Goal: Task Accomplishment & Management: Use online tool/utility

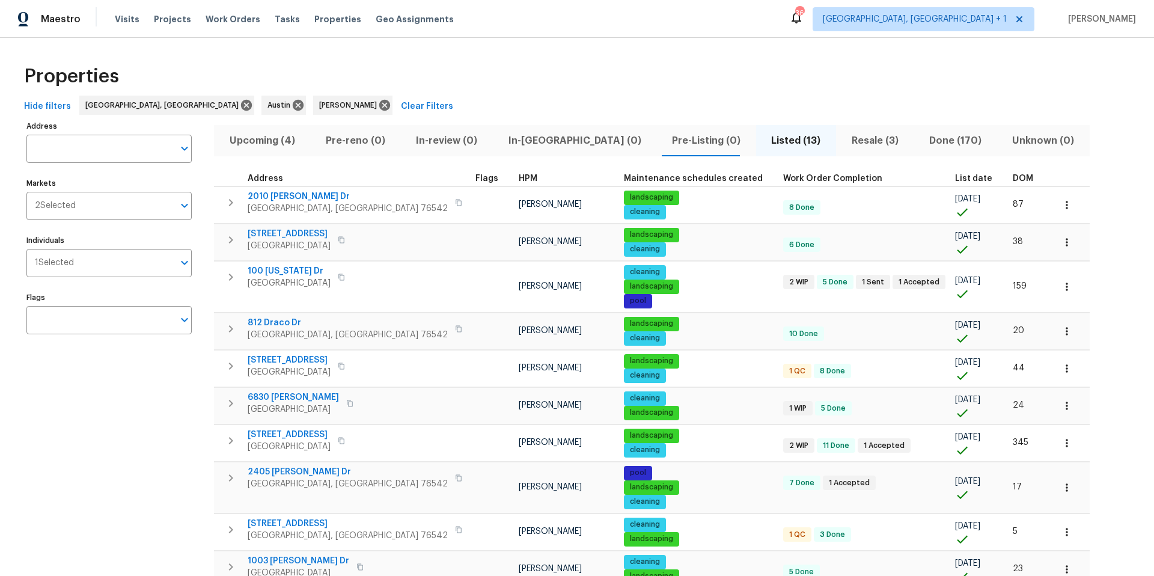
click at [259, 136] on span "Upcoming (4)" at bounding box center [262, 140] width 82 height 17
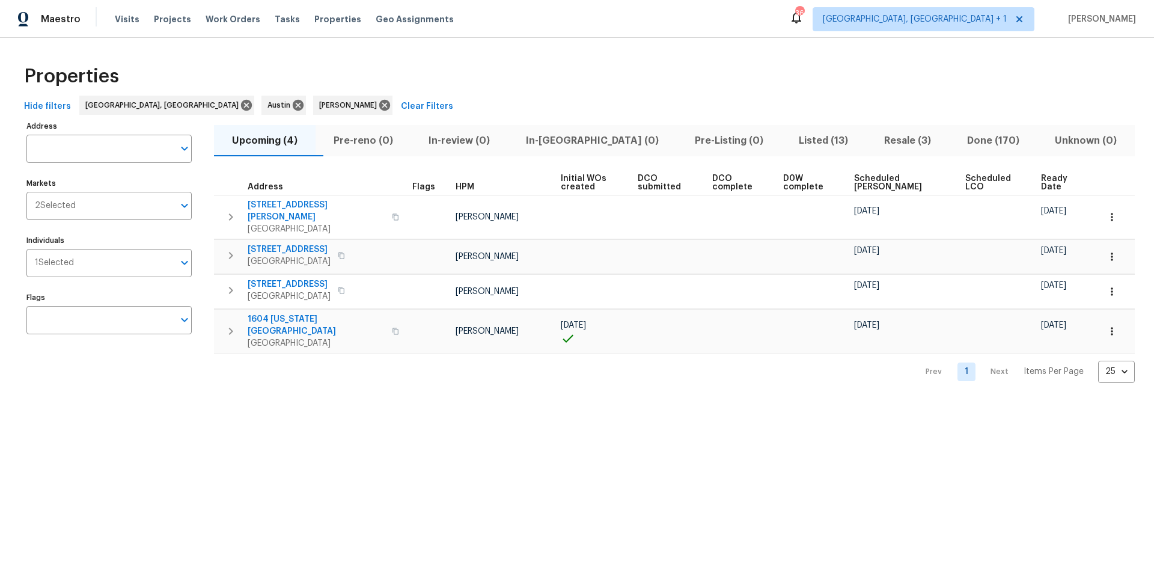
click at [865, 174] on span "Scheduled COE" at bounding box center [899, 182] width 91 height 17
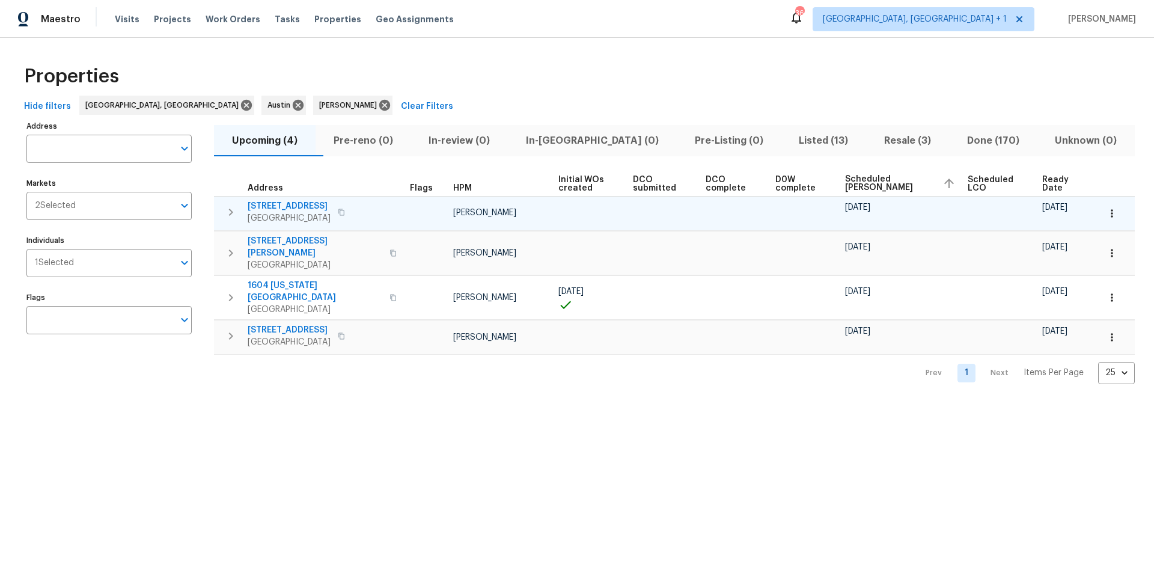
click at [865, 216] on icon "button" at bounding box center [1112, 213] width 12 height 12
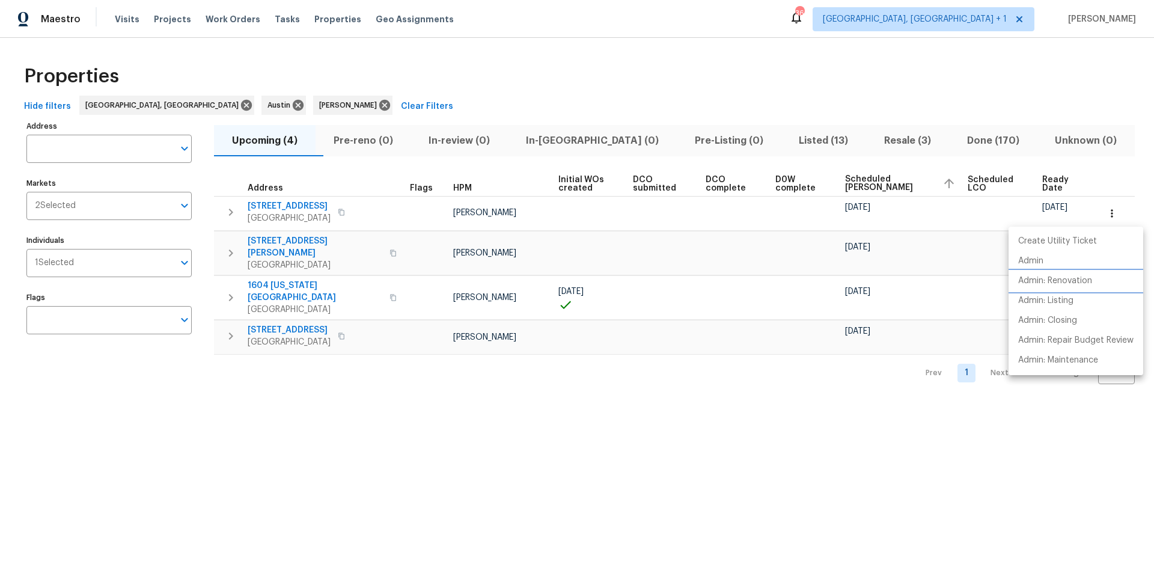
click at [865, 275] on p "Admin: Renovation" at bounding box center [1055, 281] width 74 height 13
click at [865, 222] on div at bounding box center [577, 288] width 1154 height 576
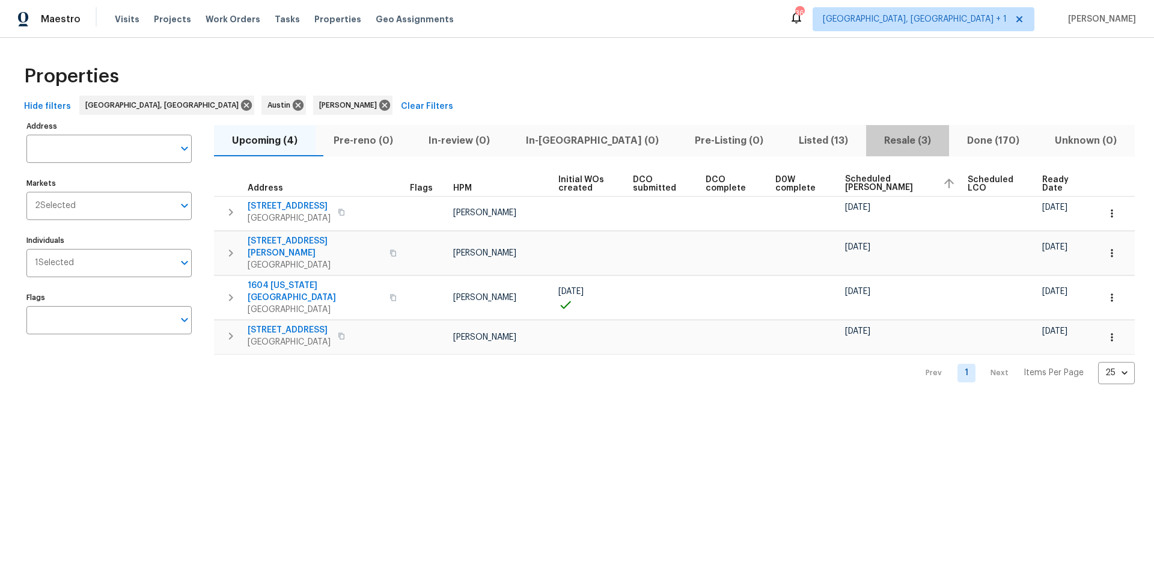
click at [865, 133] on span "Resale (3)" at bounding box center [907, 140] width 69 height 17
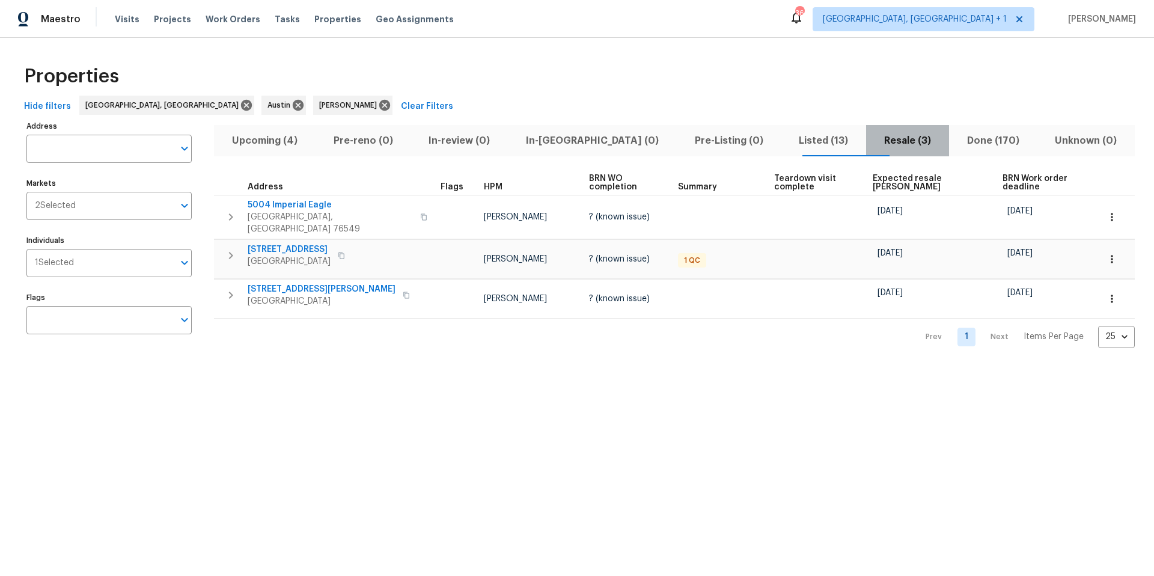
click at [865, 140] on span "Resale (3)" at bounding box center [907, 140] width 69 height 17
click at [865, 175] on span "Expected resale COE" at bounding box center [927, 182] width 109 height 17
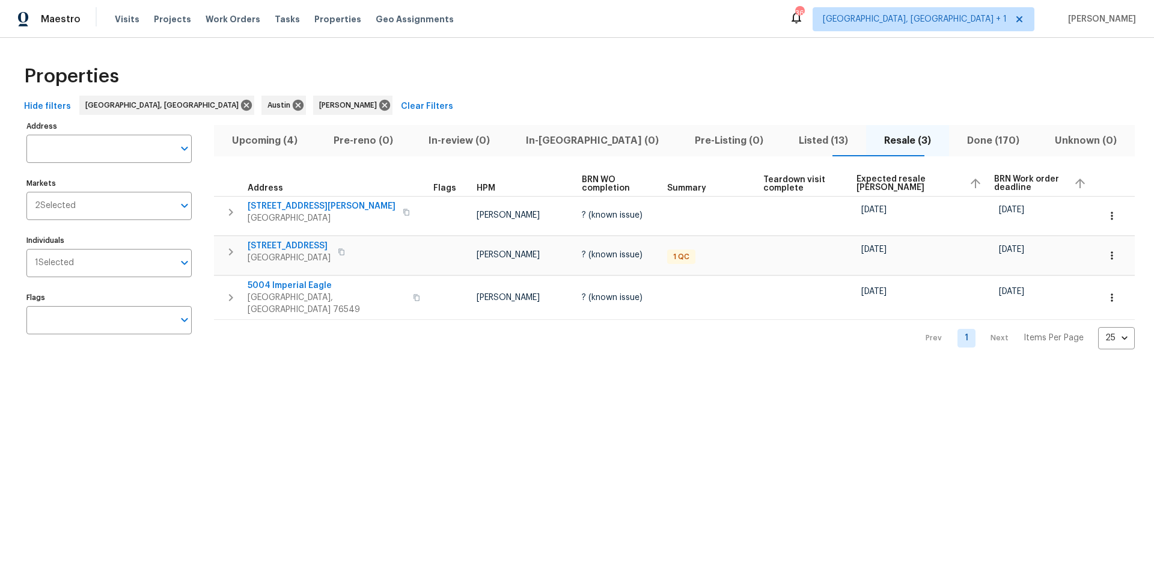
click at [291, 136] on span "Upcoming (4)" at bounding box center [264, 140] width 87 height 17
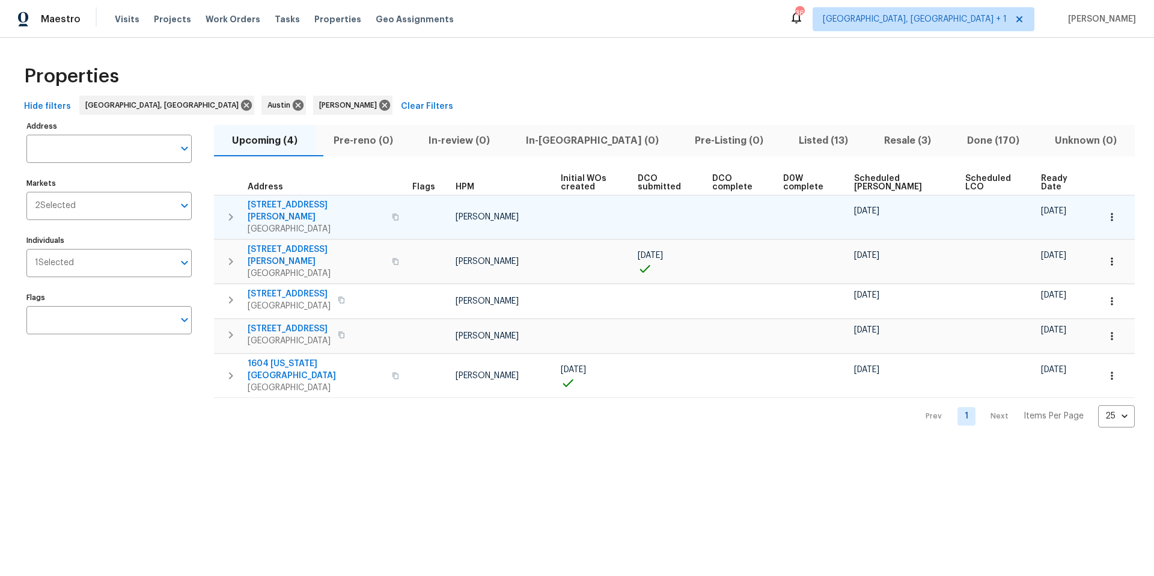
click at [306, 204] on span "21009 Fawn Ridge Dr" at bounding box center [316, 211] width 137 height 24
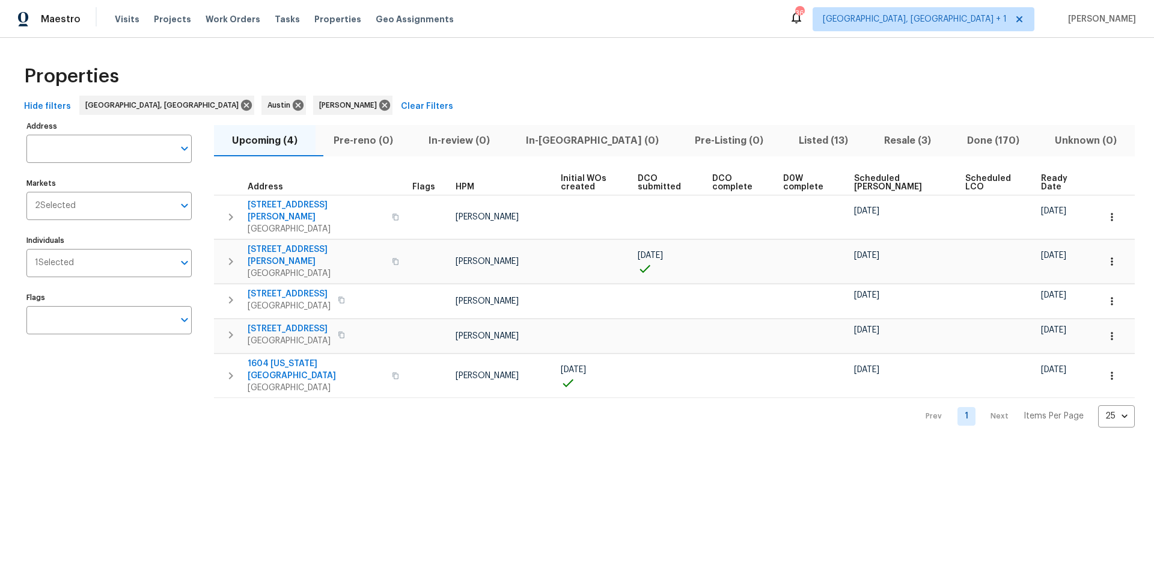
click at [865, 184] on span "Scheduled COE" at bounding box center [899, 182] width 91 height 17
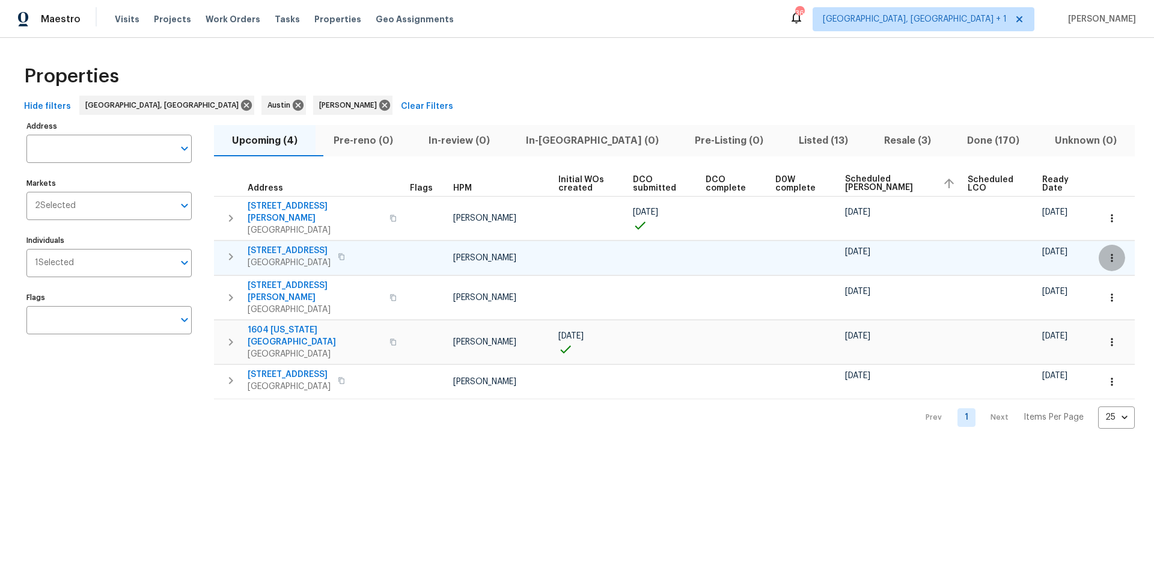
click at [865, 252] on icon "button" at bounding box center [1112, 258] width 12 height 12
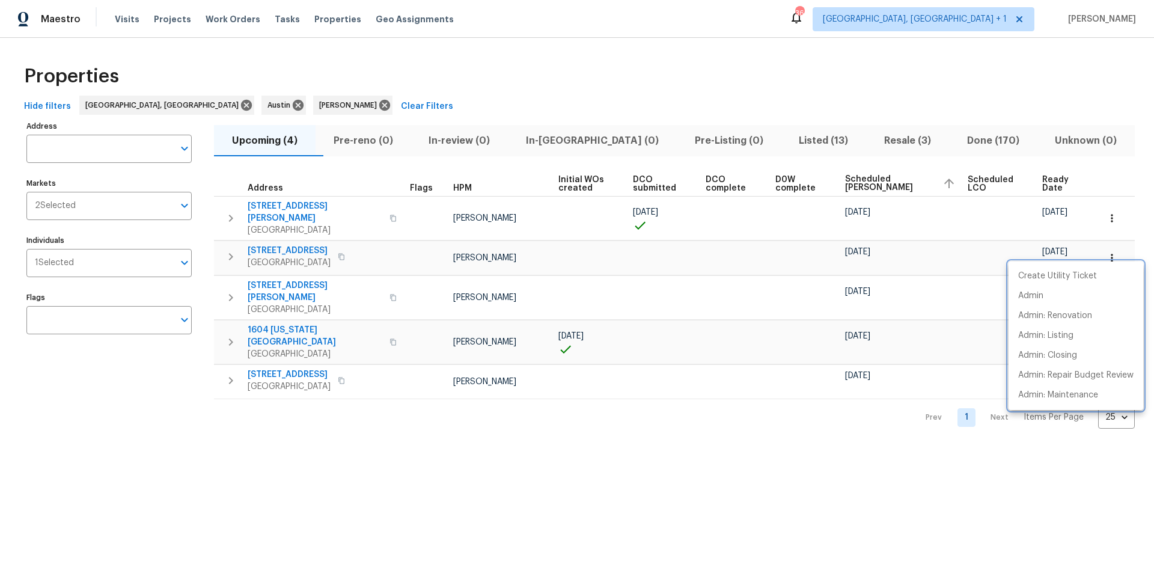
click at [292, 246] on div at bounding box center [577, 288] width 1154 height 576
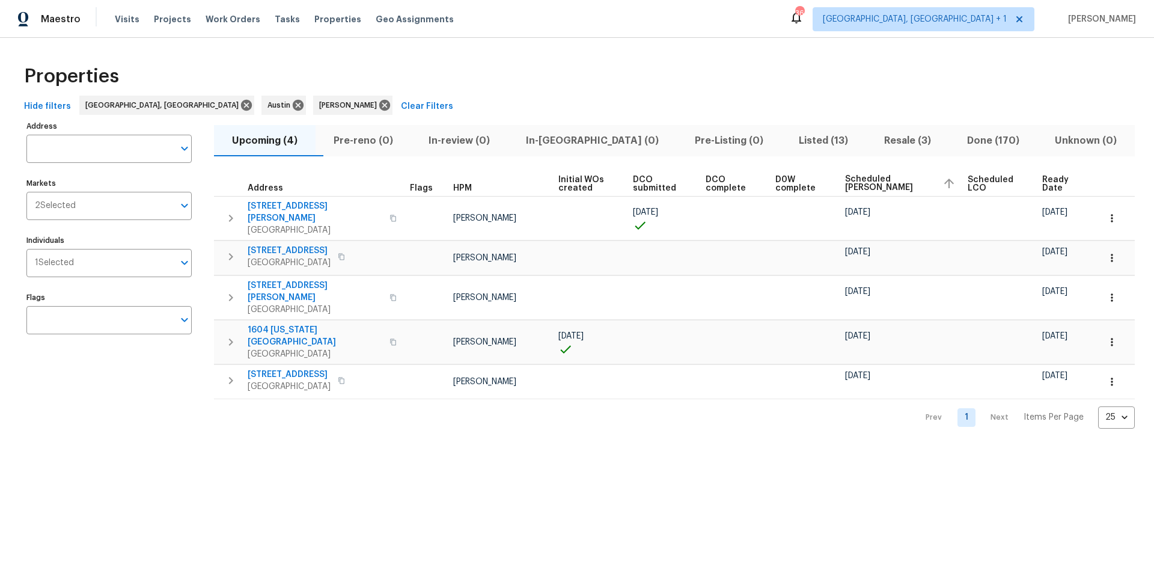
click at [293, 245] on span "220 Sun Grove Trl" at bounding box center [289, 251] width 83 height 12
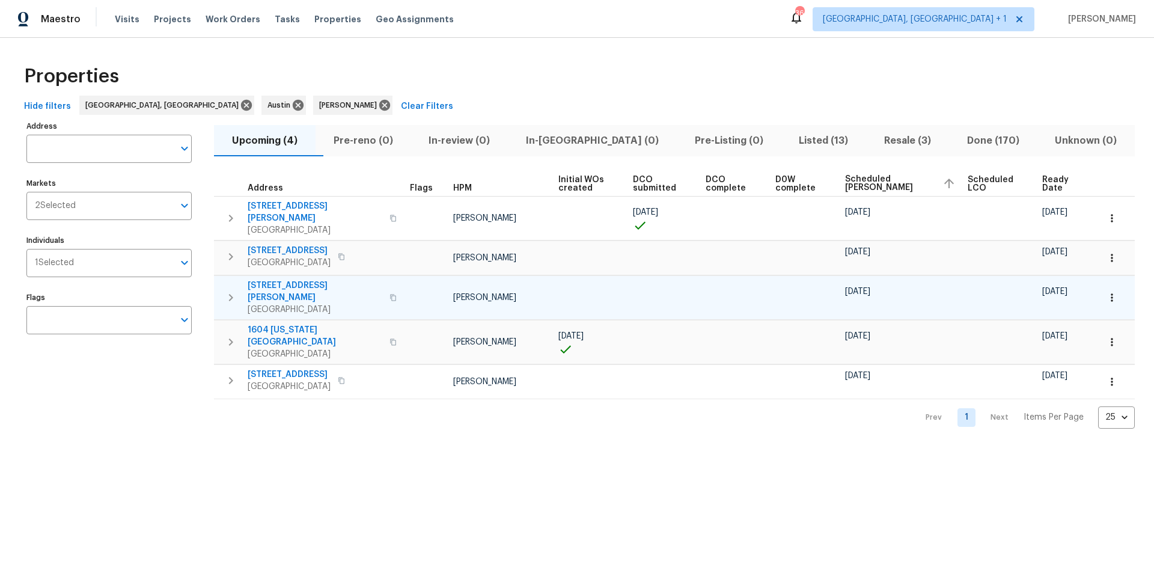
click at [865, 291] on icon "button" at bounding box center [1112, 297] width 12 height 12
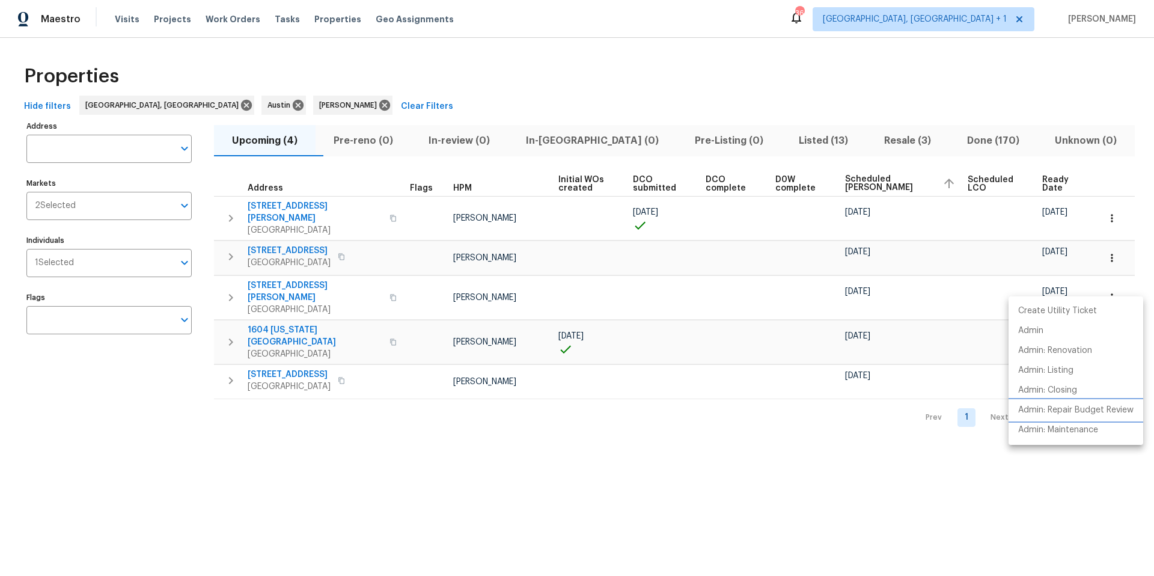
click at [865, 362] on p "Admin: Repair Budget Review" at bounding box center [1075, 410] width 115 height 13
click at [640, 273] on div at bounding box center [577, 288] width 1154 height 576
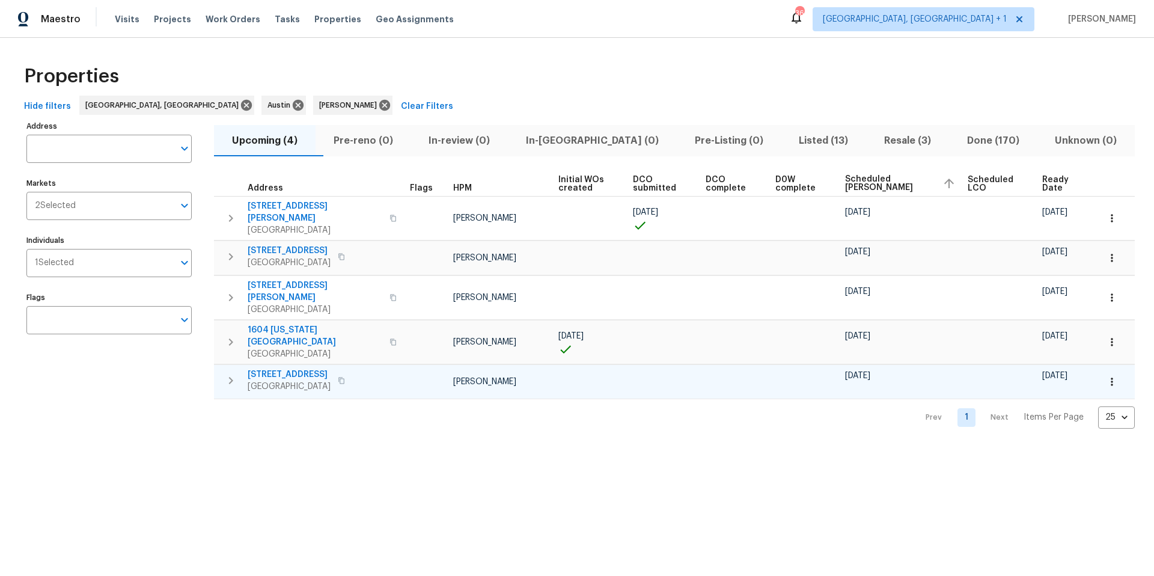
click at [865, 362] on icon "button" at bounding box center [1112, 382] width 12 height 12
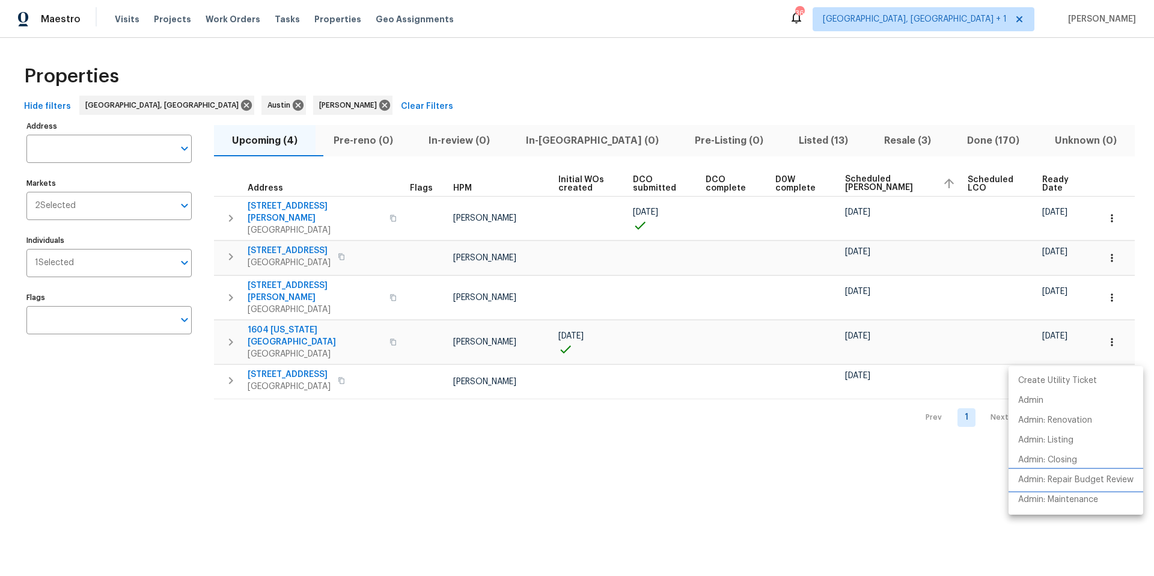
click at [865, 362] on p "Admin: Repair Budget Review" at bounding box center [1075, 480] width 115 height 13
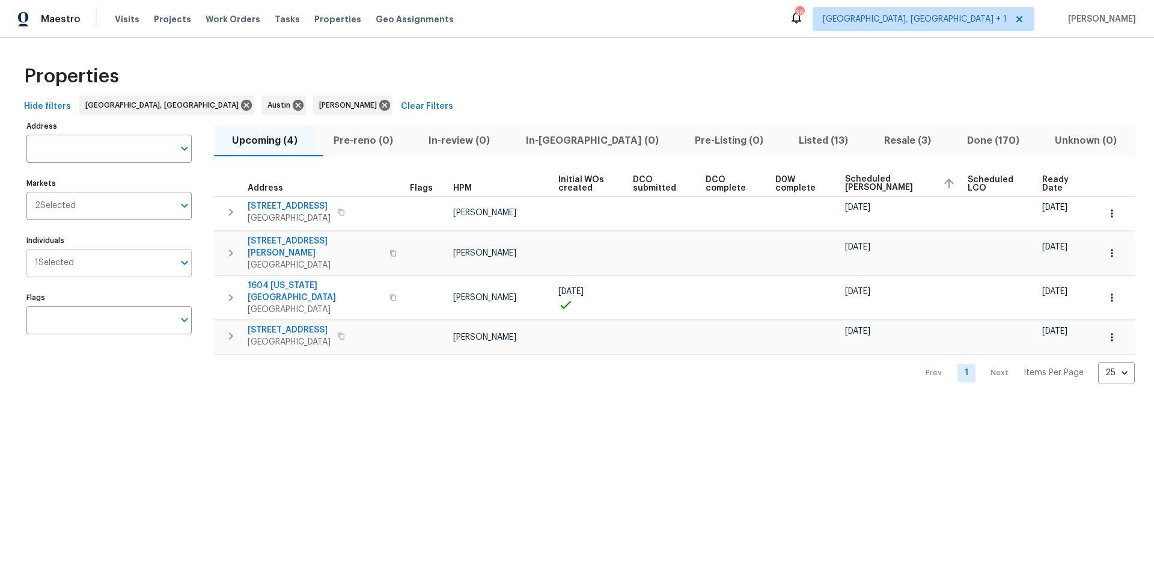
click at [70, 258] on span "1 Selected" at bounding box center [54, 263] width 39 height 10
type input "[PERSON_NAME]"
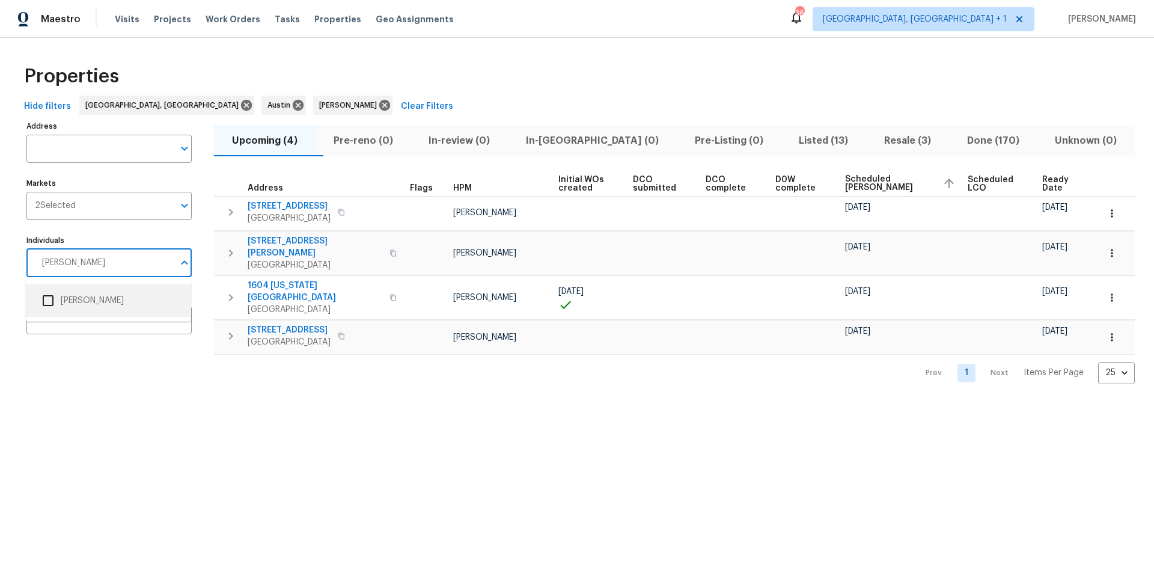
click at [46, 294] on input "checkbox" at bounding box center [47, 300] width 25 height 25
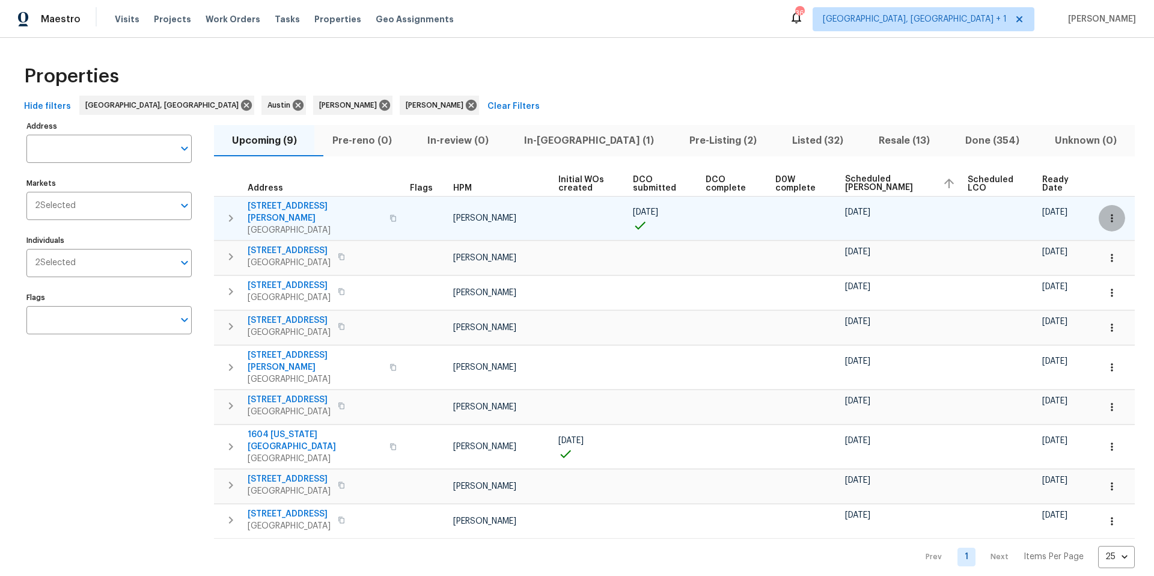
click at [1106, 212] on icon "button" at bounding box center [1112, 218] width 12 height 12
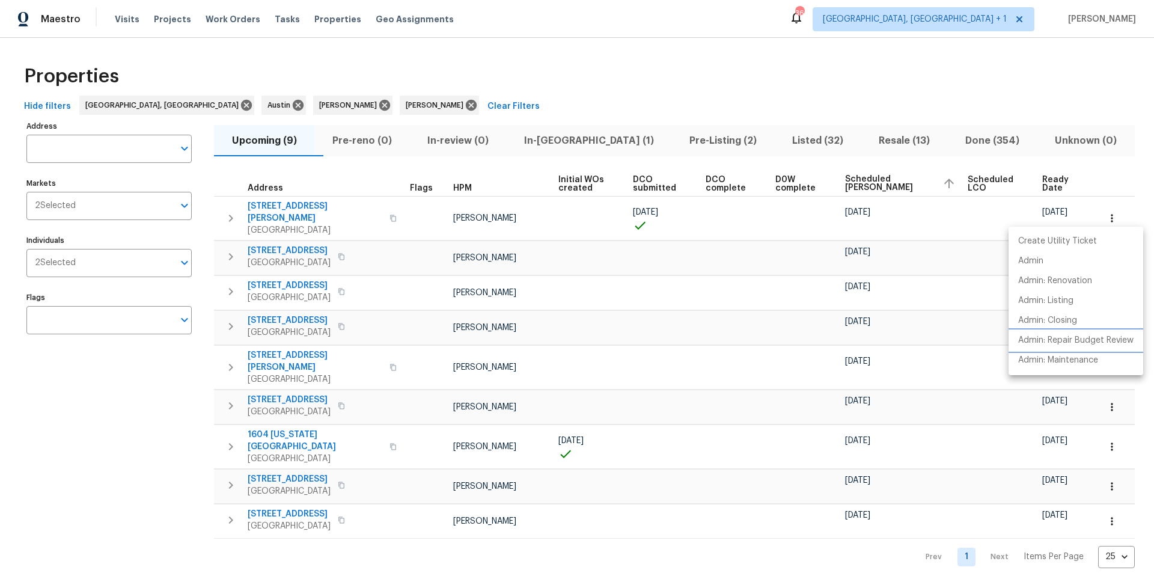
click at [1060, 336] on p "Admin: Repair Budget Review" at bounding box center [1075, 340] width 115 height 13
click at [593, 90] on div at bounding box center [577, 288] width 1154 height 576
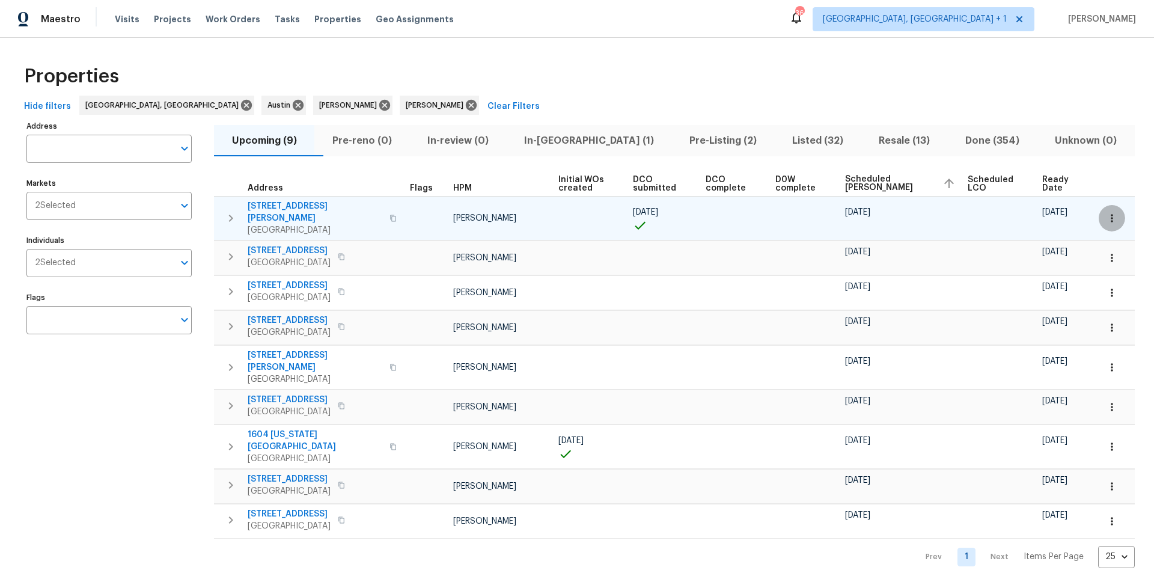
click at [1099, 213] on button "button" at bounding box center [1112, 218] width 26 height 26
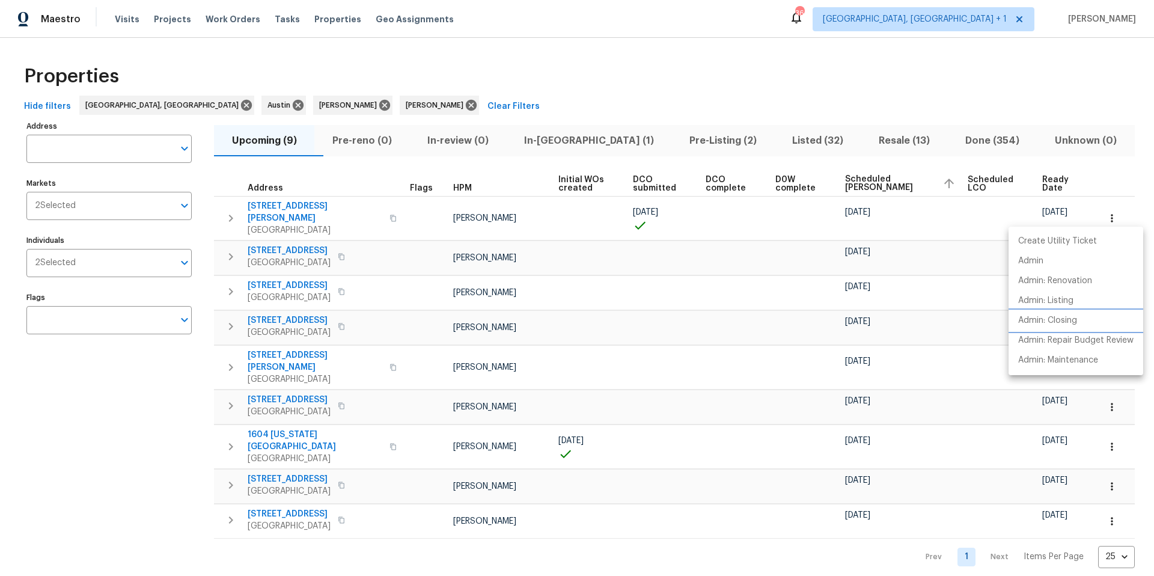
click at [1052, 313] on li "Admin: Closing" at bounding box center [1075, 321] width 135 height 20
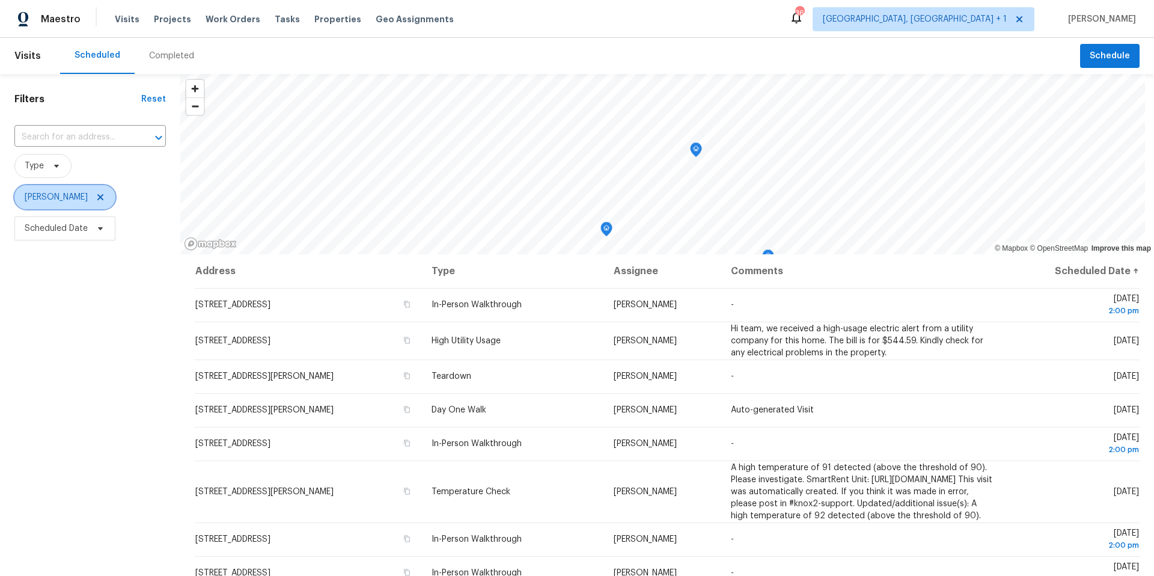
click at [99, 196] on icon at bounding box center [100, 197] width 6 height 6
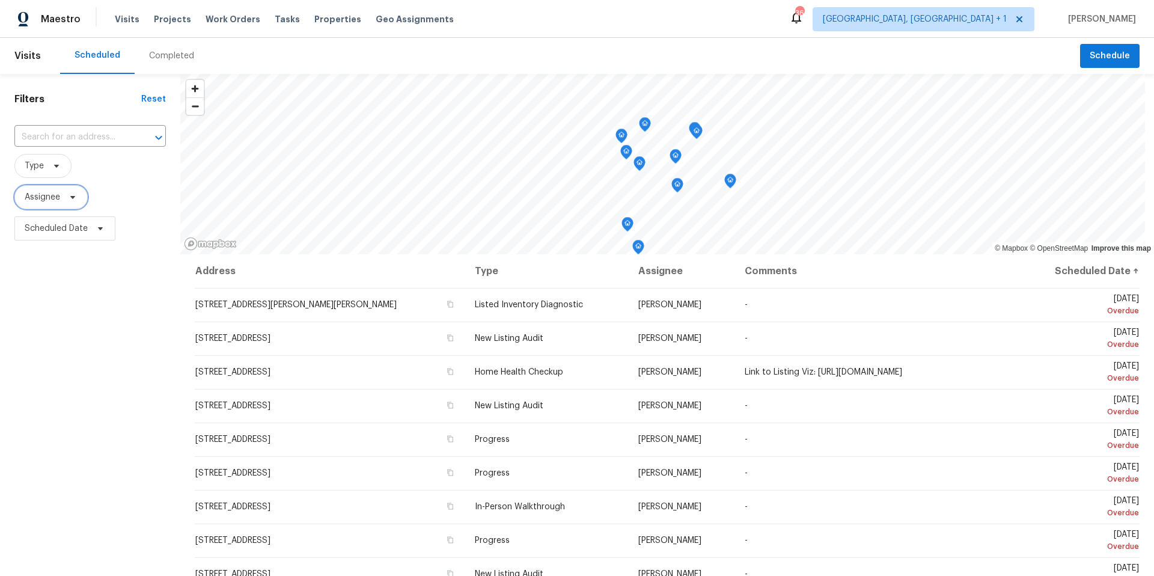
click at [74, 204] on span "Assignee" at bounding box center [50, 197] width 73 height 24
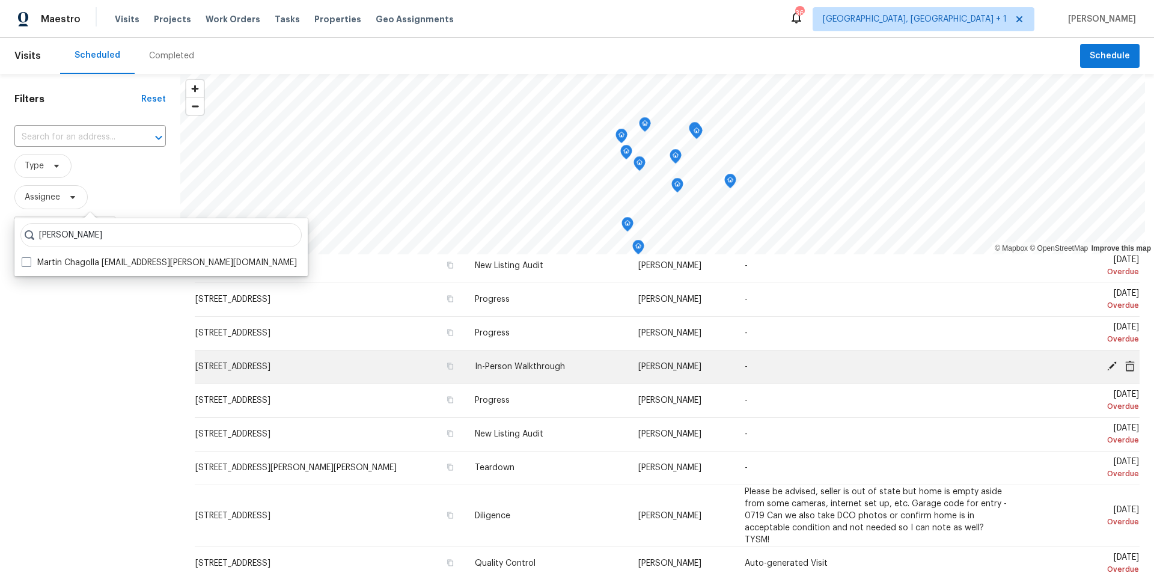
scroll to position [183, 0]
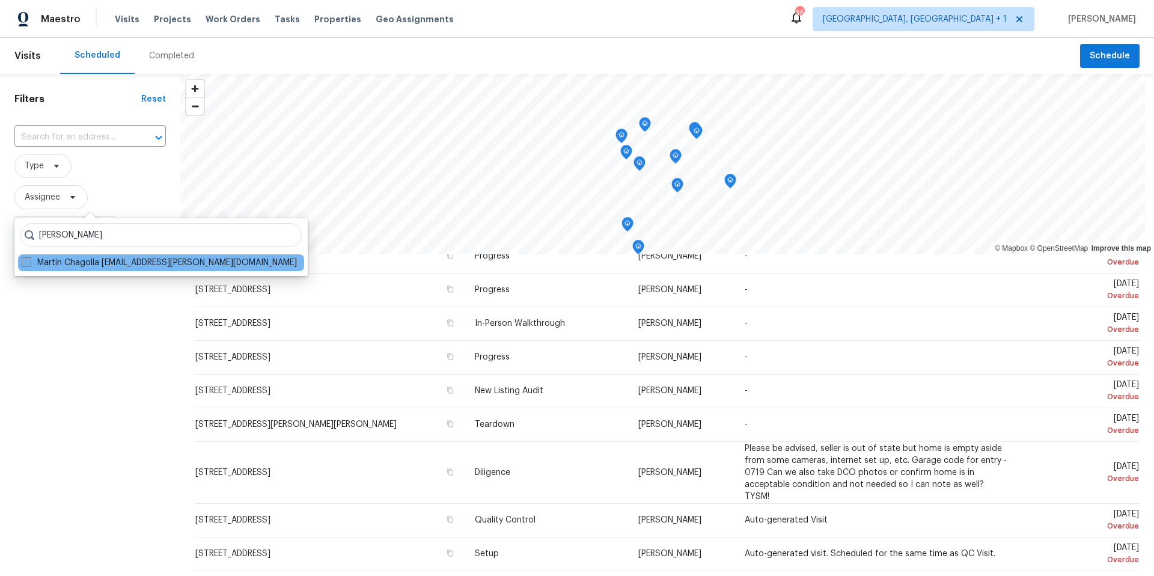
type input "[PERSON_NAME]"
click at [24, 260] on span at bounding box center [27, 262] width 10 height 10
click at [24, 260] on input "Martin Chagolla [EMAIL_ADDRESS][PERSON_NAME][DOMAIN_NAME]" at bounding box center [26, 261] width 8 height 8
checkbox input "true"
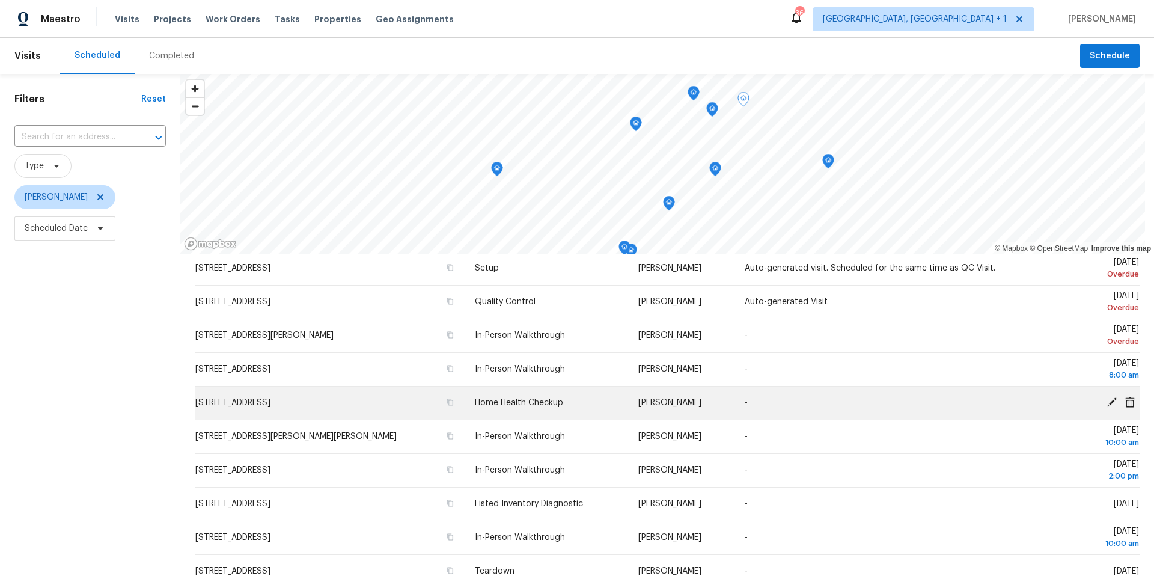
scroll to position [307, 0]
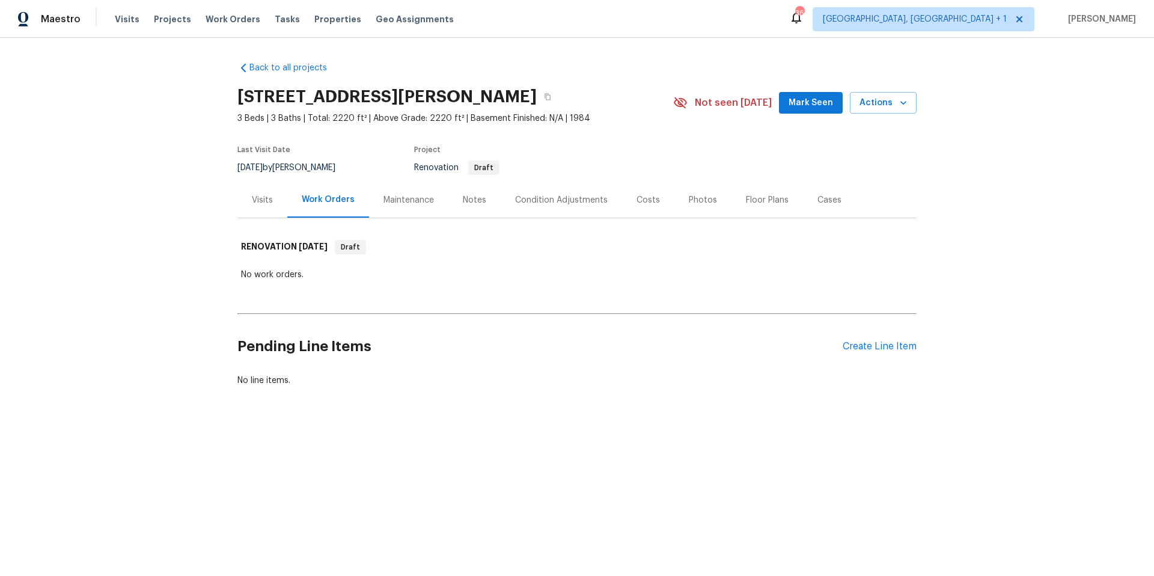
click at [258, 201] on div "Visits" at bounding box center [262, 200] width 21 height 12
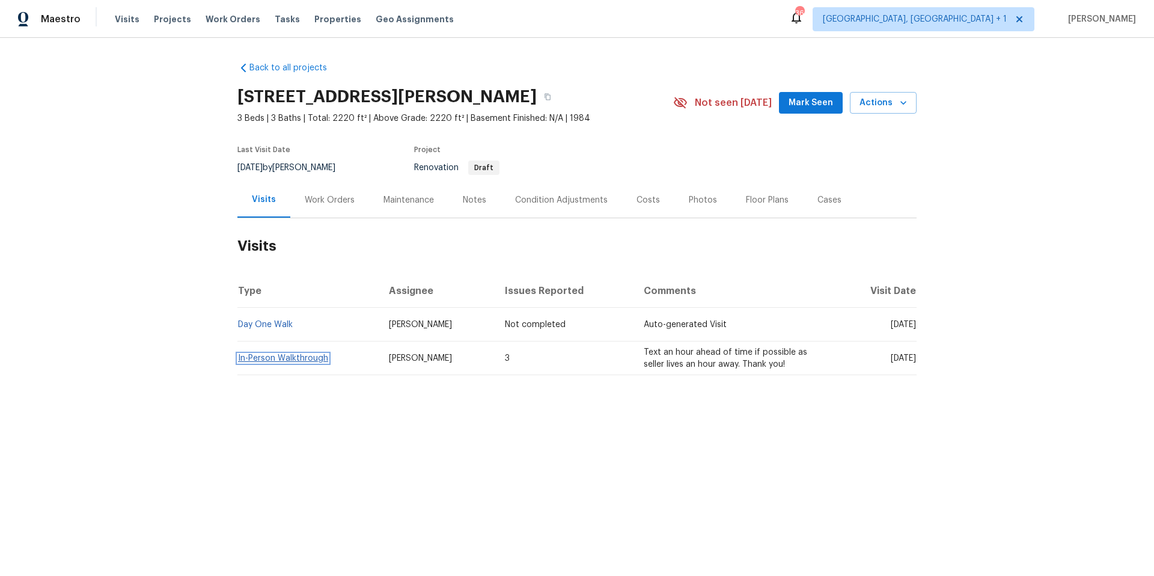
click at [281, 359] on link "In-Person Walkthrough" at bounding box center [283, 358] width 90 height 8
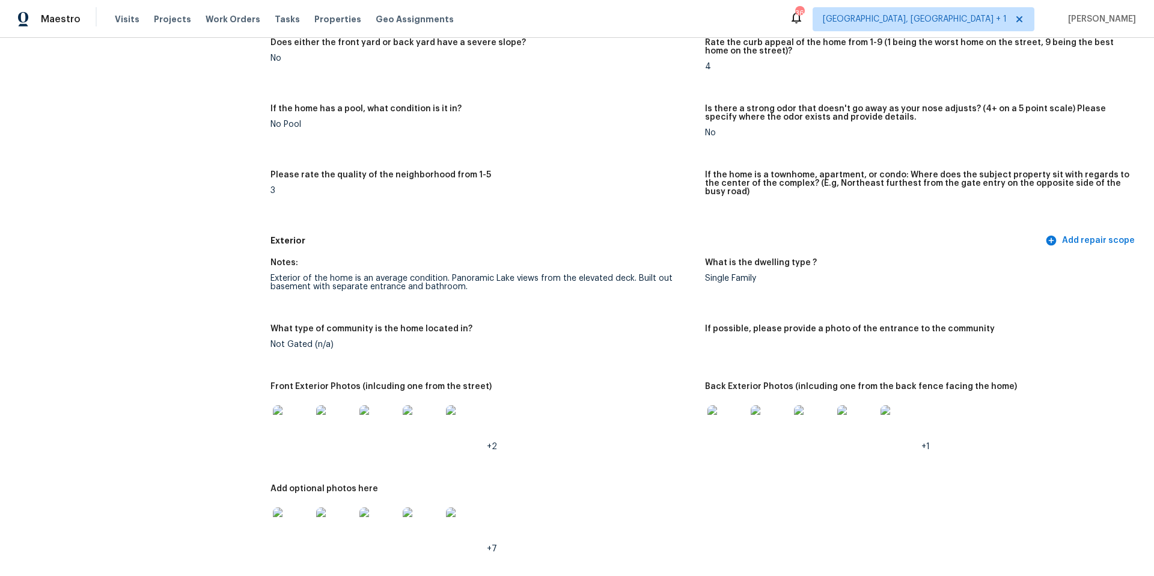
scroll to position [257, 0]
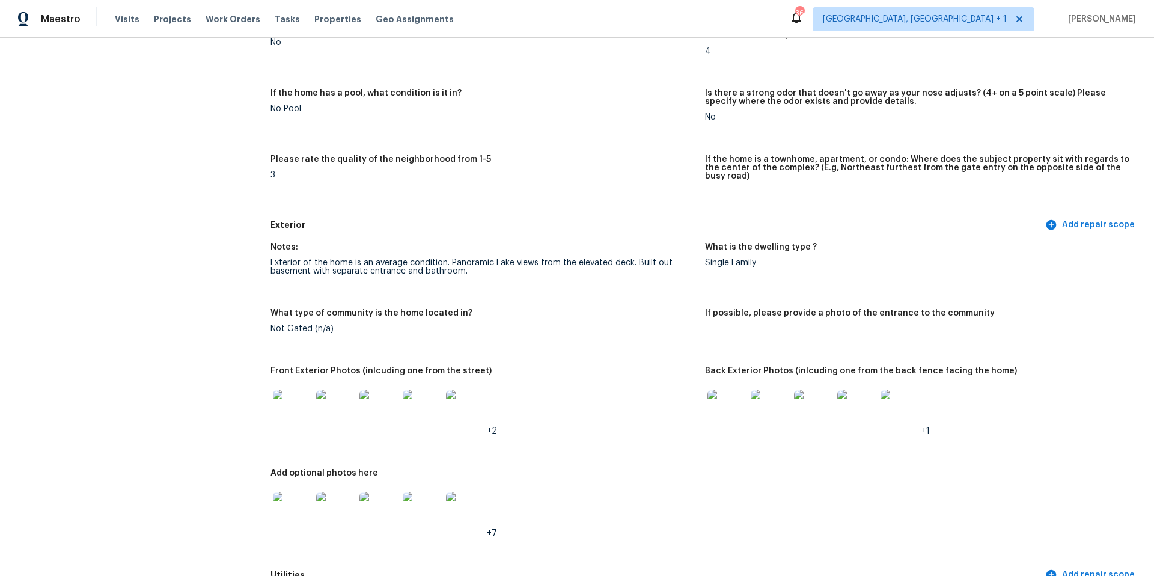
click at [296, 395] on img at bounding box center [292, 408] width 38 height 38
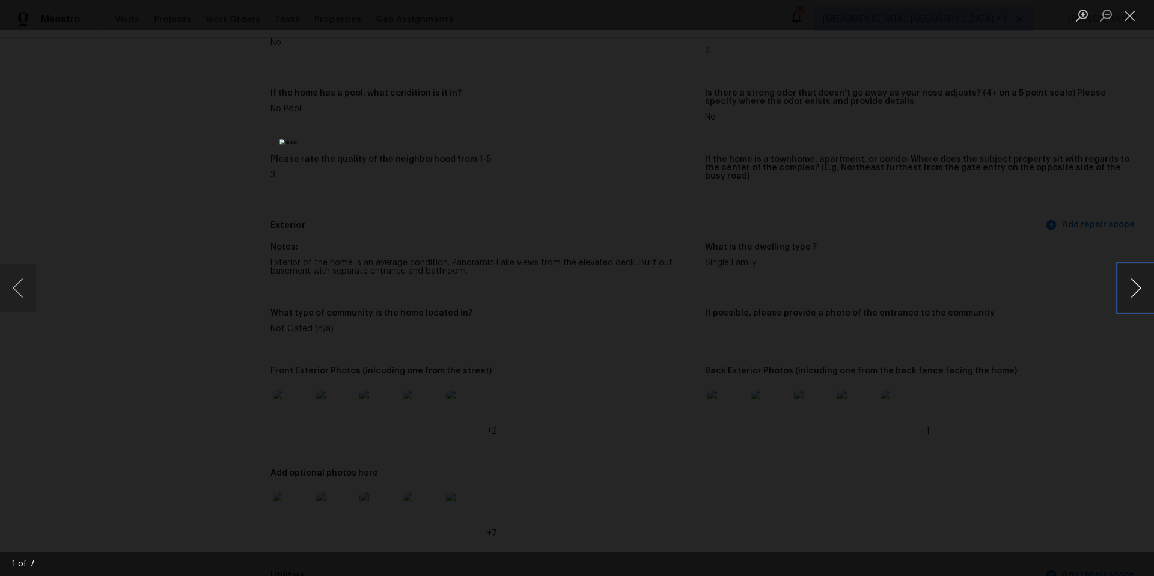
click at [922, 281] on button "Next image" at bounding box center [1136, 288] width 36 height 48
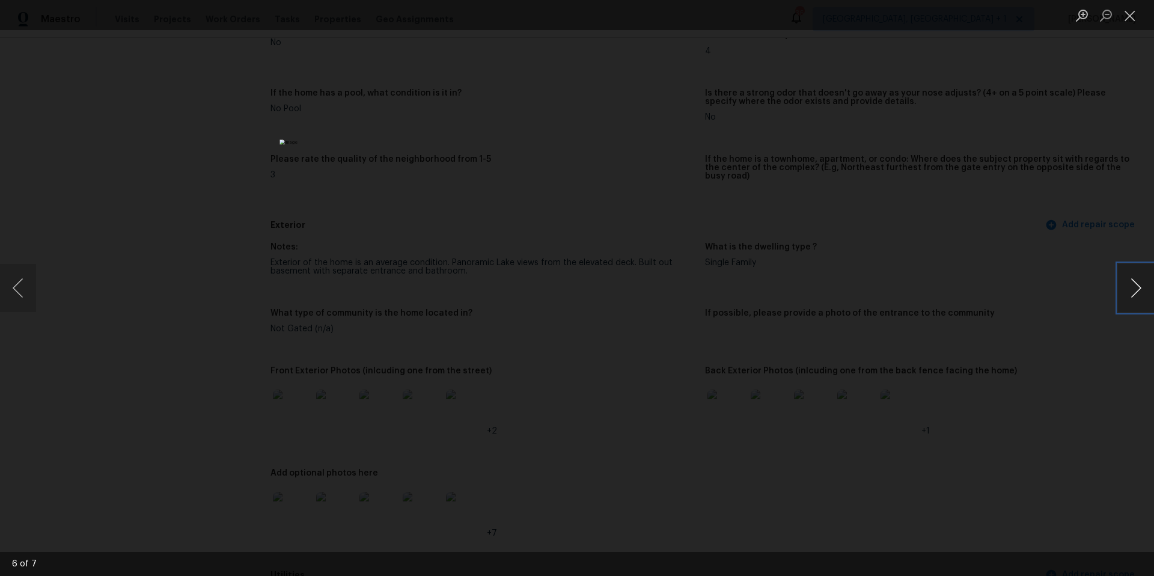
click at [922, 281] on button "Next image" at bounding box center [1136, 288] width 36 height 48
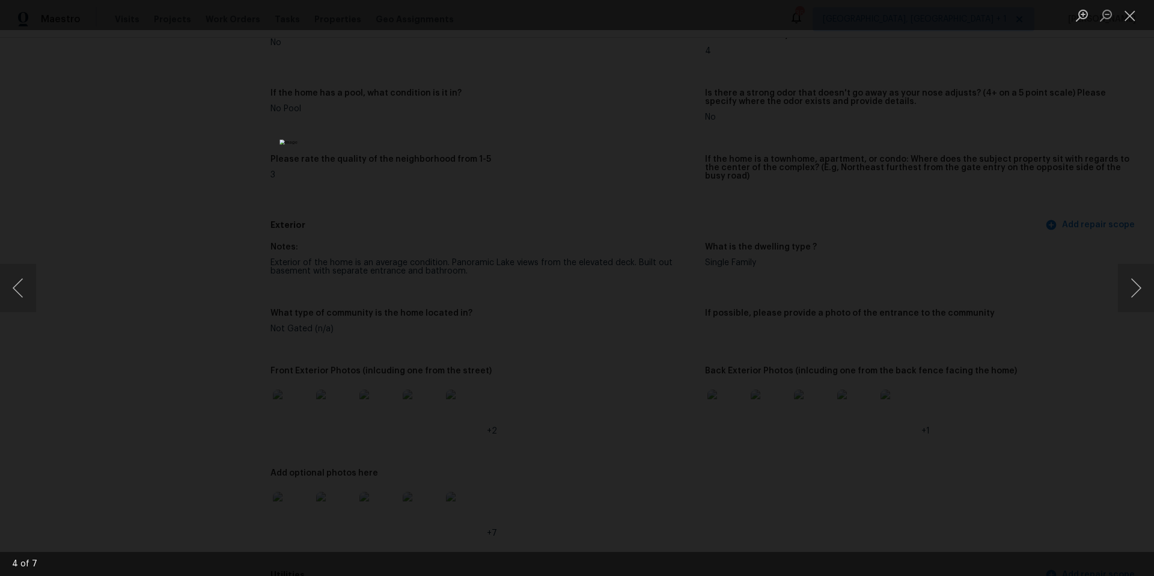
click at [922, 233] on div "Lightbox" at bounding box center [577, 288] width 1154 height 576
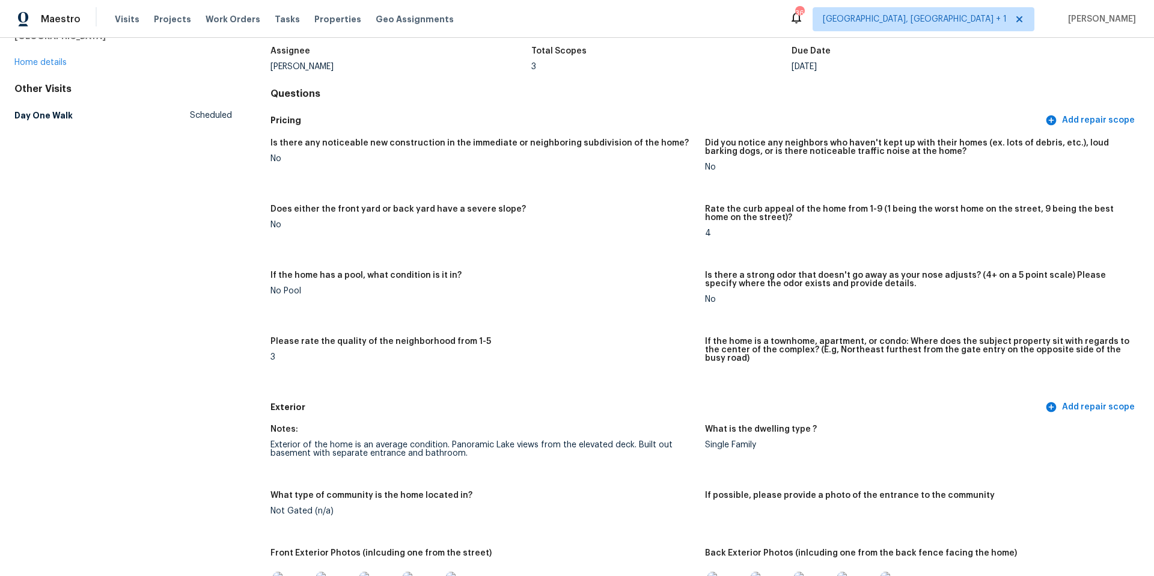
scroll to position [0, 0]
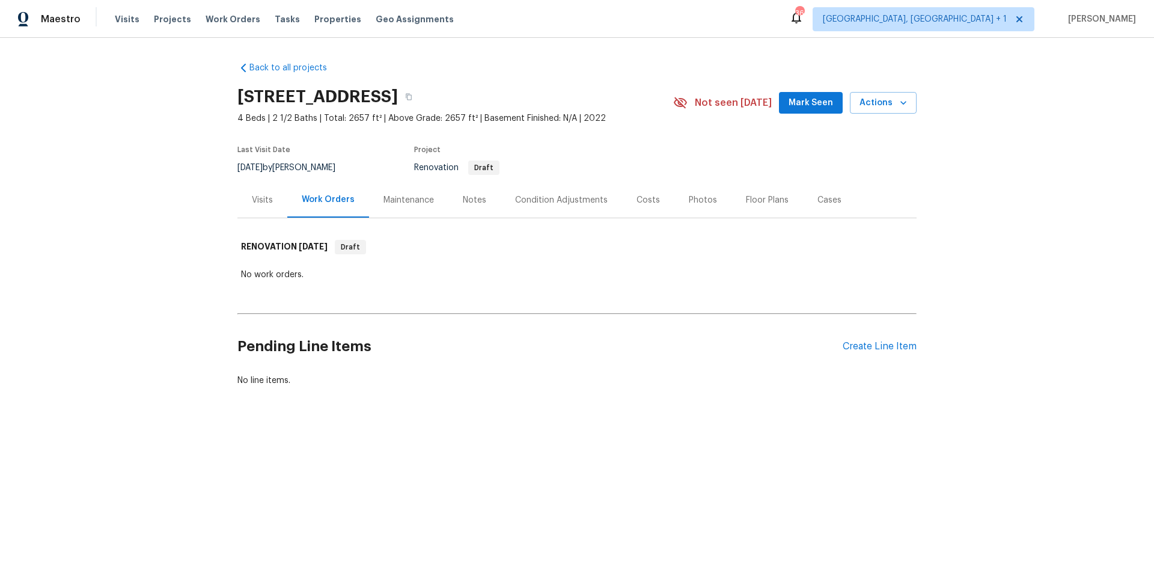
click at [258, 196] on div "Visits" at bounding box center [262, 200] width 21 height 12
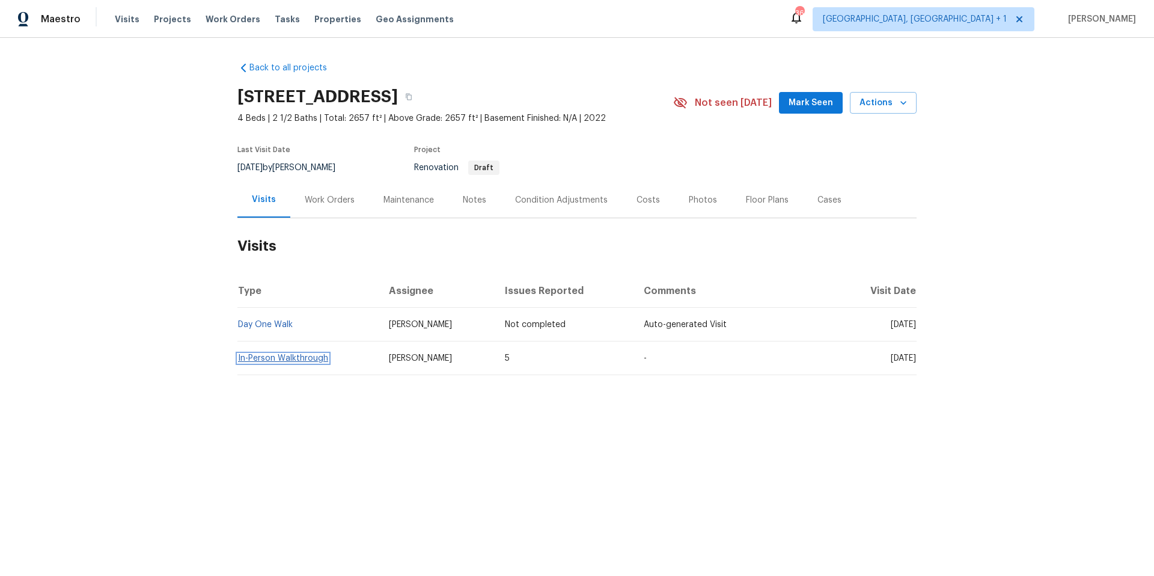
click at [294, 360] on link "In-Person Walkthrough" at bounding box center [283, 358] width 90 height 8
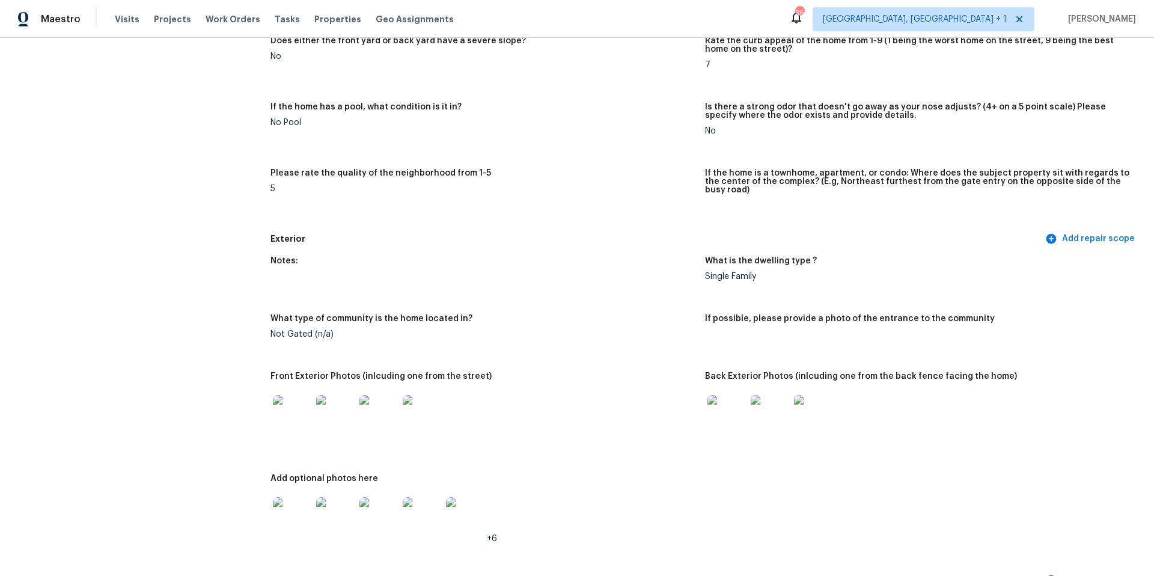
scroll to position [327, 0]
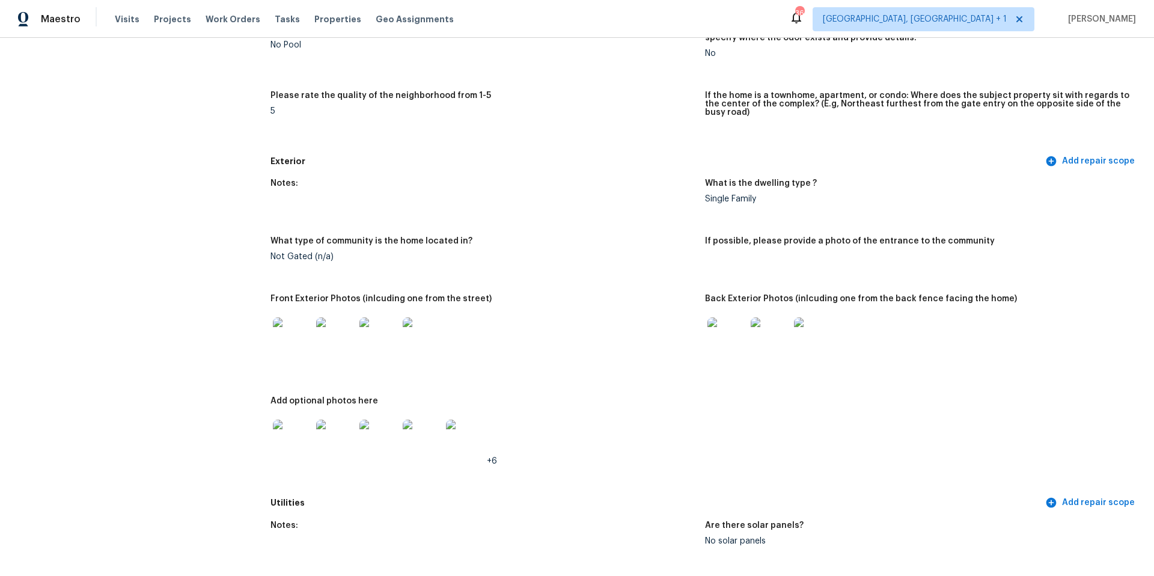
click at [287, 334] on img at bounding box center [292, 336] width 38 height 38
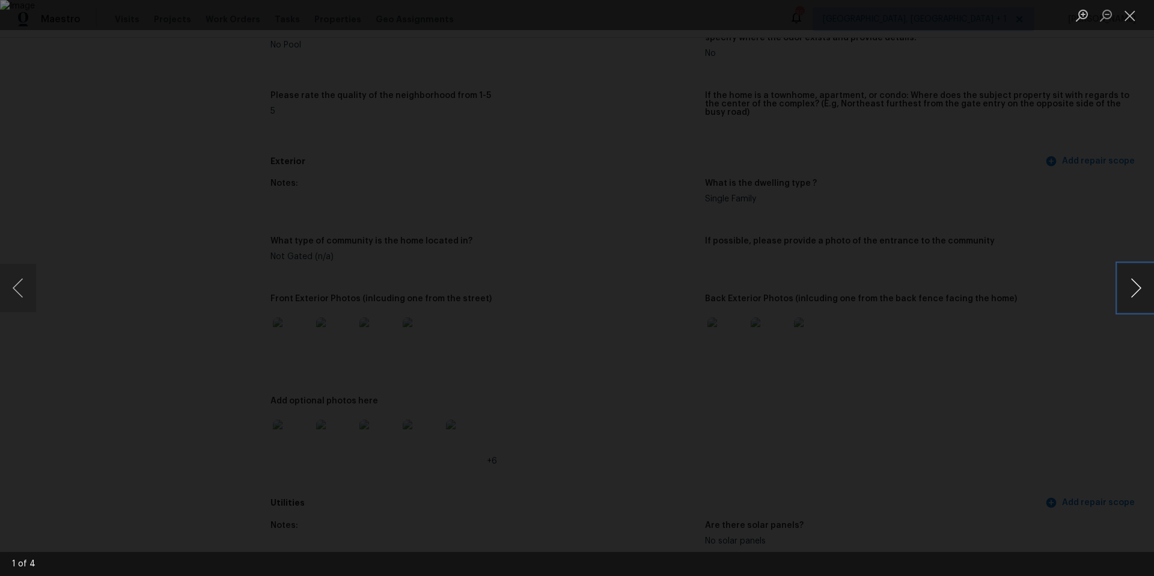
click at [1131, 290] on button "Next image" at bounding box center [1136, 288] width 36 height 48
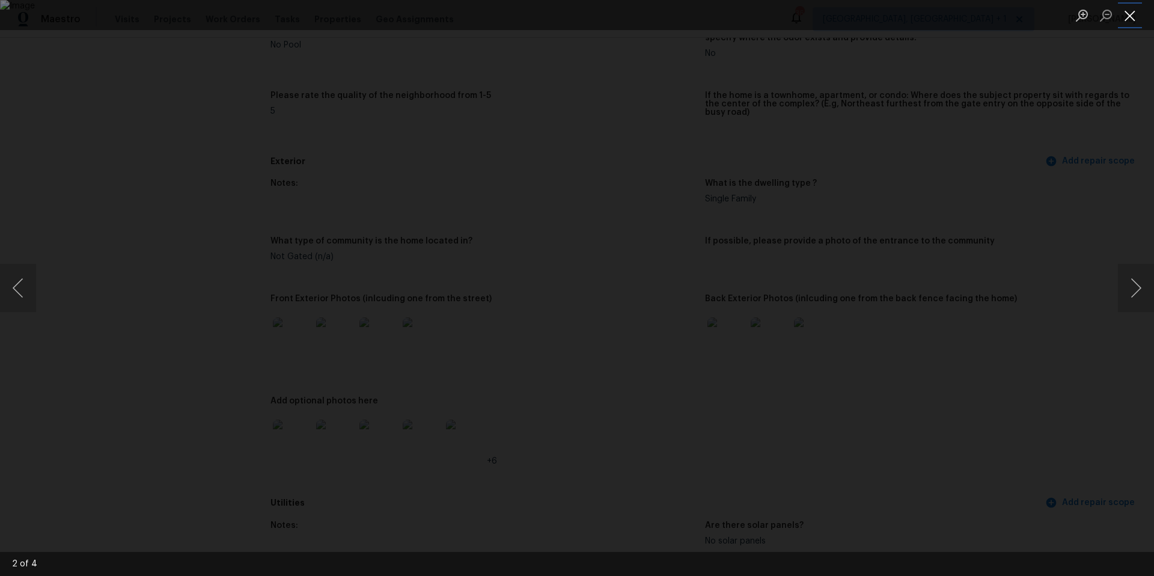
click at [1128, 12] on button "Close lightbox" at bounding box center [1130, 15] width 24 height 21
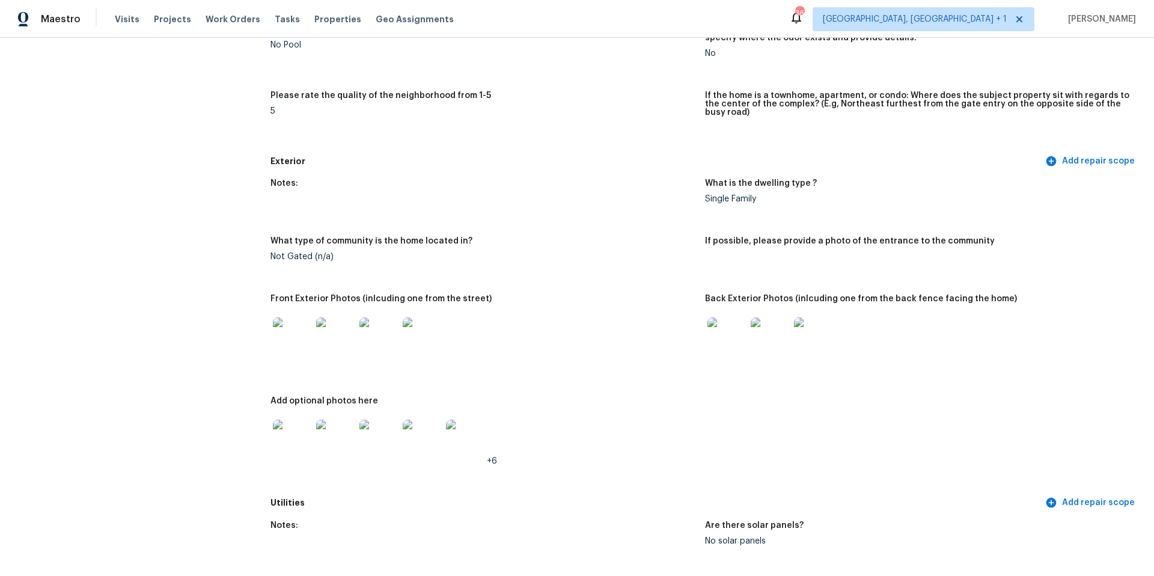
click at [290, 445] on img at bounding box center [292, 438] width 38 height 38
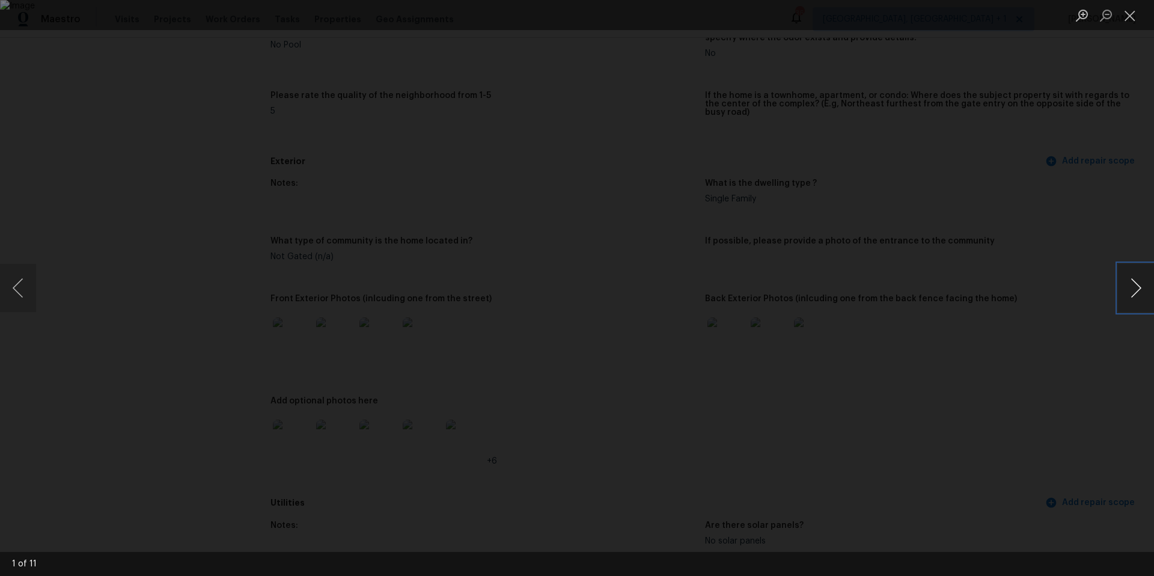
click at [1139, 303] on button "Next image" at bounding box center [1136, 288] width 36 height 48
click at [1139, 301] on button "Next image" at bounding box center [1136, 288] width 36 height 48
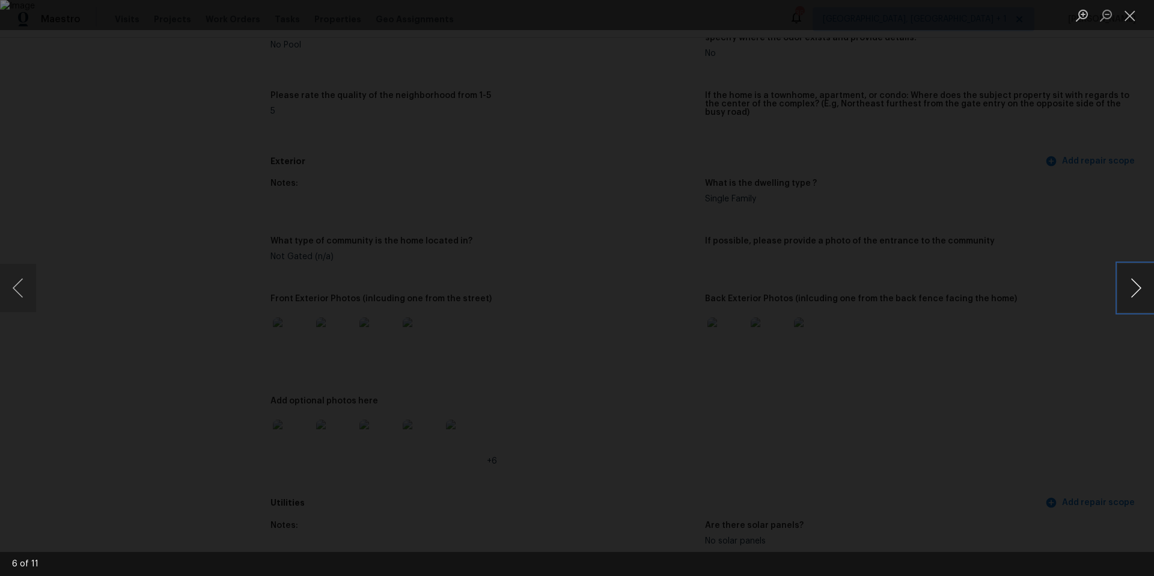
click at [1139, 301] on button "Next image" at bounding box center [1136, 288] width 36 height 48
click at [1142, 300] on button "Next image" at bounding box center [1136, 288] width 36 height 48
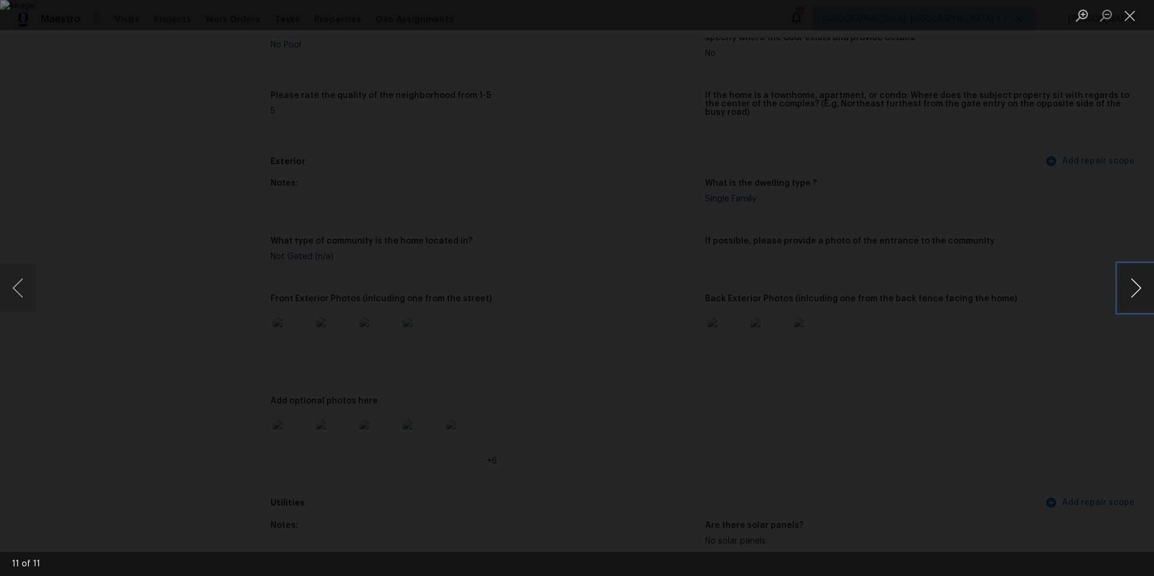
click at [1142, 300] on button "Next image" at bounding box center [1136, 288] width 36 height 48
click at [1136, 15] on button "Close lightbox" at bounding box center [1130, 15] width 24 height 21
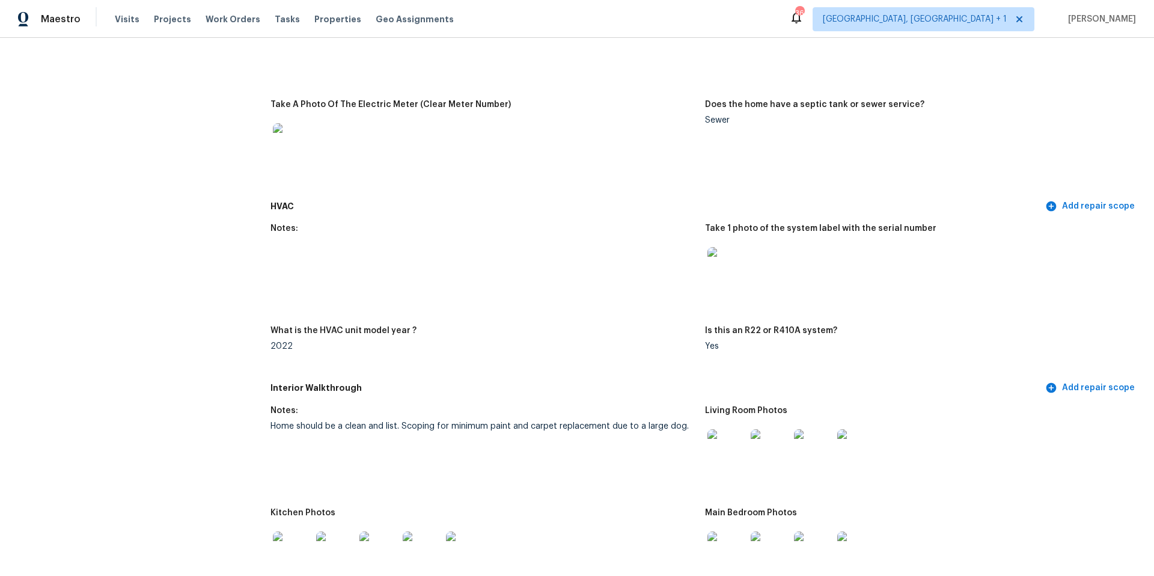
scroll to position [984, 0]
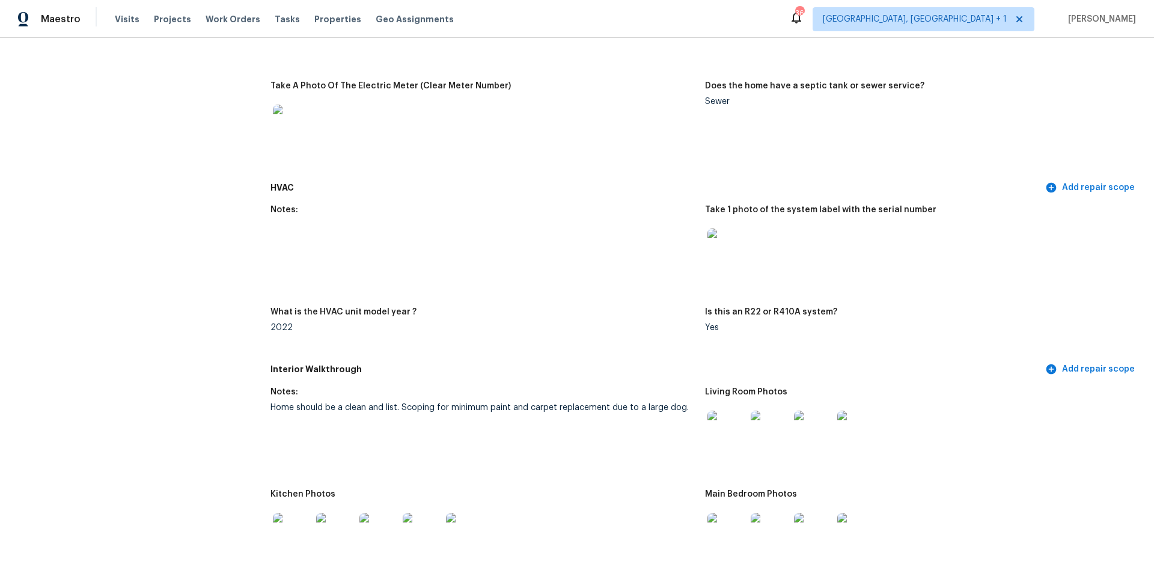
click at [724, 428] on img at bounding box center [726, 429] width 38 height 38
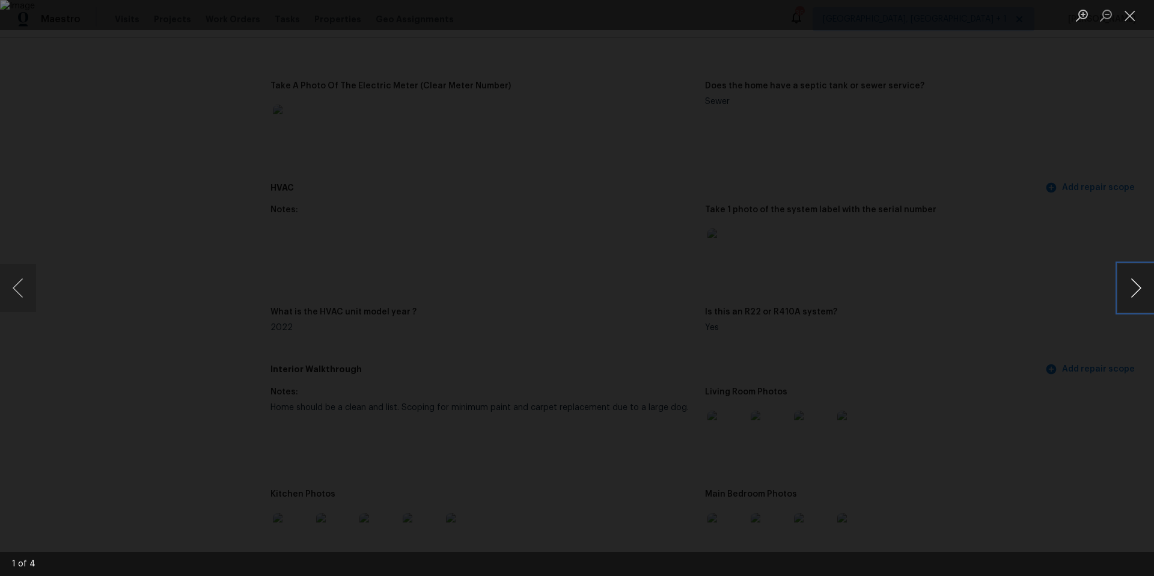
click at [1133, 295] on button "Next image" at bounding box center [1136, 288] width 36 height 48
click at [1133, 296] on button "Next image" at bounding box center [1136, 288] width 36 height 48
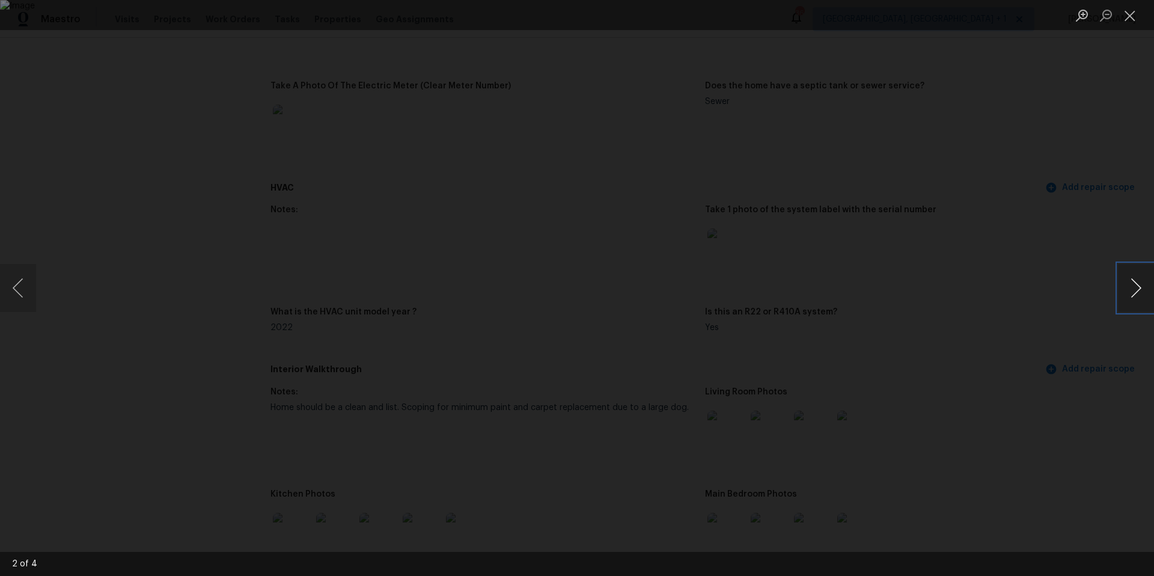
click at [1133, 296] on button "Next image" at bounding box center [1136, 288] width 36 height 48
click at [1076, 286] on div "Lightbox" at bounding box center [577, 288] width 1154 height 576
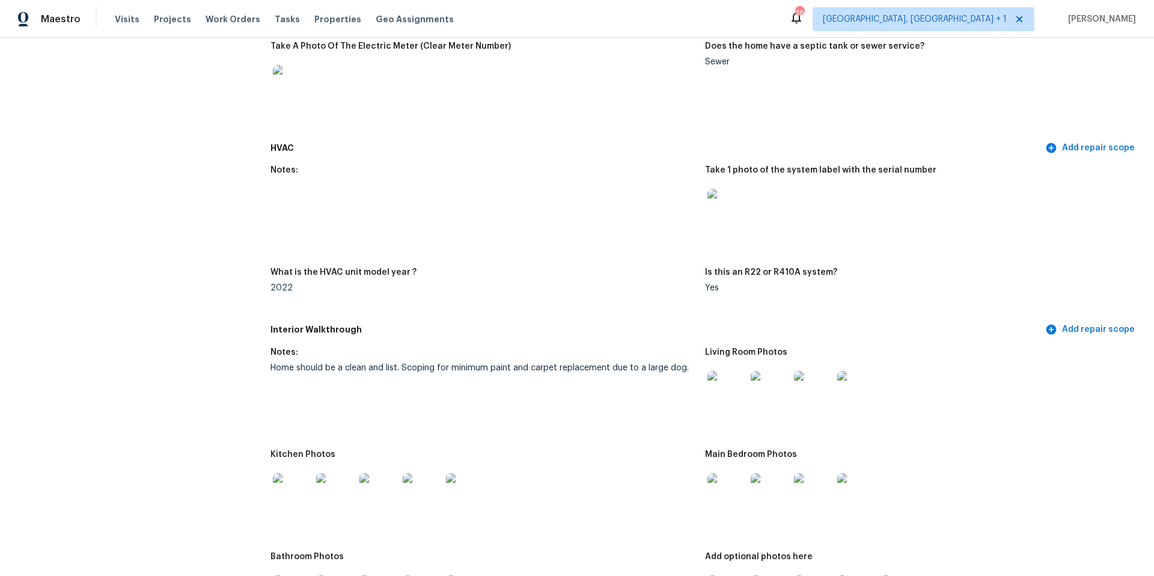
scroll to position [1037, 0]
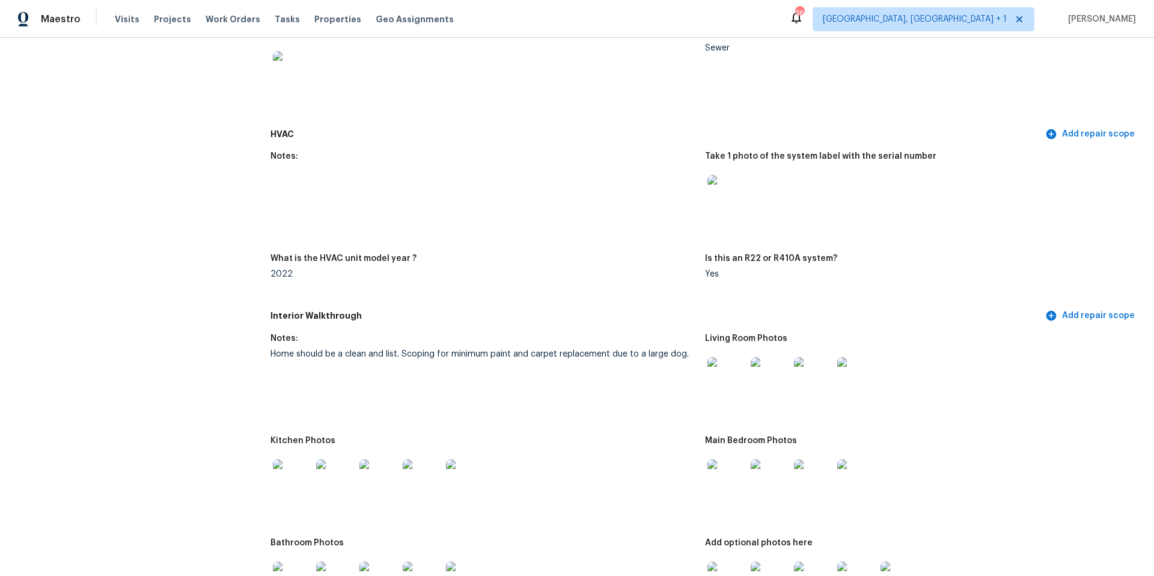
click at [721, 470] on img at bounding box center [726, 478] width 38 height 38
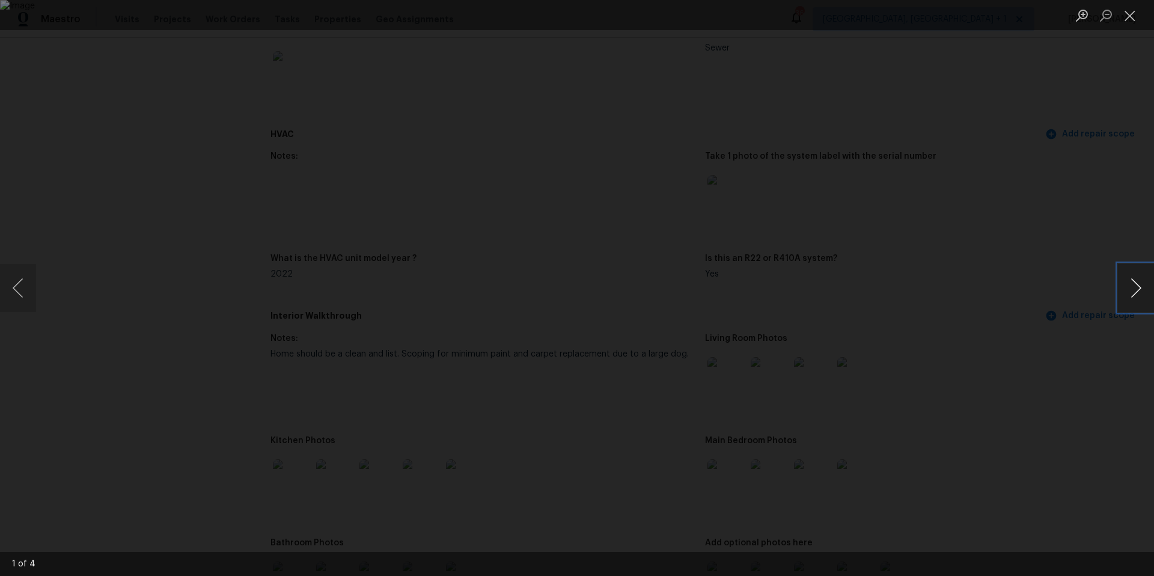
click at [1138, 290] on button "Next image" at bounding box center [1136, 288] width 36 height 48
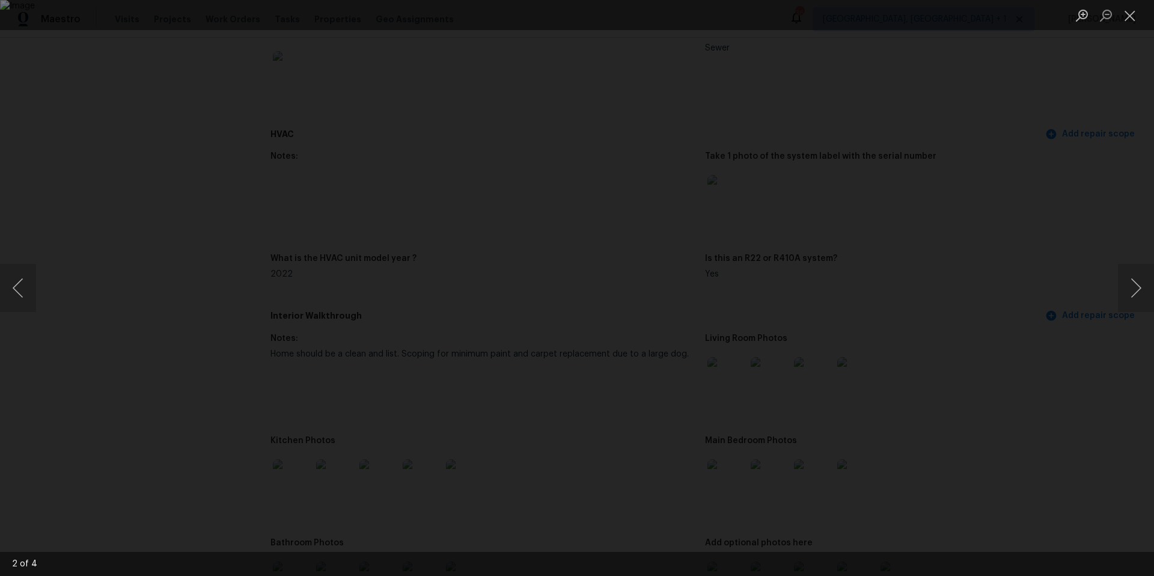
click at [1013, 331] on div "Lightbox" at bounding box center [577, 288] width 1154 height 576
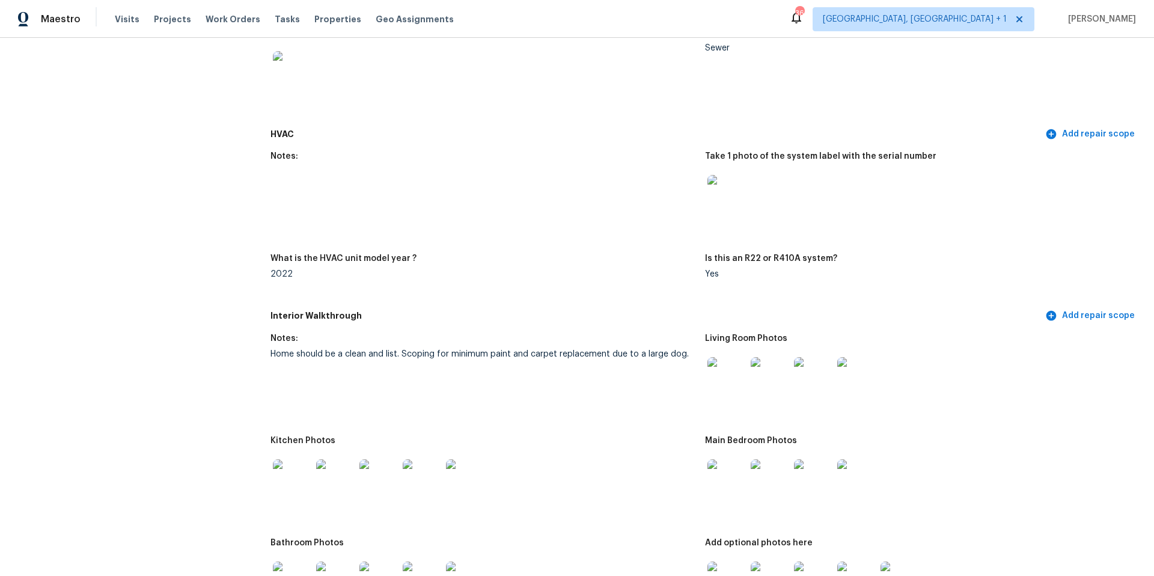
click at [289, 469] on img at bounding box center [292, 478] width 38 height 38
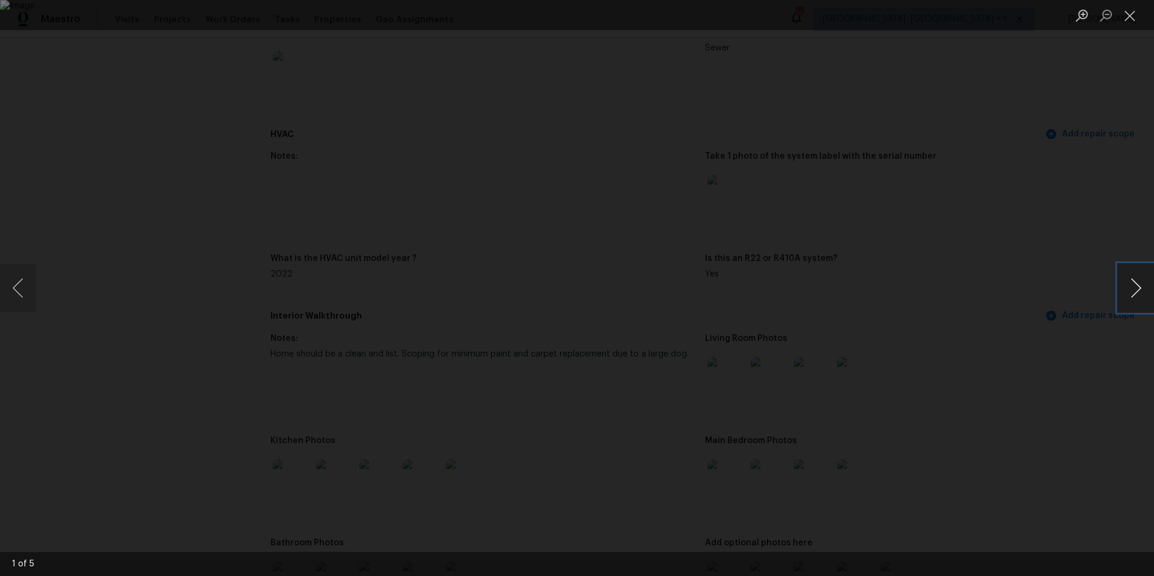
click at [1129, 285] on button "Next image" at bounding box center [1136, 288] width 36 height 48
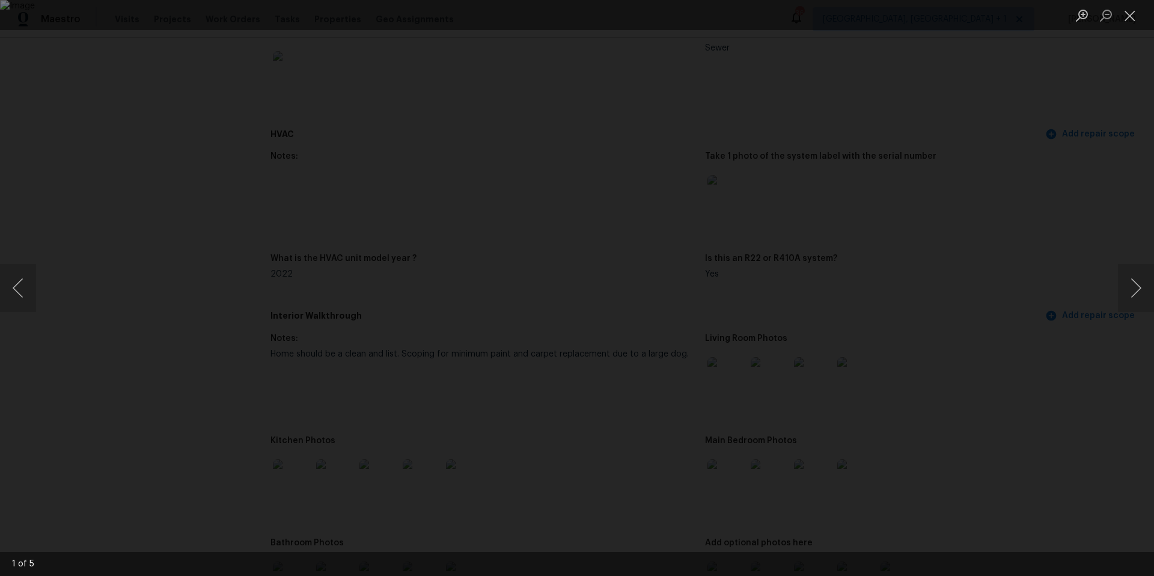
click at [1060, 394] on div "Lightbox" at bounding box center [577, 288] width 1154 height 576
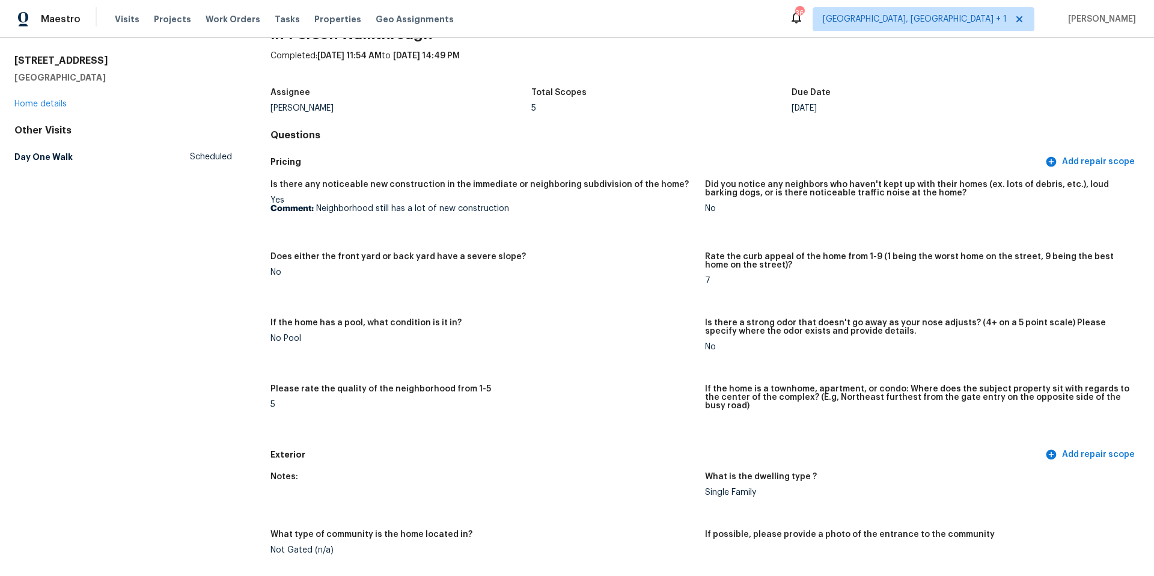
scroll to position [0, 0]
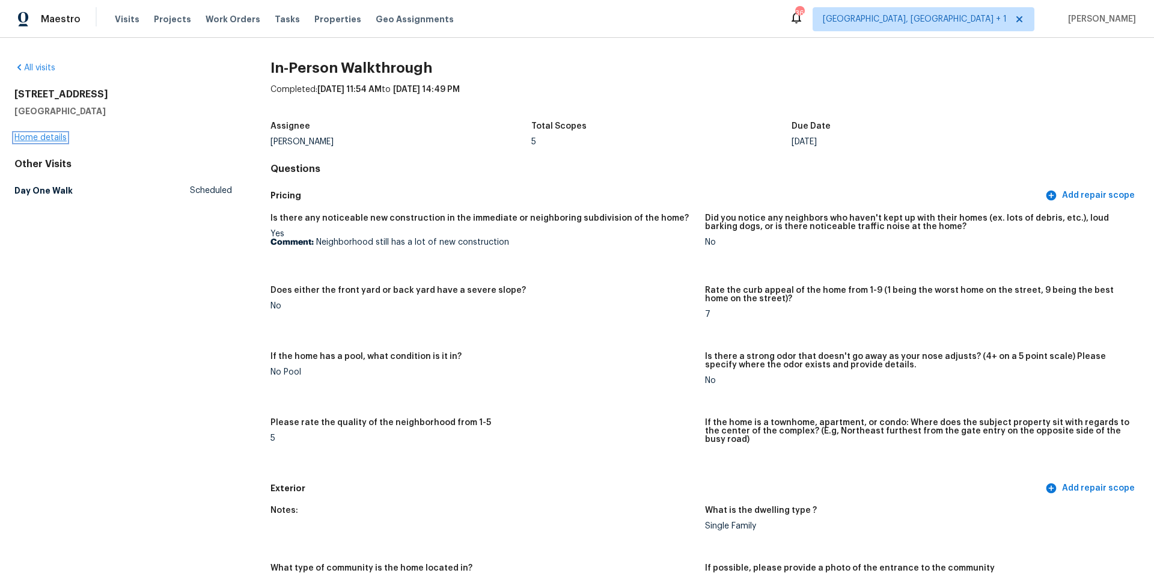
click at [30, 138] on link "Home details" at bounding box center [40, 137] width 52 height 8
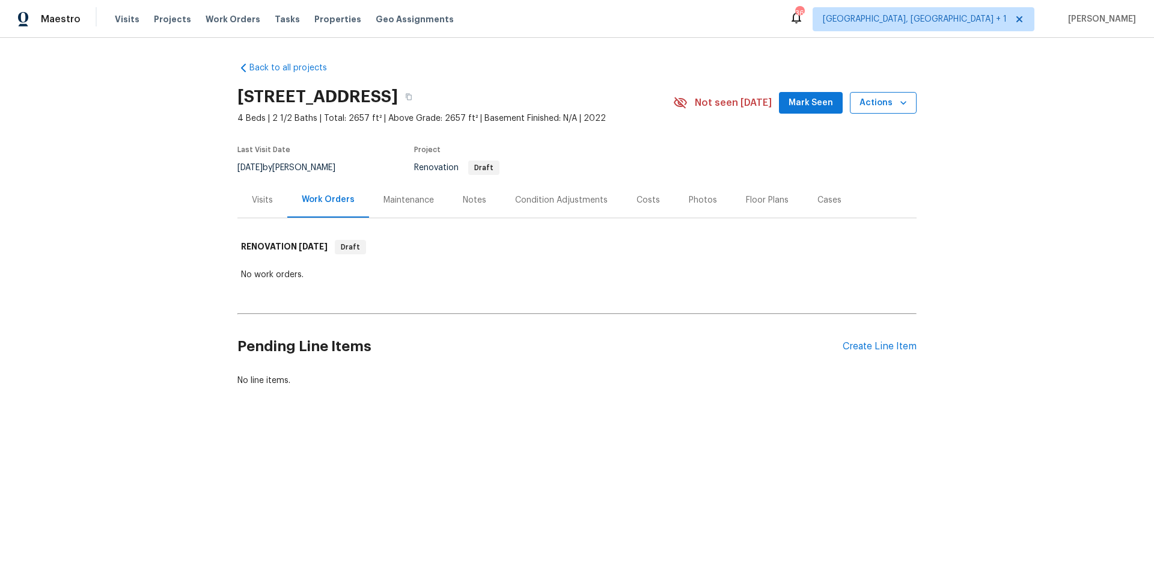
click at [878, 97] on span "Actions" at bounding box center [882, 103] width 47 height 15
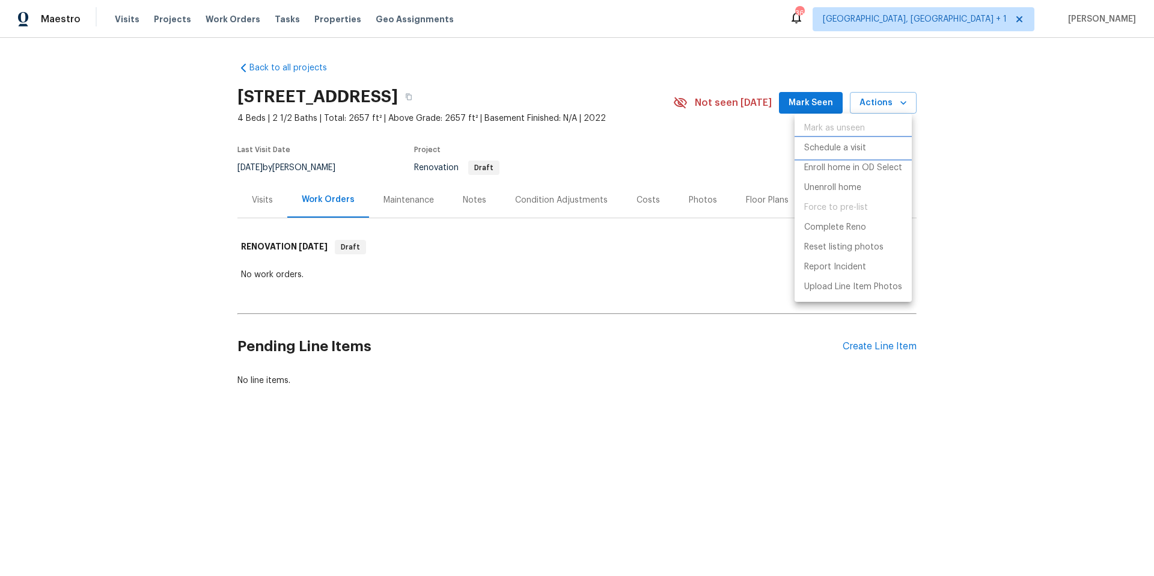
click at [837, 145] on p "Schedule a visit" at bounding box center [835, 148] width 62 height 13
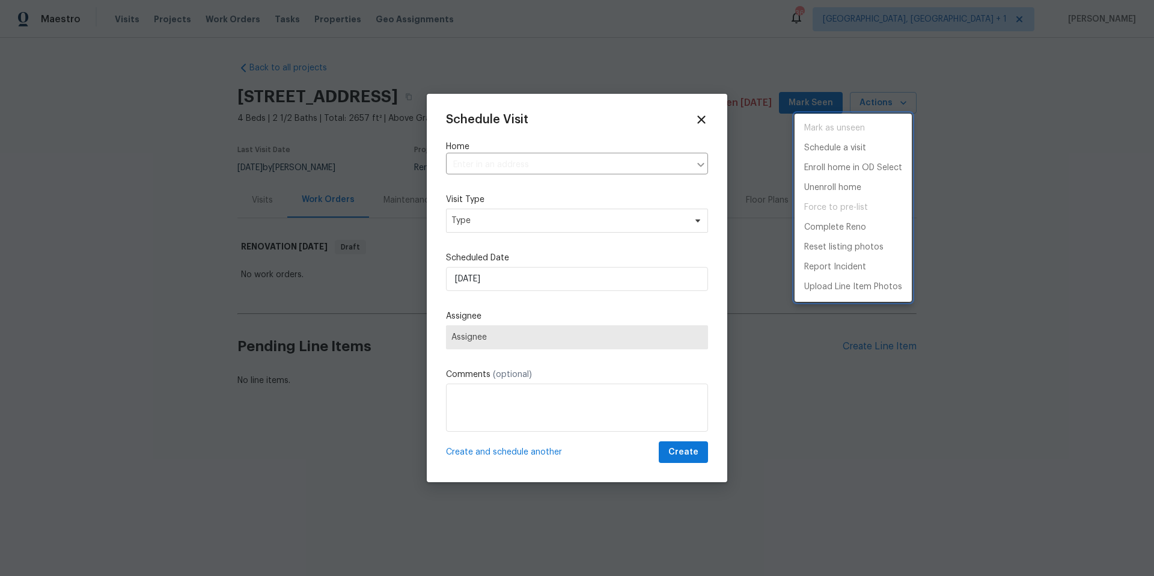
type input "220 Sun Grove Trl, Georgetown, TX 78628"
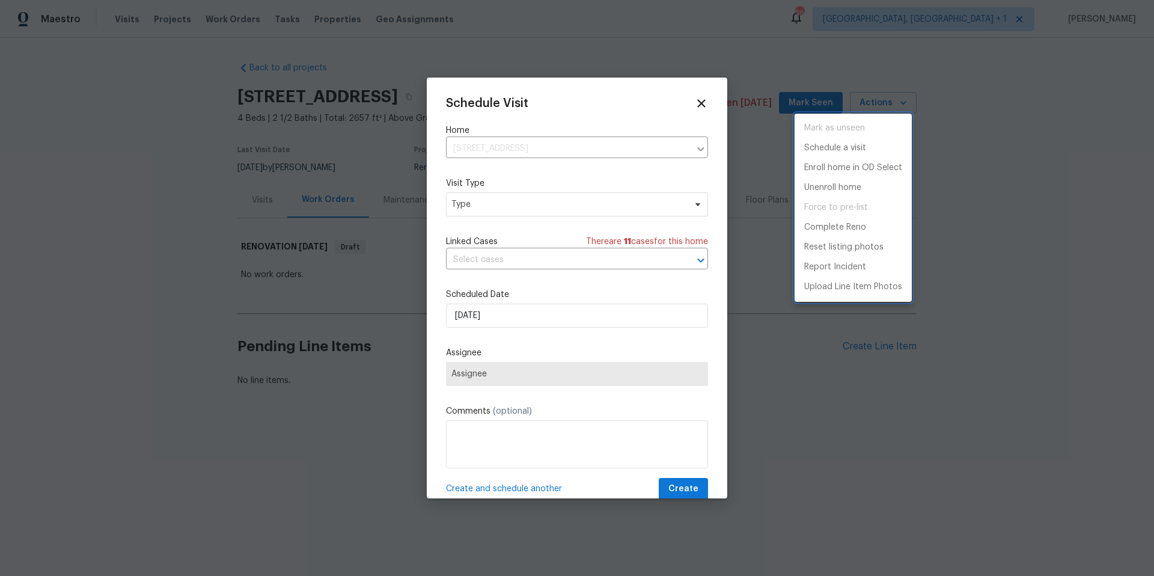
click at [511, 196] on div at bounding box center [577, 288] width 1154 height 576
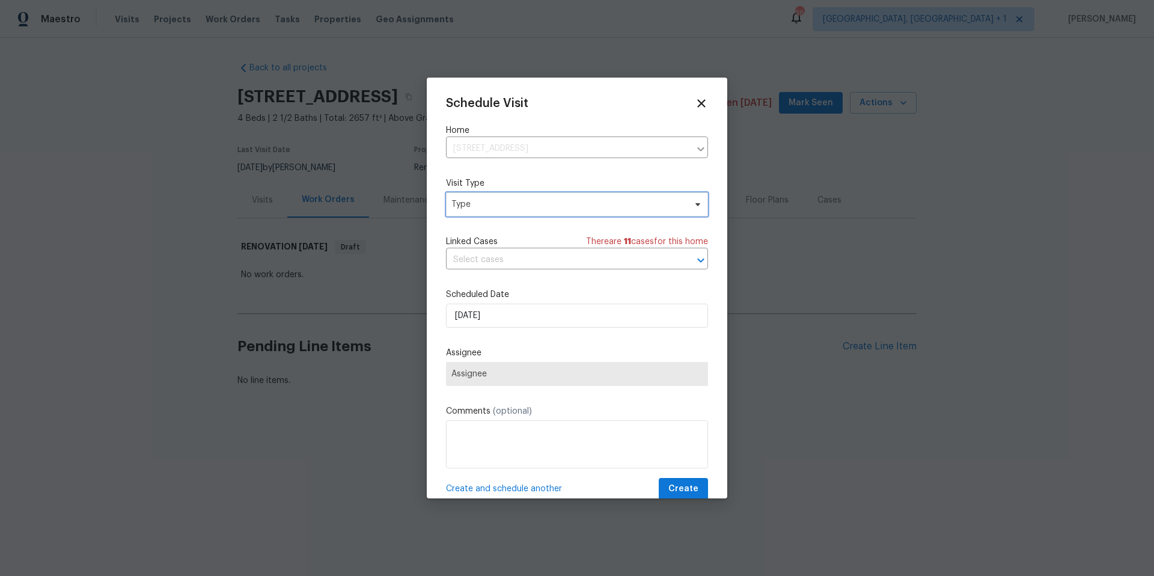
click at [509, 200] on span "Type" at bounding box center [568, 204] width 234 height 12
type input "reno"
click at [474, 263] on div "Reno Start" at bounding box center [474, 261] width 43 height 12
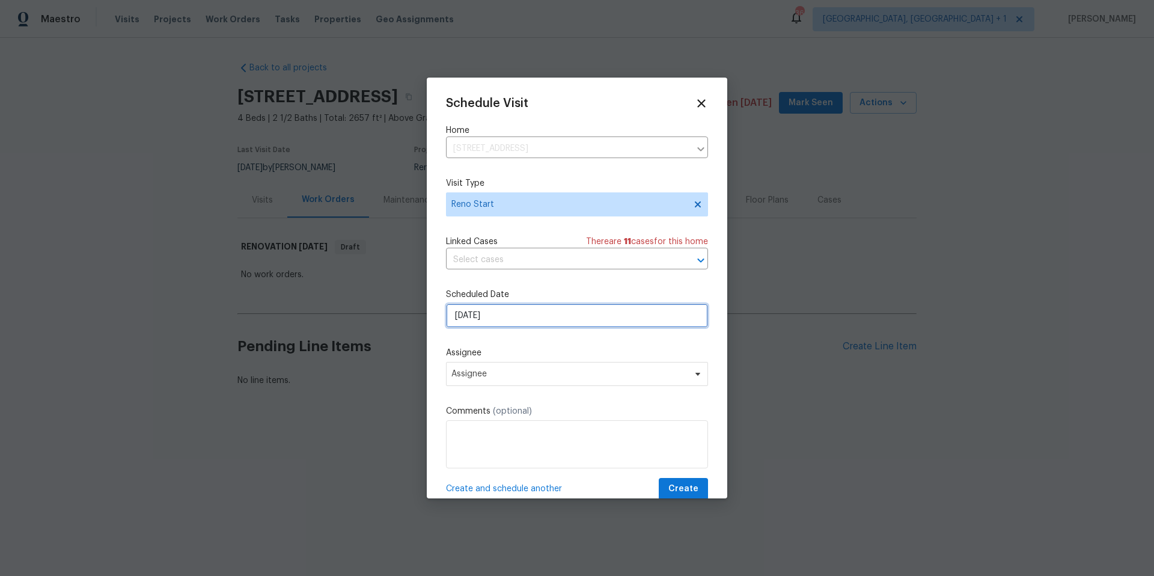
click at [505, 319] on input "9/7/2025" at bounding box center [577, 315] width 262 height 24
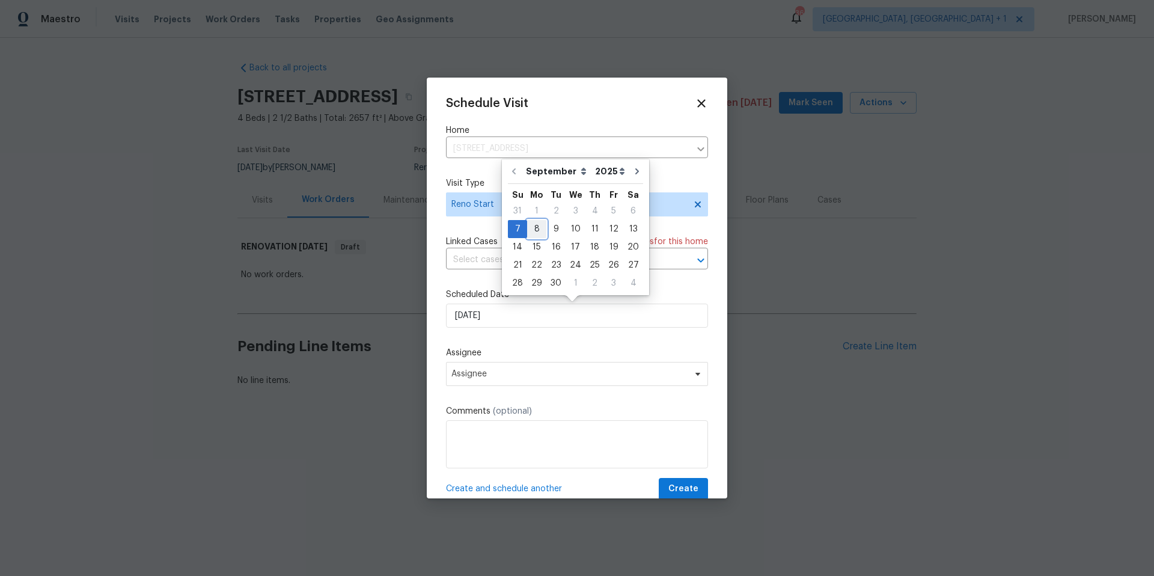
click at [540, 231] on div "8" at bounding box center [536, 229] width 19 height 17
type input "9/8/2025"
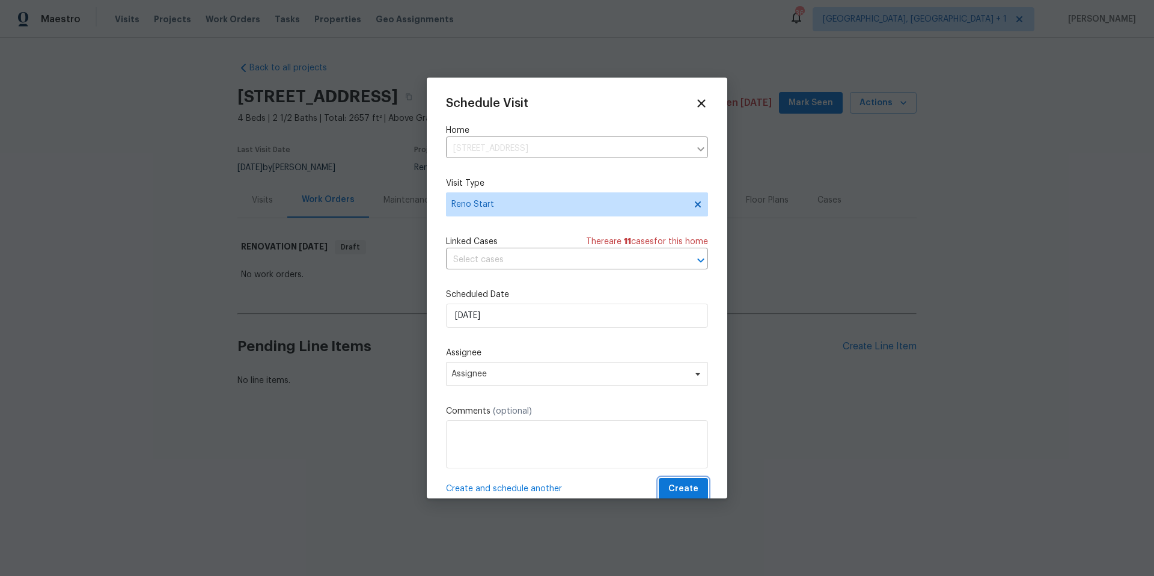
click at [673, 486] on span "Create" at bounding box center [683, 488] width 30 height 15
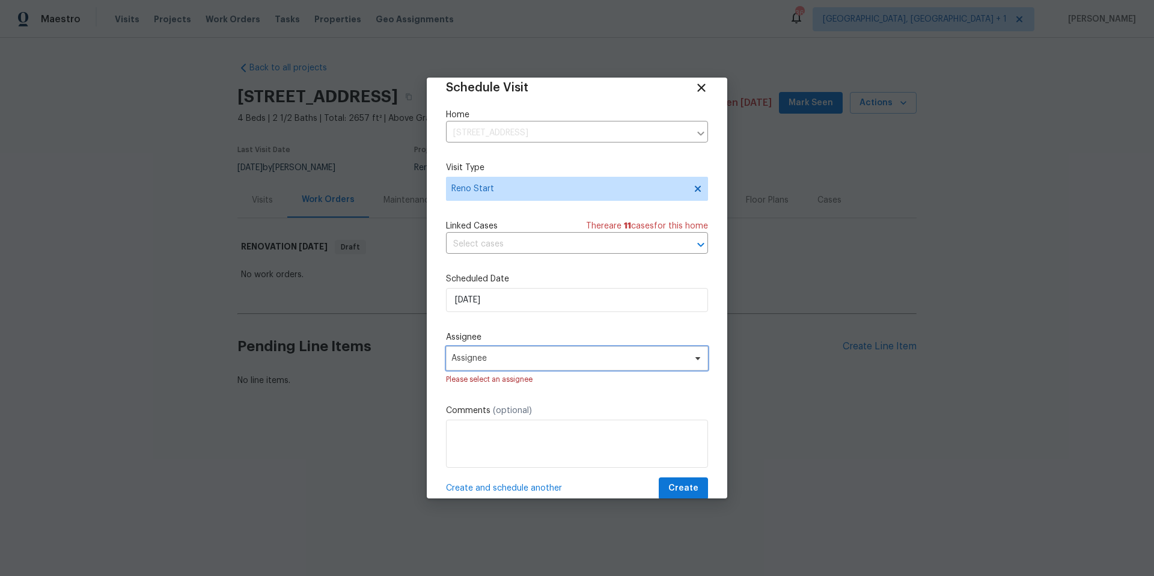
click at [526, 353] on span "Assignee" at bounding box center [569, 358] width 236 height 10
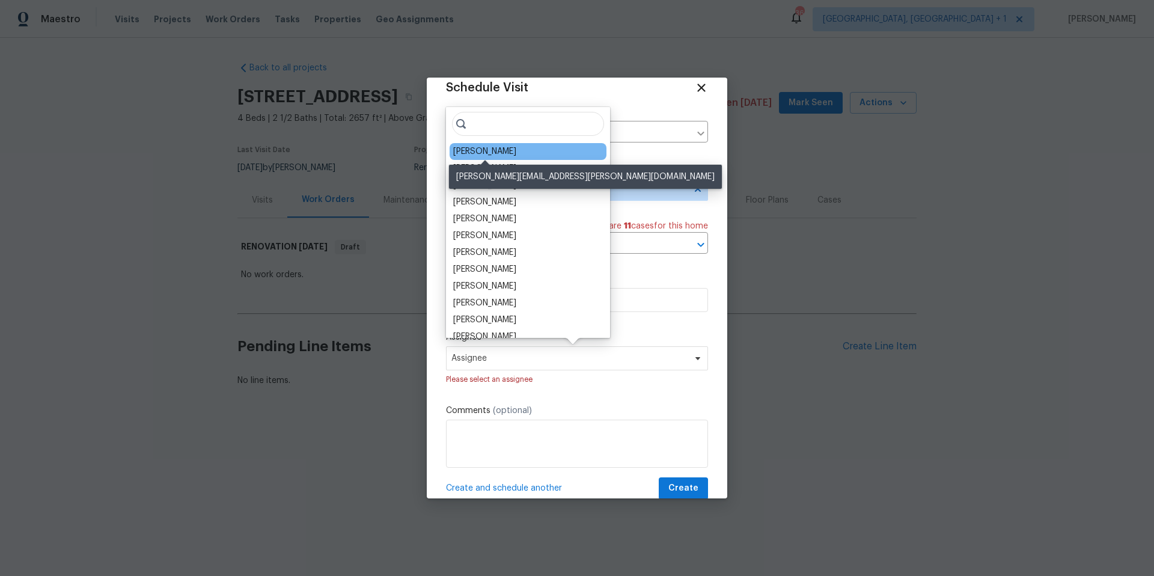
click at [499, 148] on div "[PERSON_NAME]" at bounding box center [484, 151] width 63 height 12
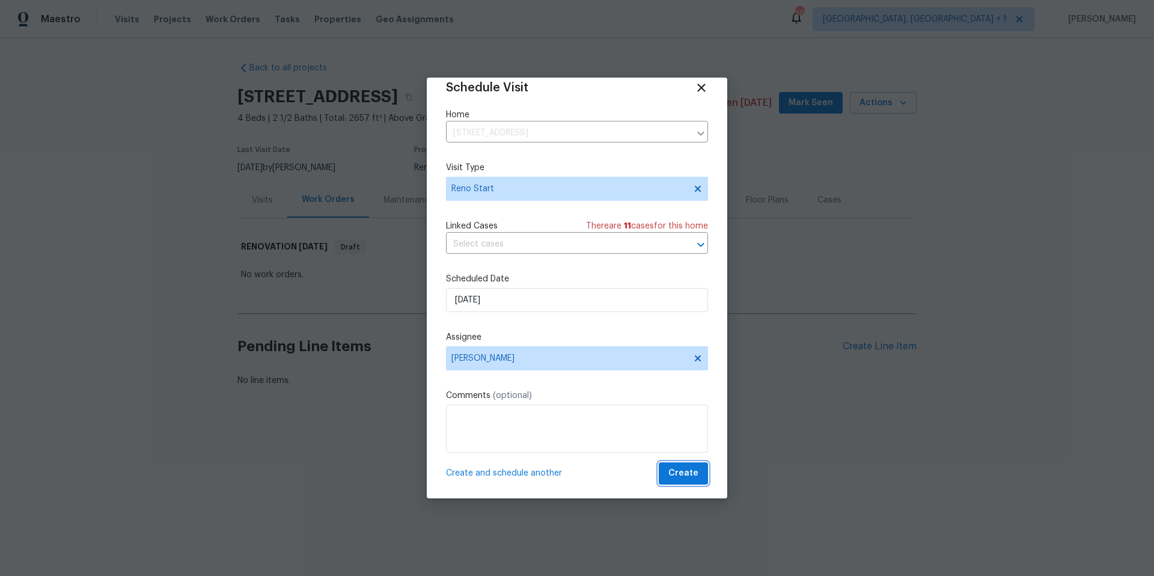
click at [677, 477] on span "Create" at bounding box center [683, 473] width 30 height 15
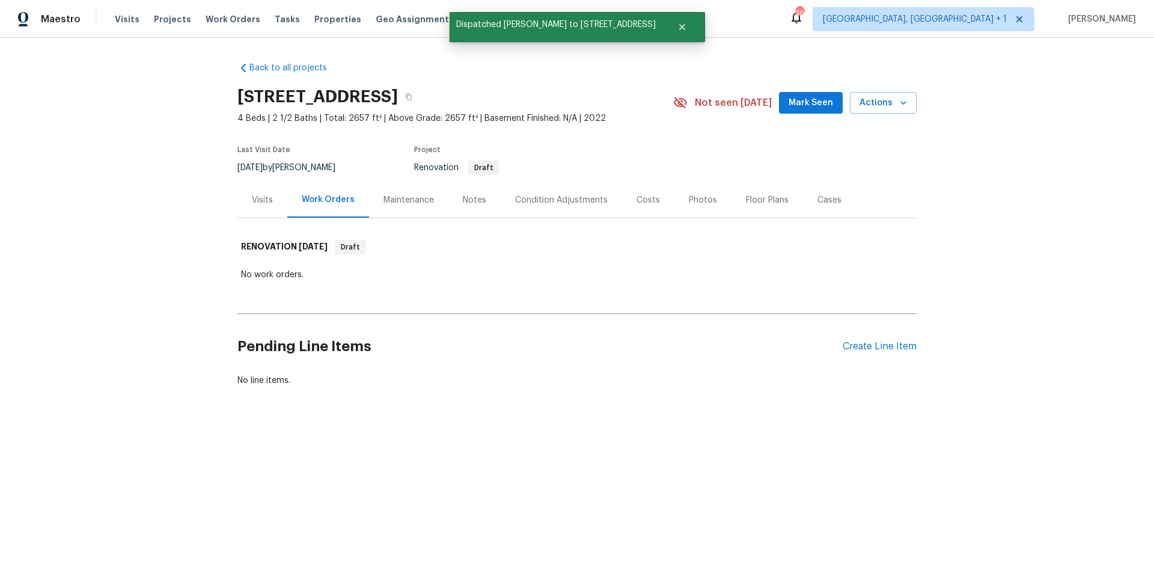
click at [569, 198] on div "Condition Adjustments" at bounding box center [561, 200] width 93 height 12
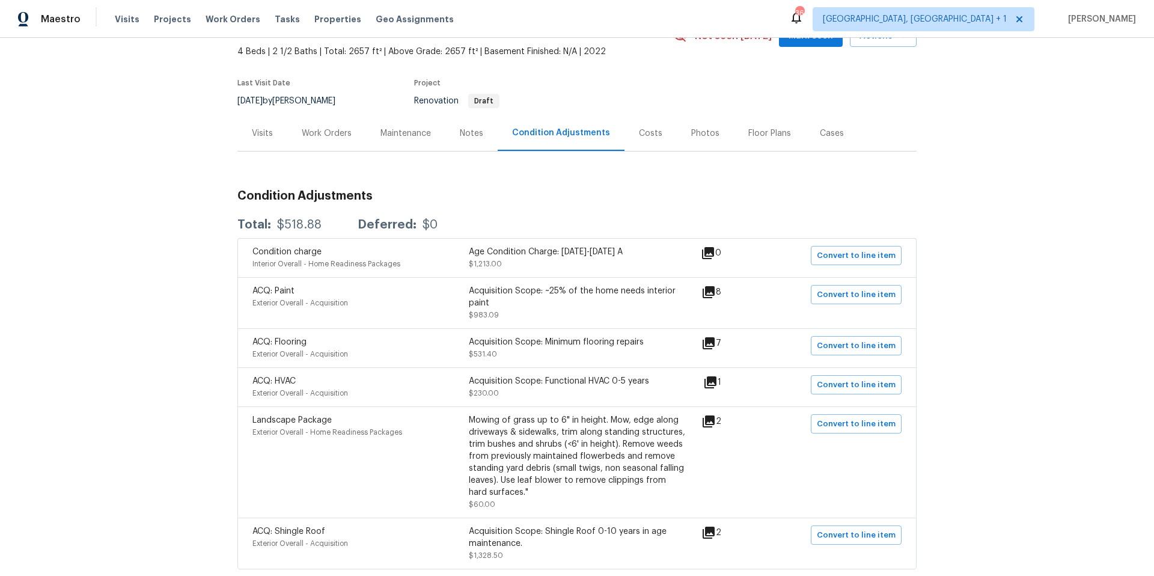
scroll to position [81, 0]
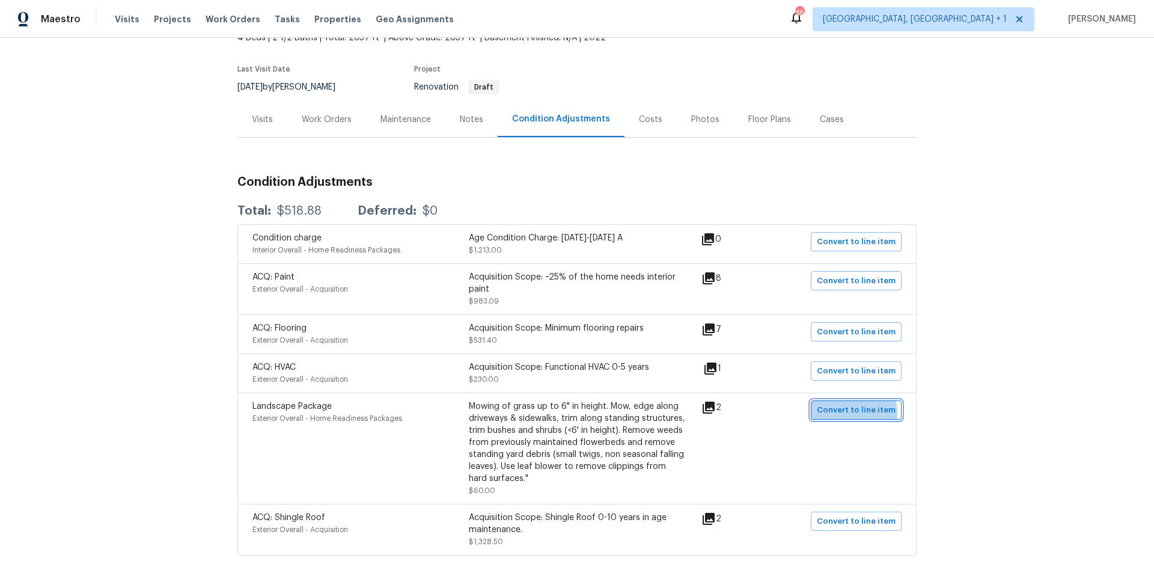
click at [840, 412] on span "Convert to line item" at bounding box center [856, 410] width 79 height 14
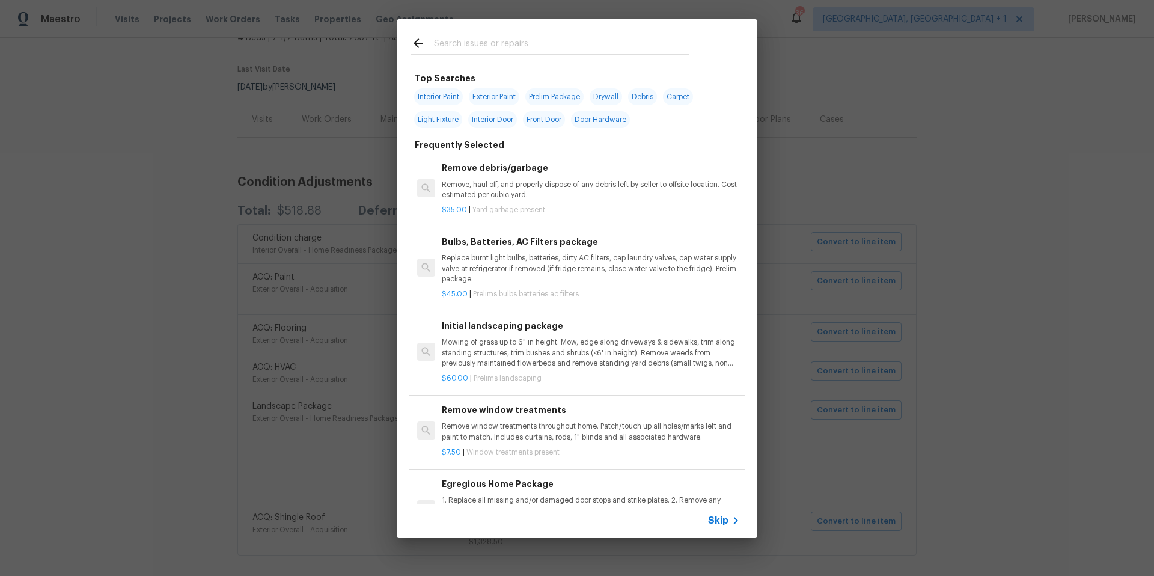
click at [492, 47] on input "text" at bounding box center [561, 45] width 255 height 18
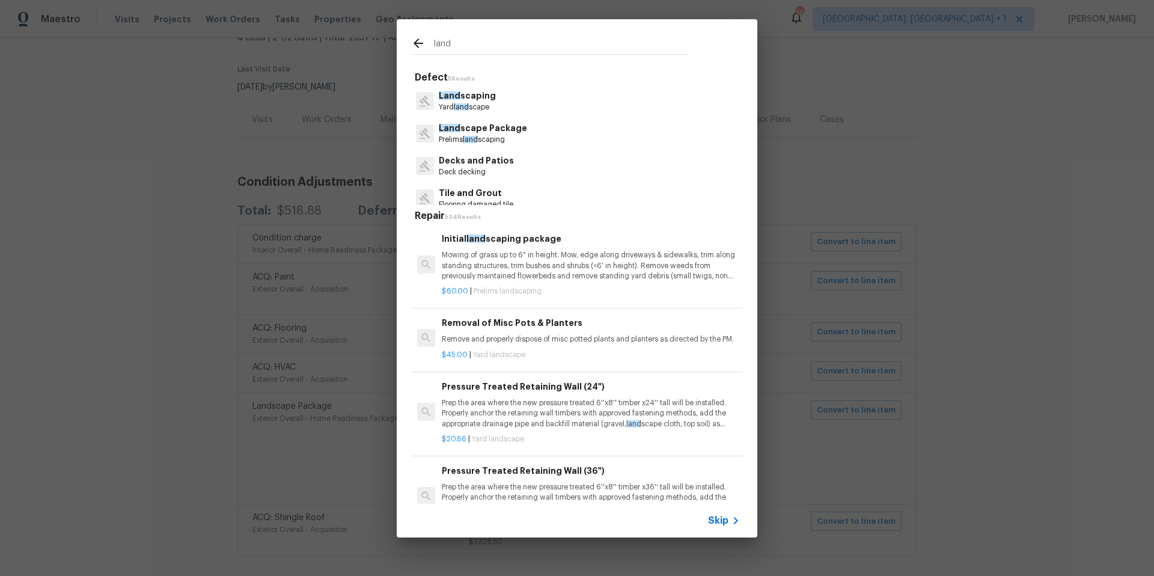
type input "land"
click at [497, 141] on p "Prelims land scaping" at bounding box center [483, 140] width 88 height 10
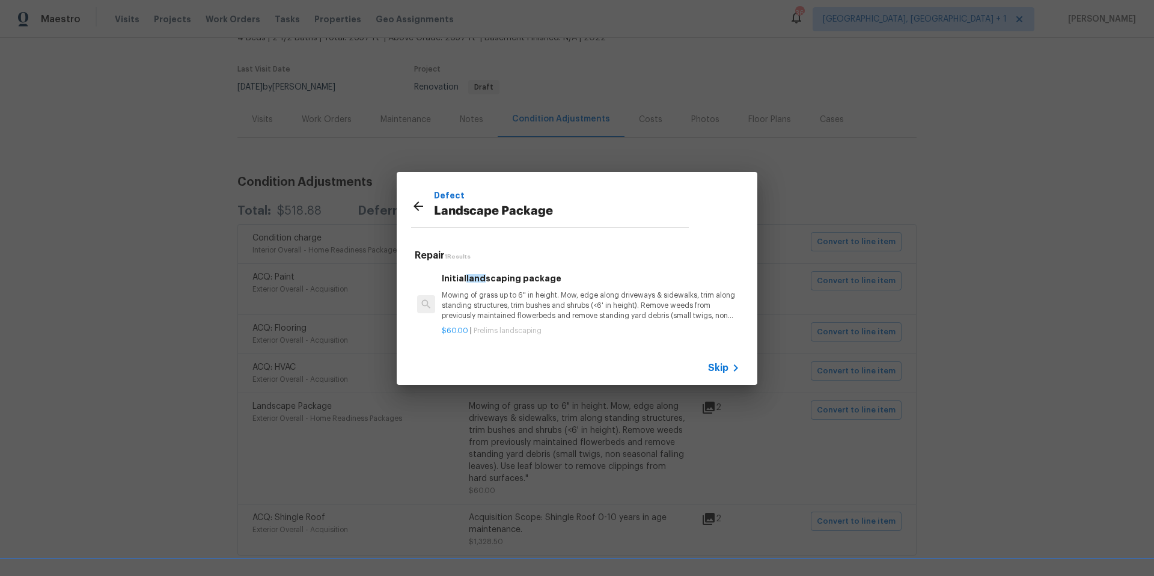
click at [517, 309] on p "Mowing of grass up to 6" in height. Mow, edge along driveways & sidewalks, trim…" at bounding box center [591, 305] width 298 height 31
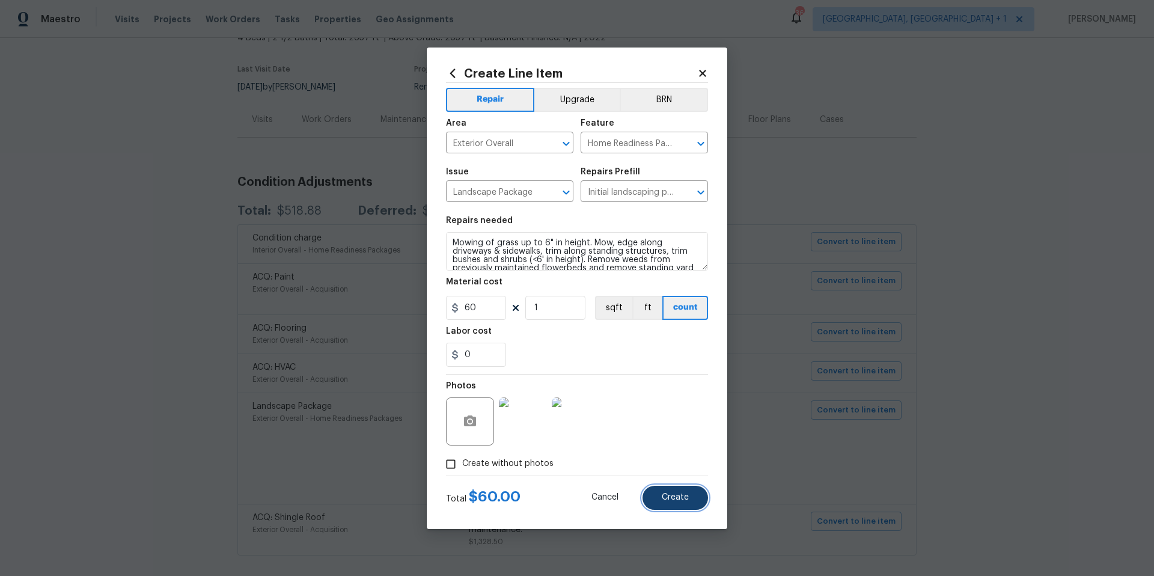
click at [669, 496] on span "Create" at bounding box center [675, 497] width 27 height 9
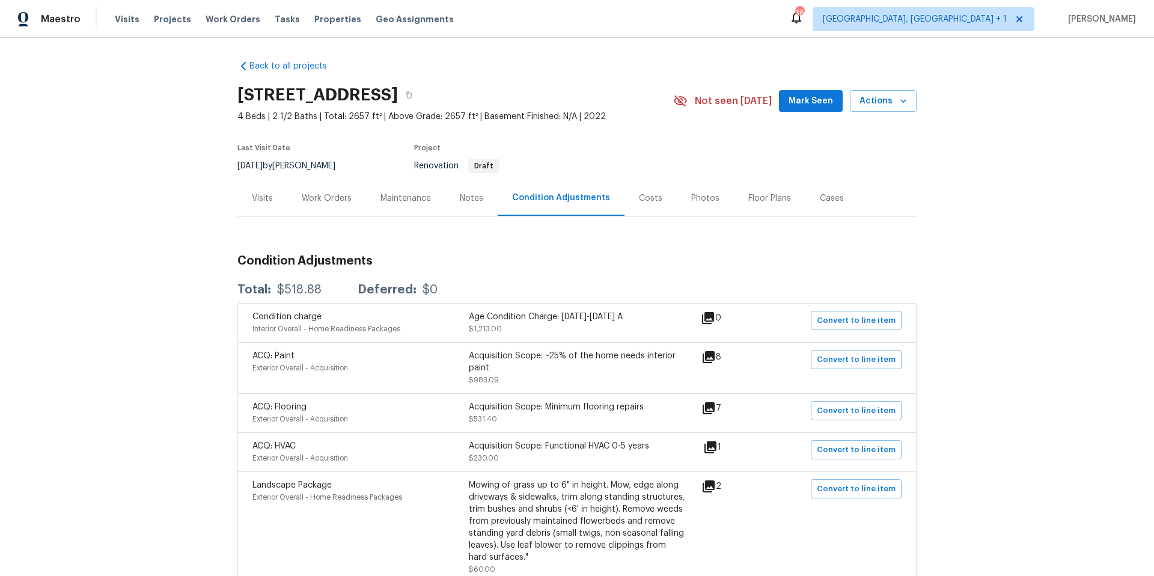
scroll to position [0, 0]
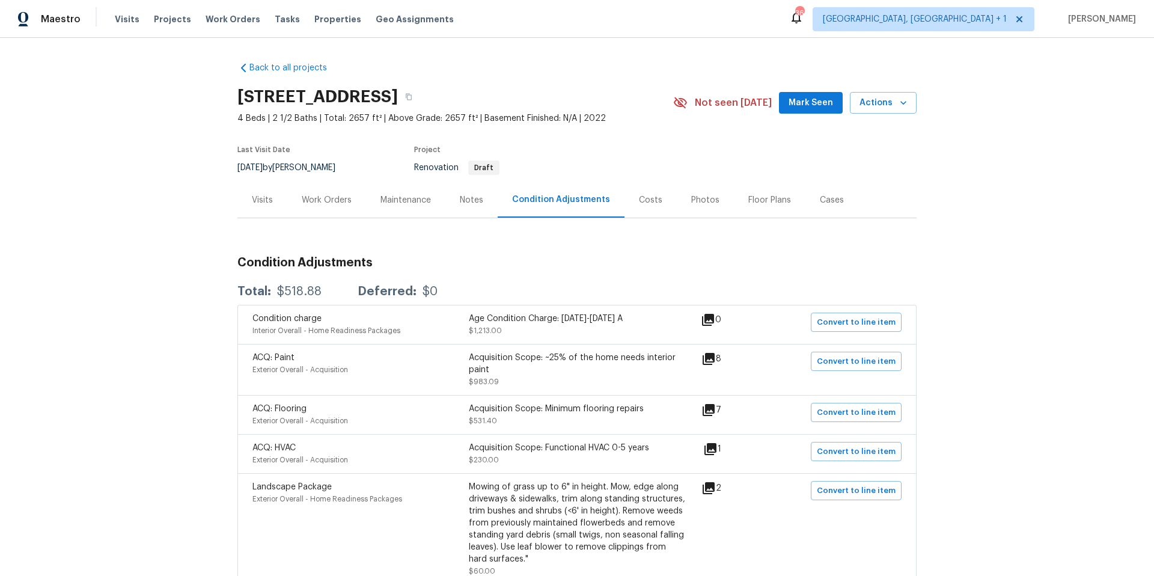
click at [316, 202] on div "Work Orders" at bounding box center [327, 200] width 50 height 12
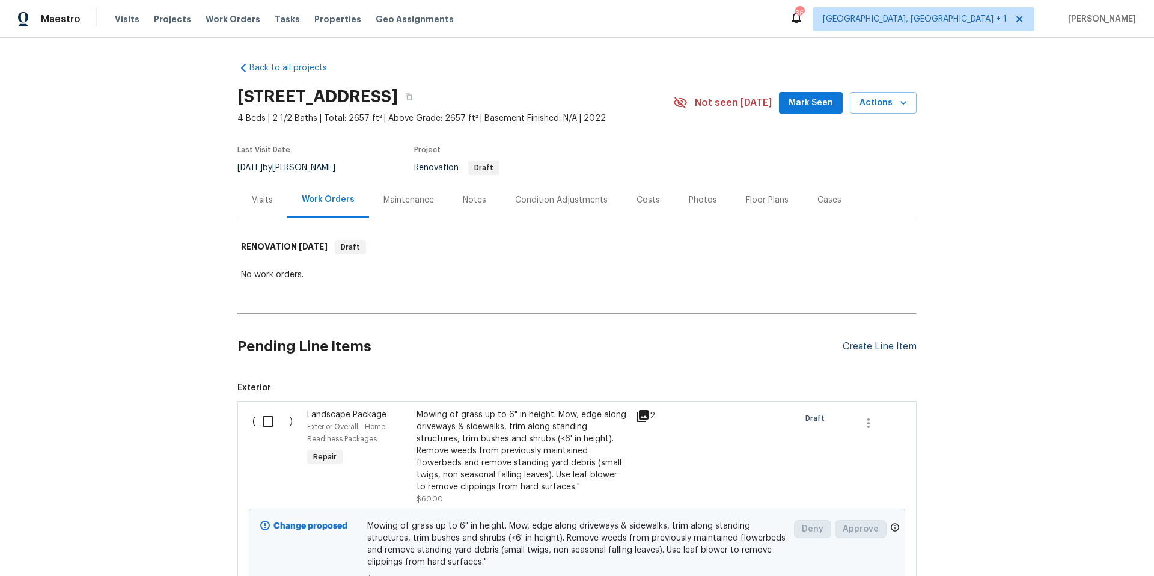
click at [853, 347] on div "Create Line Item" at bounding box center [880, 346] width 74 height 11
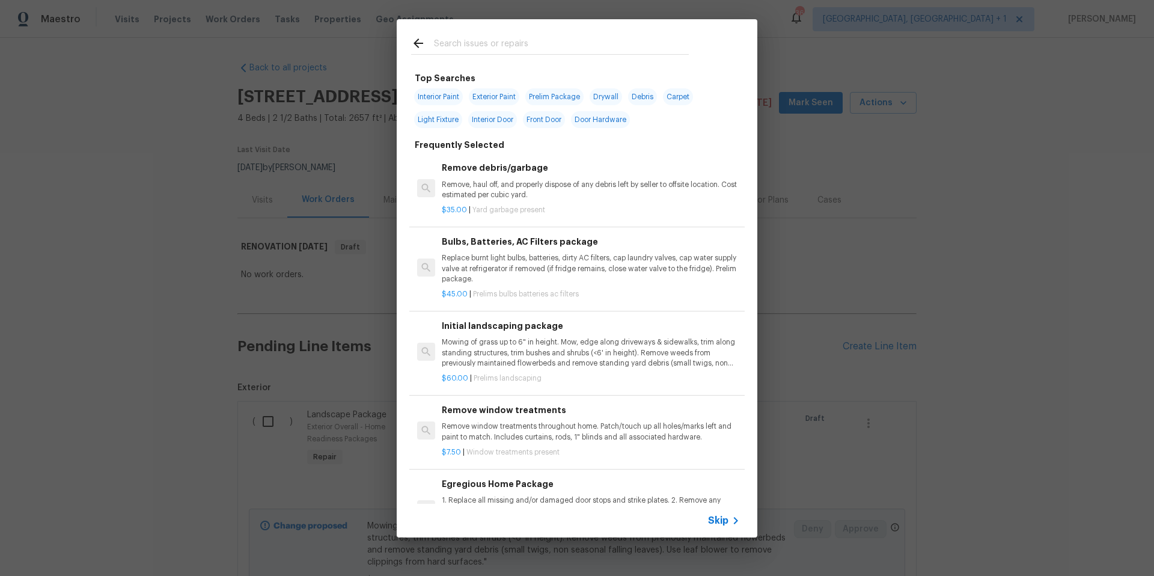
click at [474, 46] on input "text" at bounding box center [561, 45] width 255 height 18
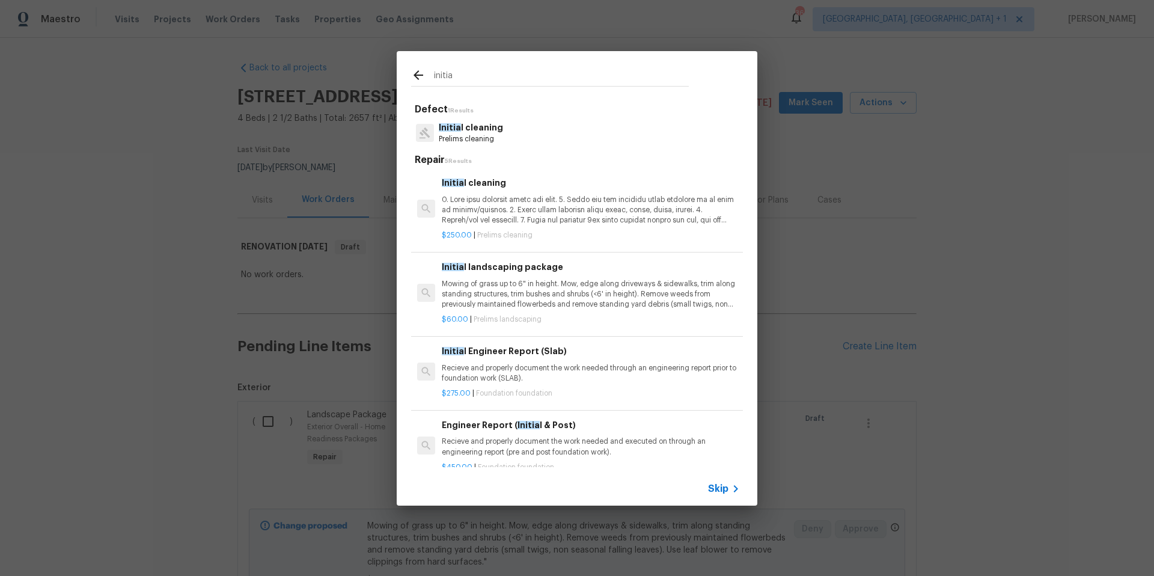
type input "initia"
click at [535, 208] on p at bounding box center [591, 210] width 298 height 31
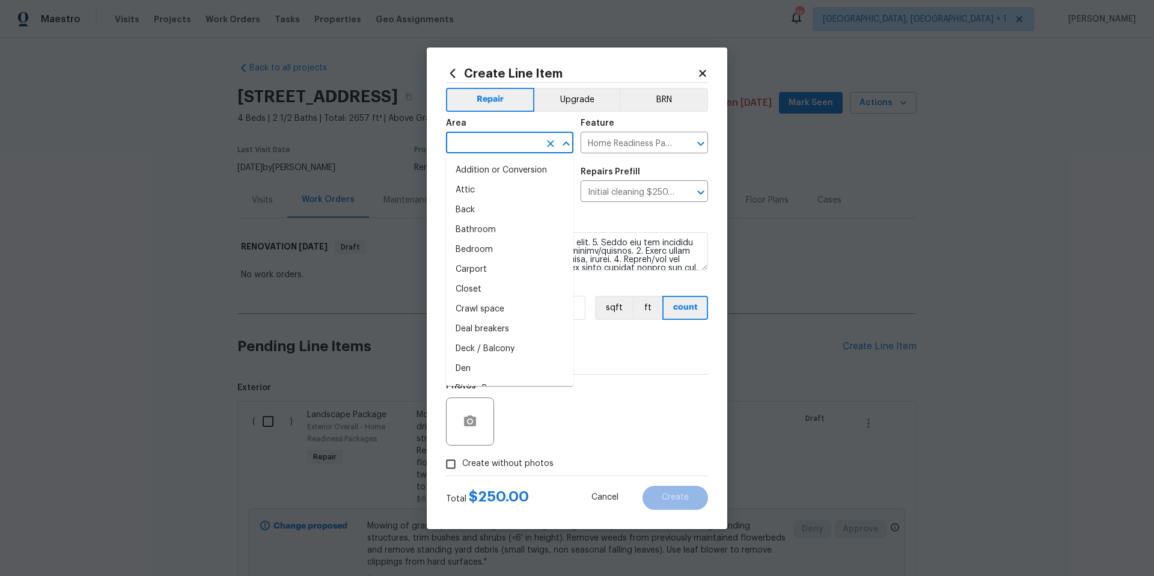
click at [502, 148] on input "text" at bounding box center [493, 144] width 94 height 19
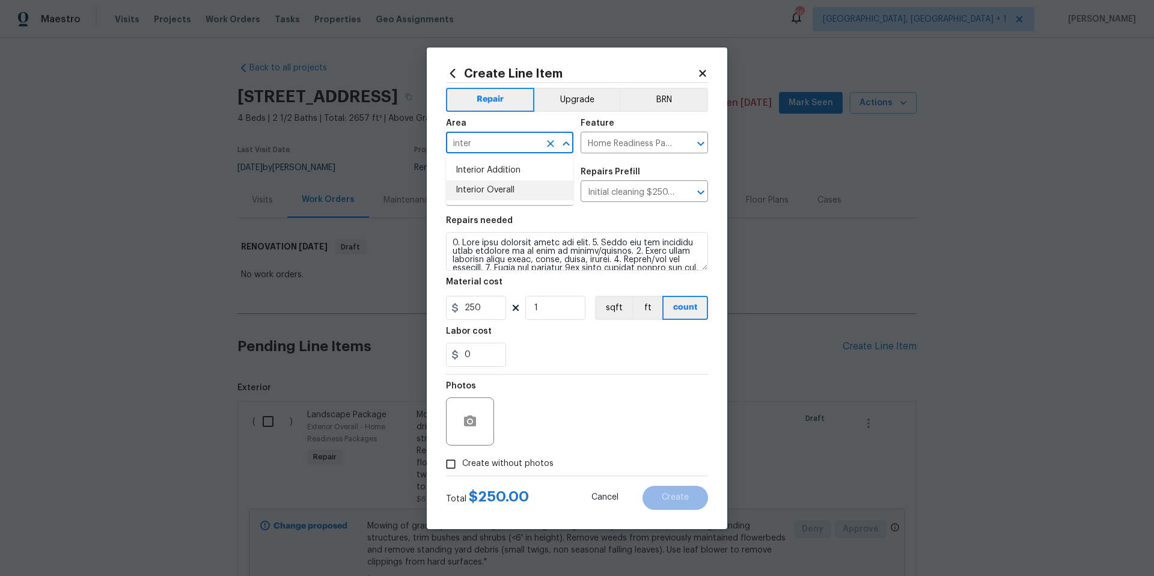
click at [502, 192] on li "Interior Overall" at bounding box center [509, 190] width 127 height 20
type input "Interior Overall"
click at [451, 468] on input "Create without photos" at bounding box center [450, 464] width 23 height 23
checkbox input "true"
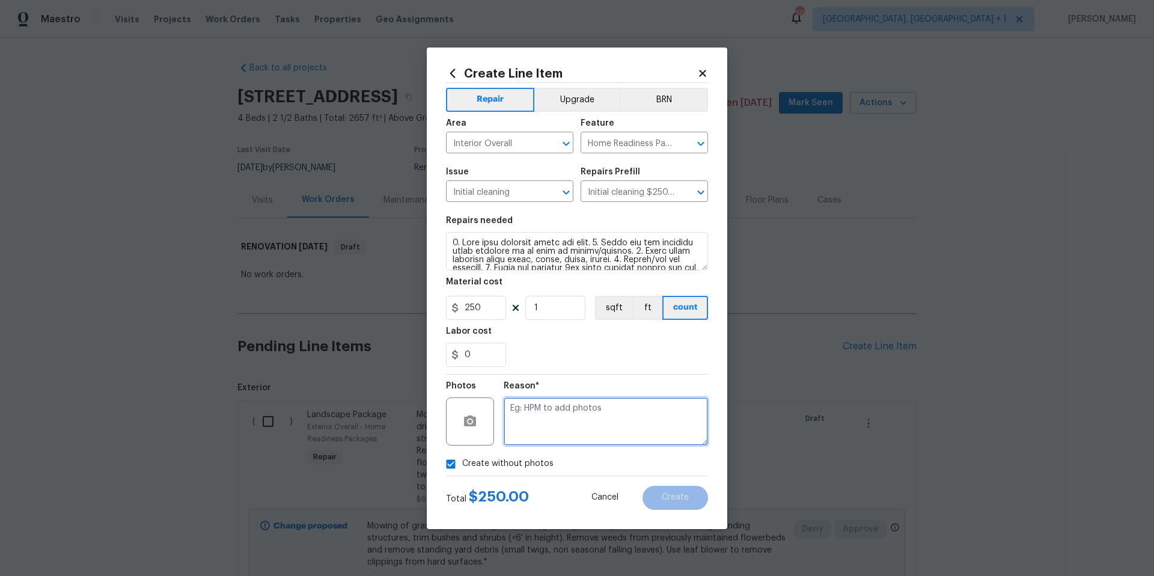
click at [566, 434] on textarea at bounding box center [606, 421] width 204 height 48
type textarea "HPM to add photos"
click at [680, 494] on span "Create" at bounding box center [675, 497] width 27 height 9
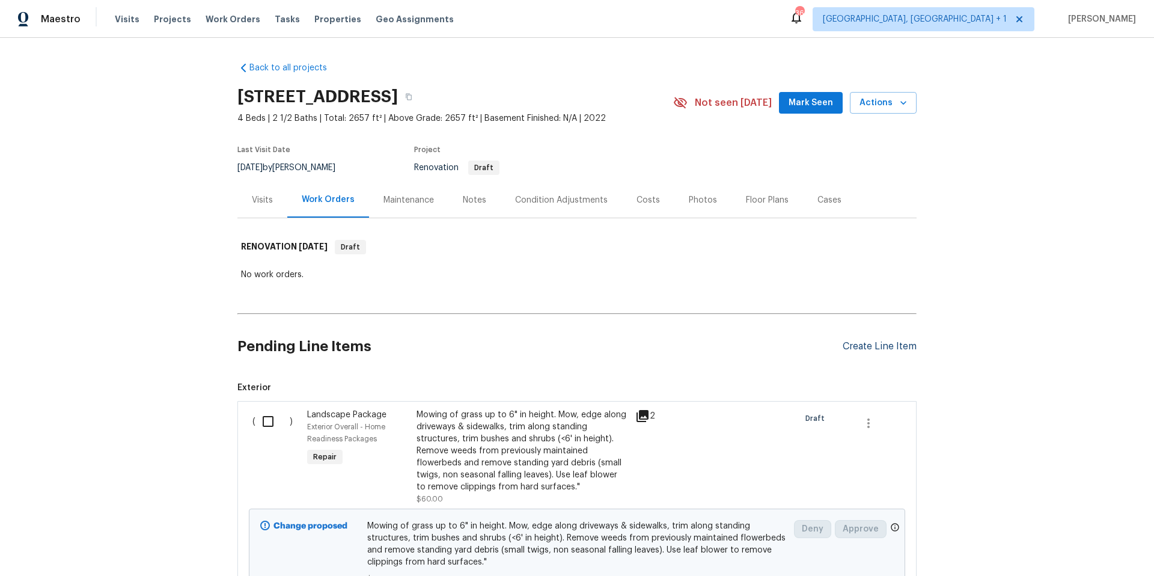
click at [868, 344] on div "Create Line Item" at bounding box center [880, 346] width 74 height 11
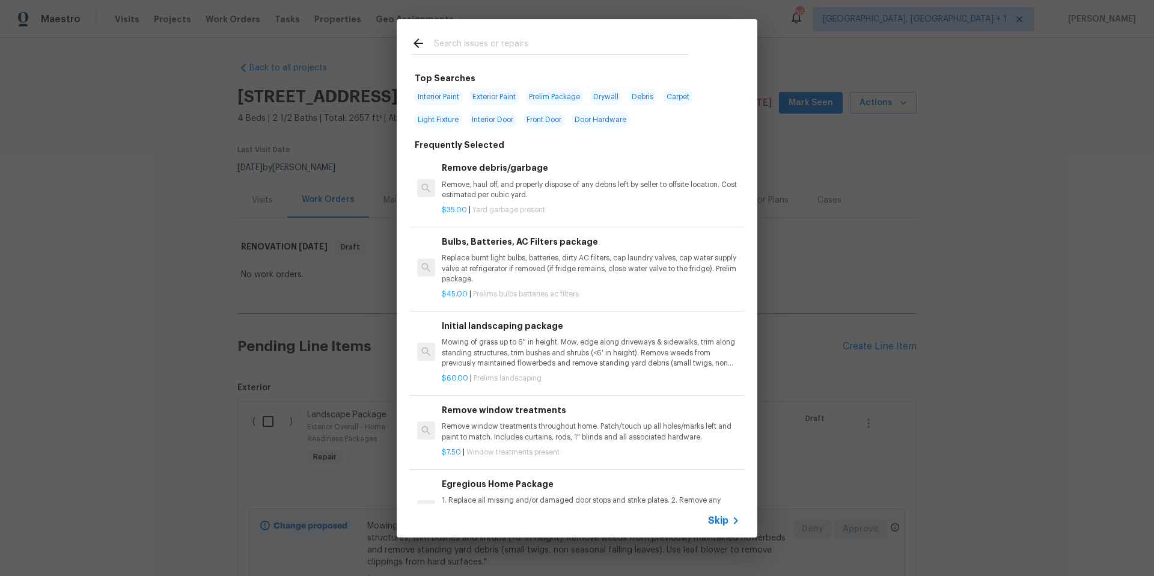
click at [486, 50] on input "text" at bounding box center [561, 45] width 255 height 18
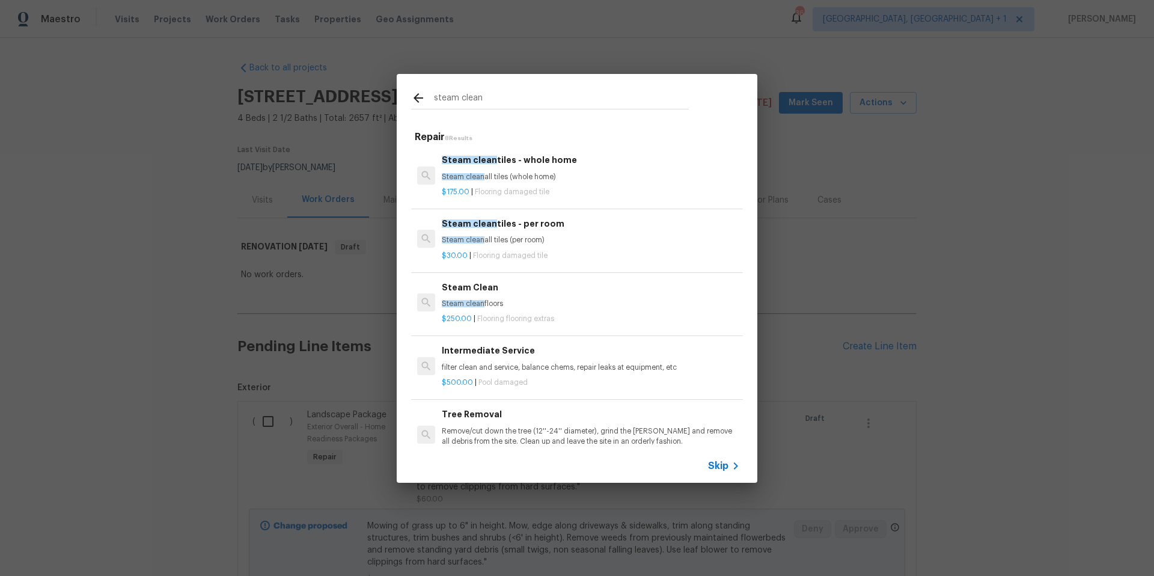
type input "steam clean"
click at [468, 304] on span "Steam clean" at bounding box center [463, 303] width 43 height 7
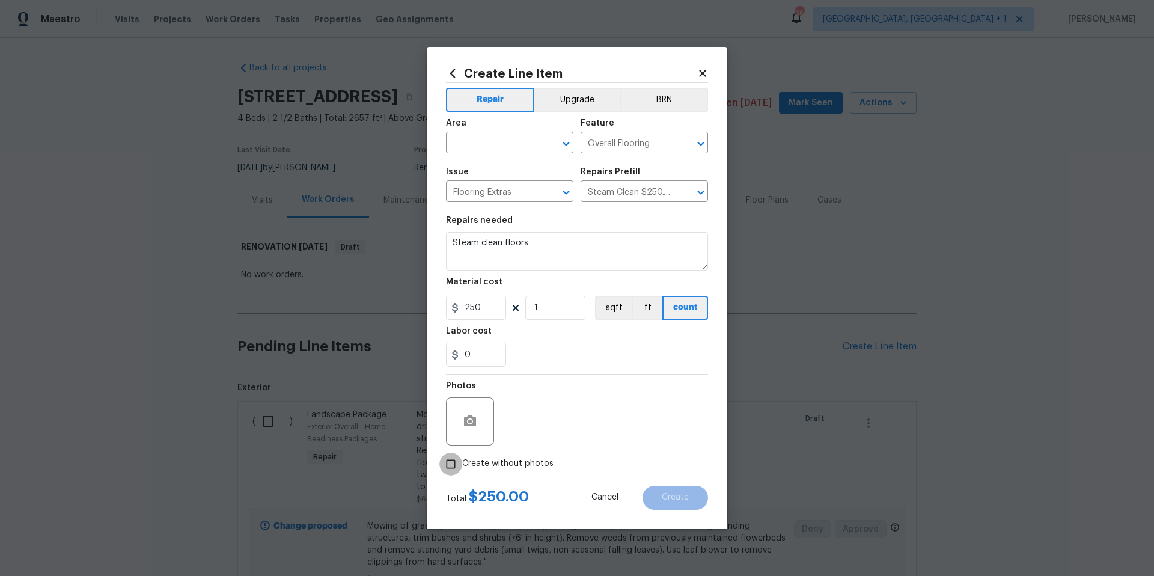
drag, startPoint x: 451, startPoint y: 469, endPoint x: 518, endPoint y: 452, distance: 69.4
click at [451, 469] on input "Create without photos" at bounding box center [450, 464] width 23 height 23
checkbox input "true"
click at [534, 436] on textarea at bounding box center [606, 421] width 204 height 48
type textarea "N"
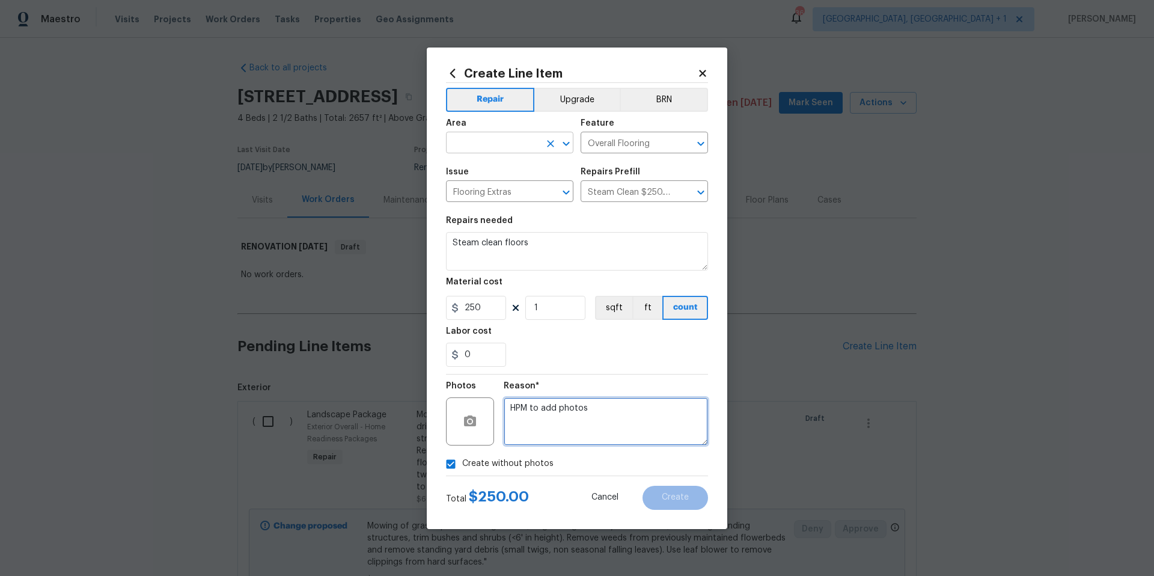
type textarea "HPM to add photos"
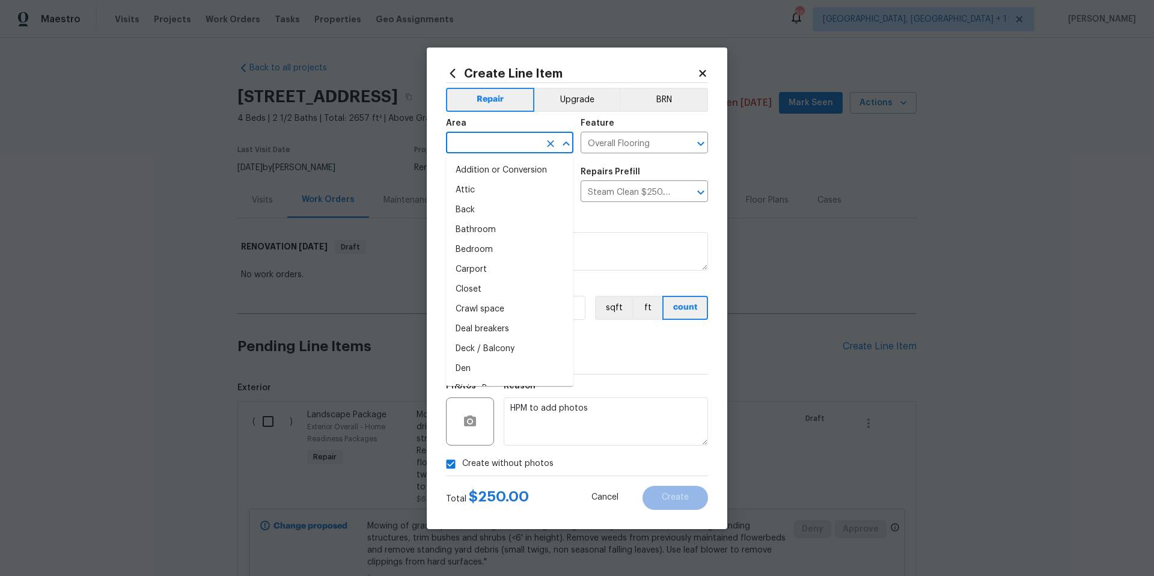
click at [510, 143] on input "text" at bounding box center [493, 144] width 94 height 19
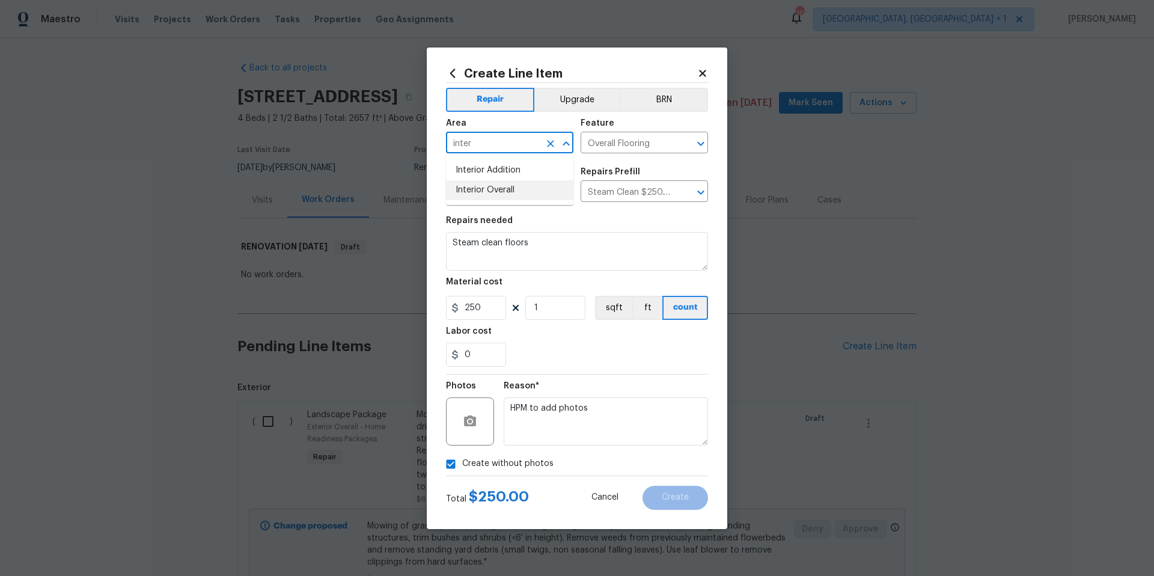
click at [501, 181] on li "Interior Overall" at bounding box center [509, 190] width 127 height 20
type input "Interior Overall"
click at [665, 502] on button "Create" at bounding box center [675, 498] width 66 height 24
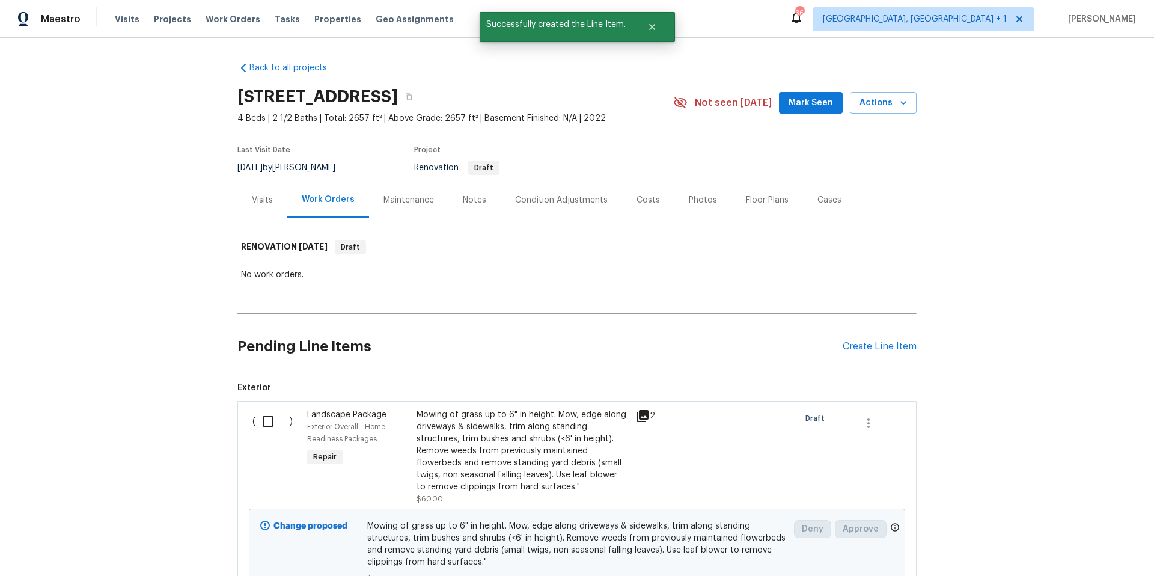
scroll to position [17, 0]
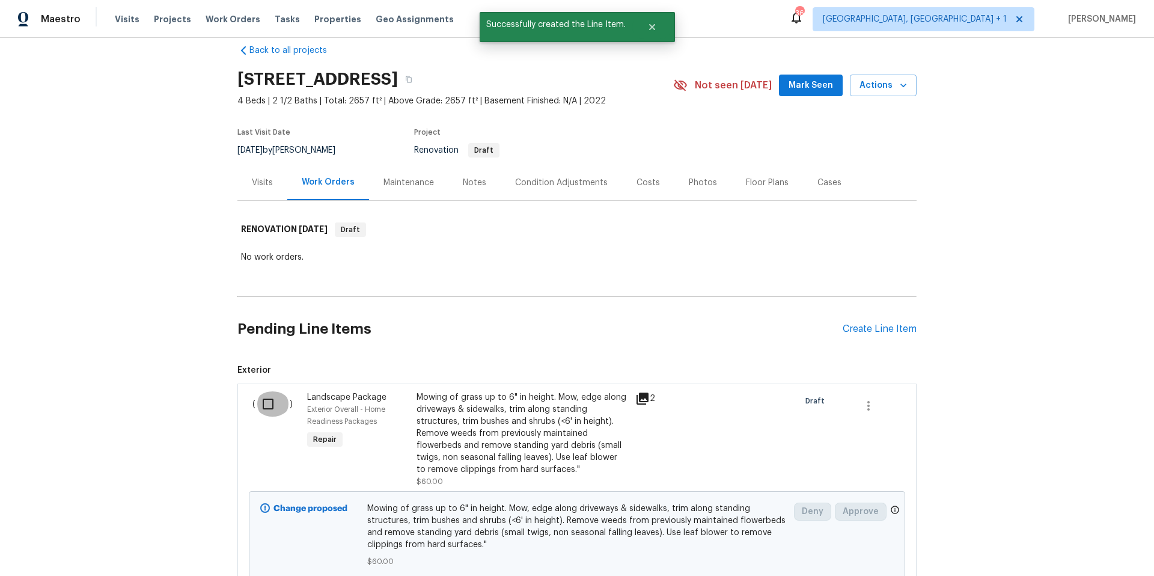
click at [258, 407] on input "checkbox" at bounding box center [272, 403] width 34 height 25
checkbox input "true"
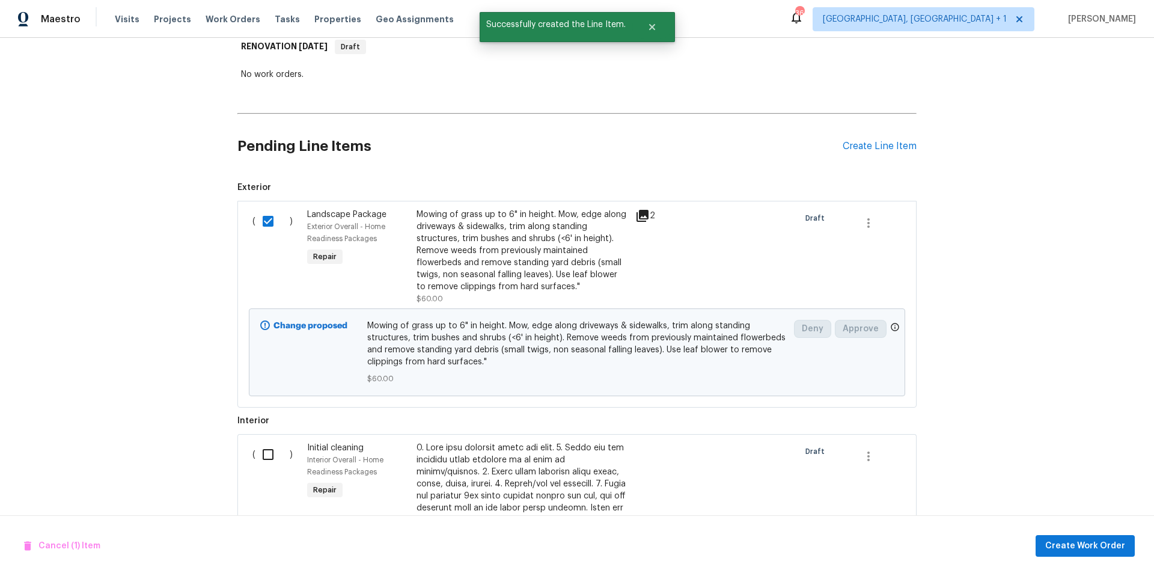
scroll to position [273, 0]
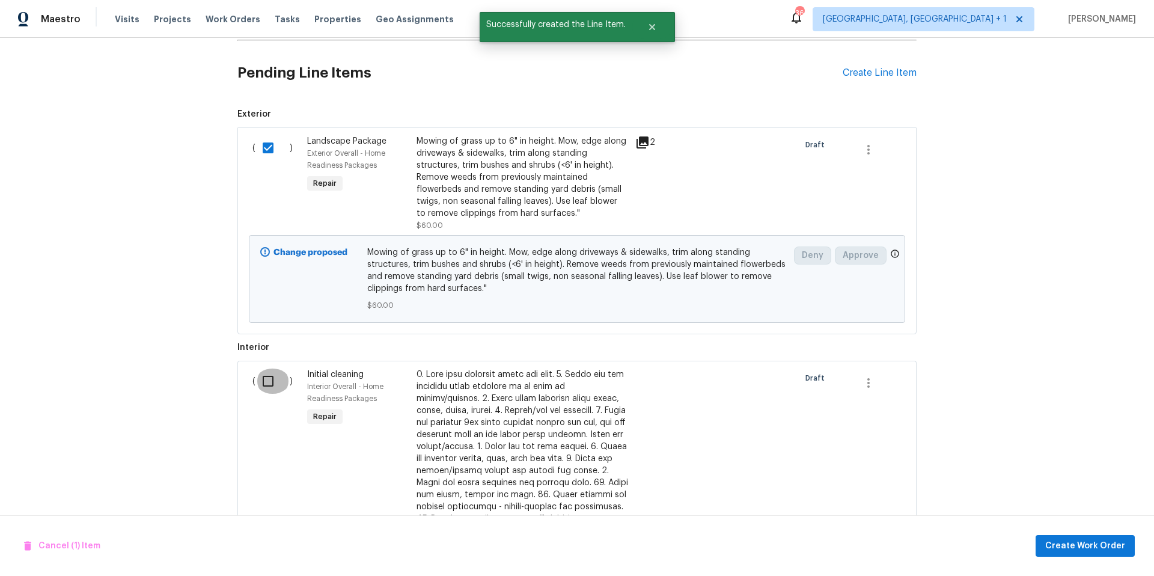
click at [255, 387] on input "checkbox" at bounding box center [272, 380] width 34 height 25
checkbox input "true"
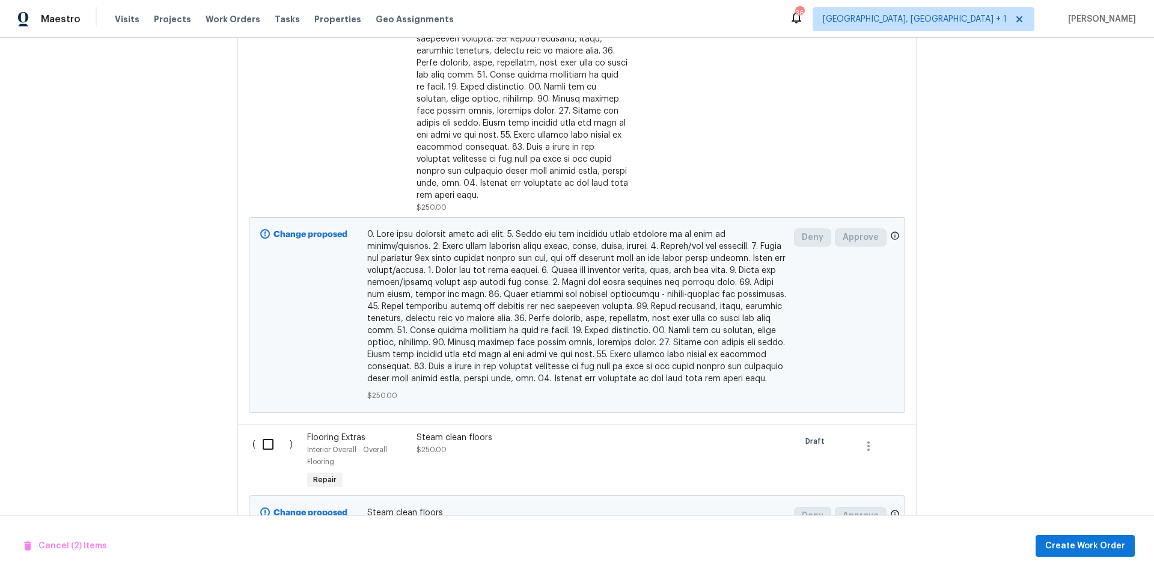
scroll to position [826, 0]
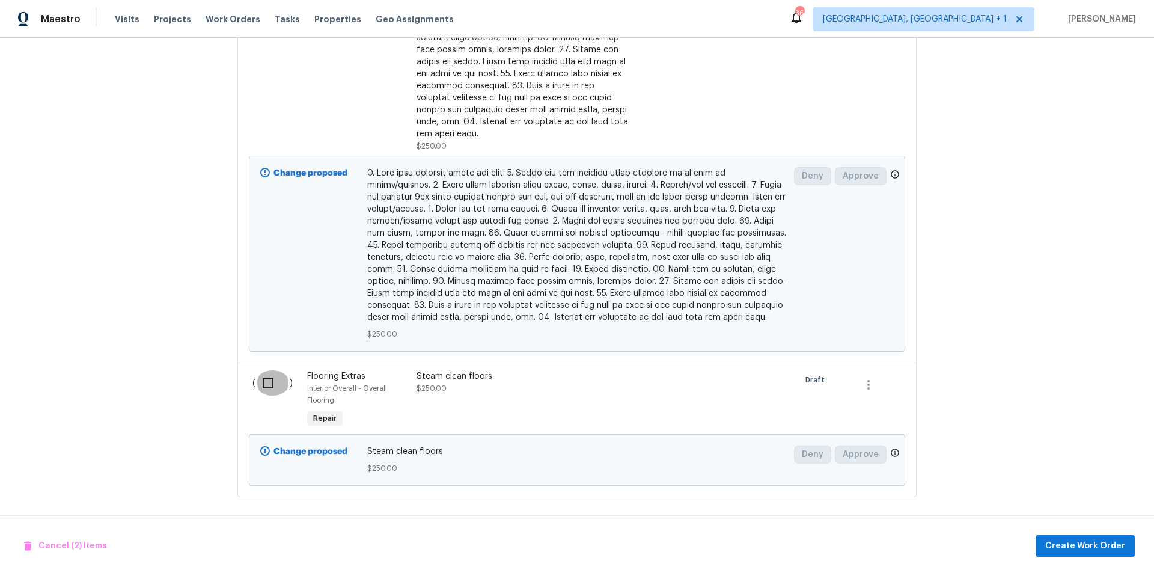
click at [268, 375] on input "checkbox" at bounding box center [272, 382] width 34 height 25
checkbox input "true"
click at [1076, 550] on span "Create Work Order" at bounding box center [1085, 545] width 80 height 15
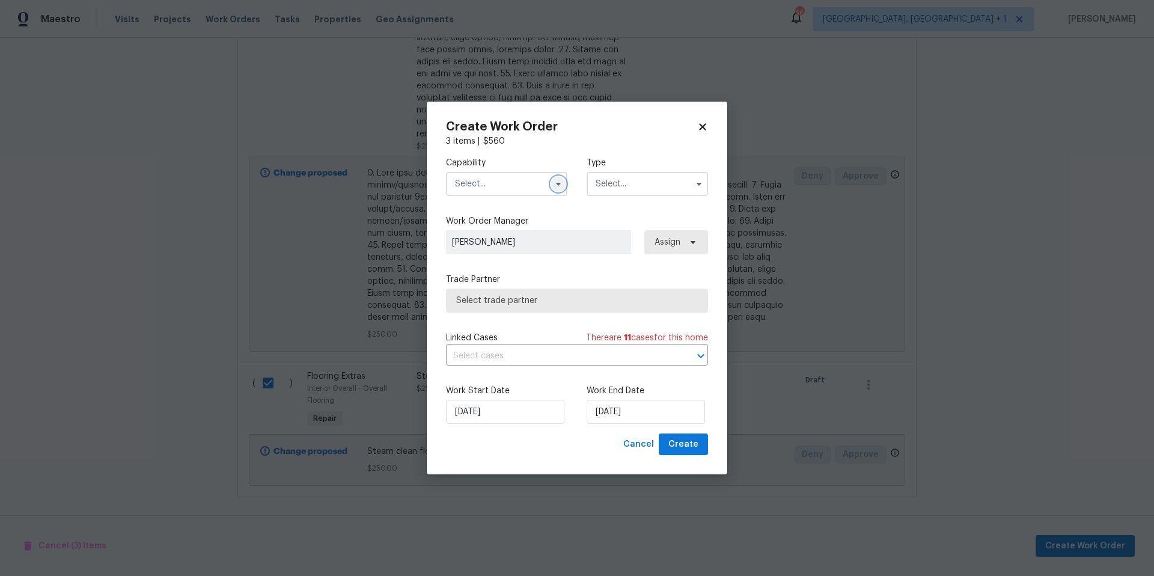
click at [554, 185] on icon "button" at bounding box center [558, 184] width 10 height 10
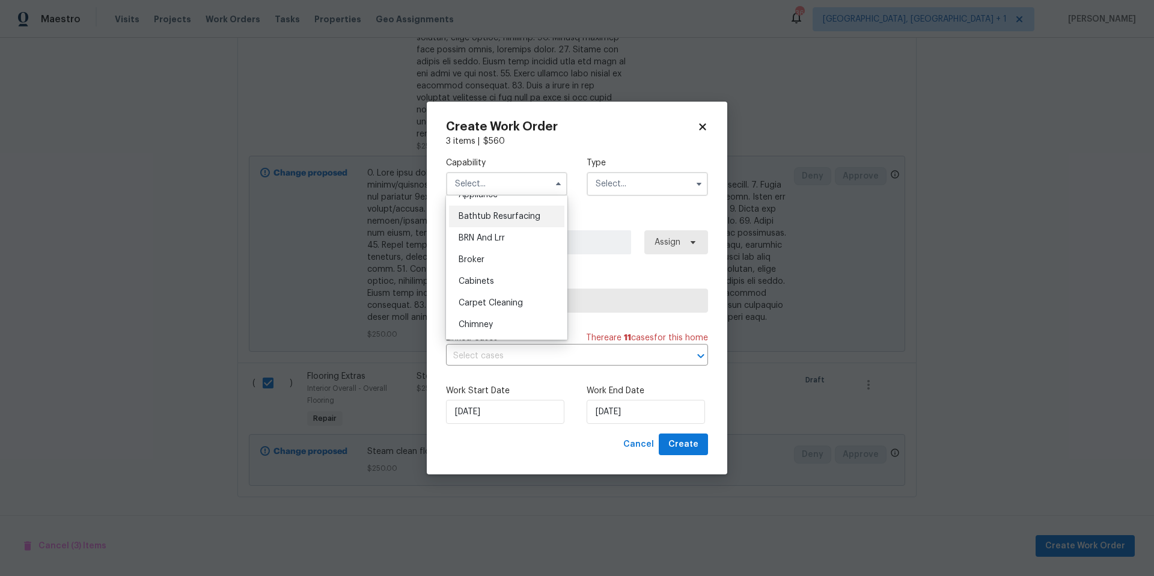
scroll to position [81, 0]
click at [489, 306] on div "Cleaning" at bounding box center [506, 302] width 115 height 22
type input "Cleaning"
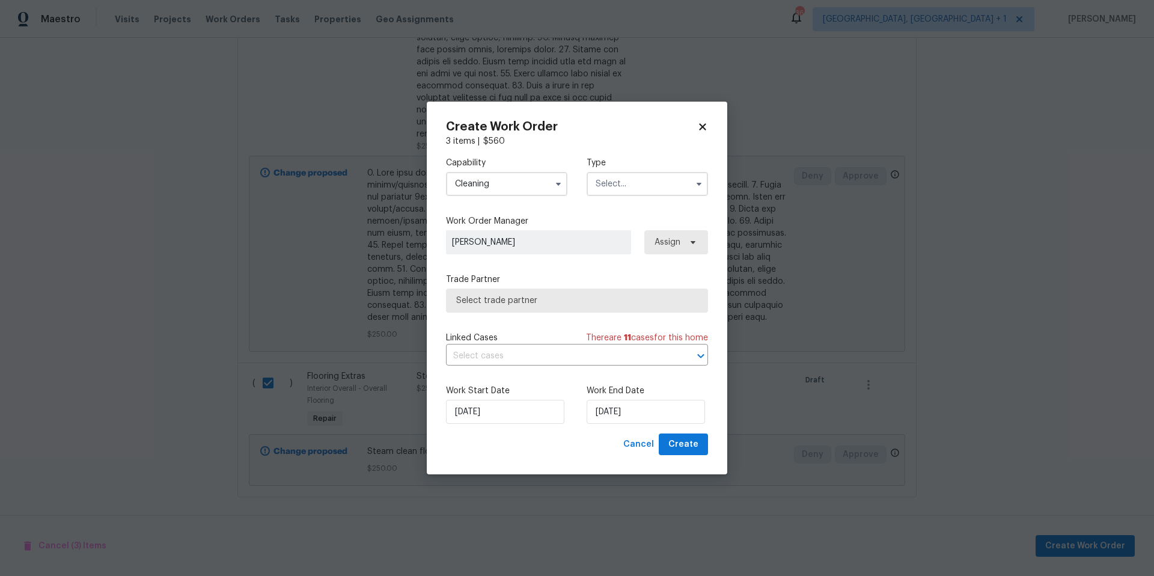
click at [660, 186] on input "text" at bounding box center [647, 184] width 121 height 24
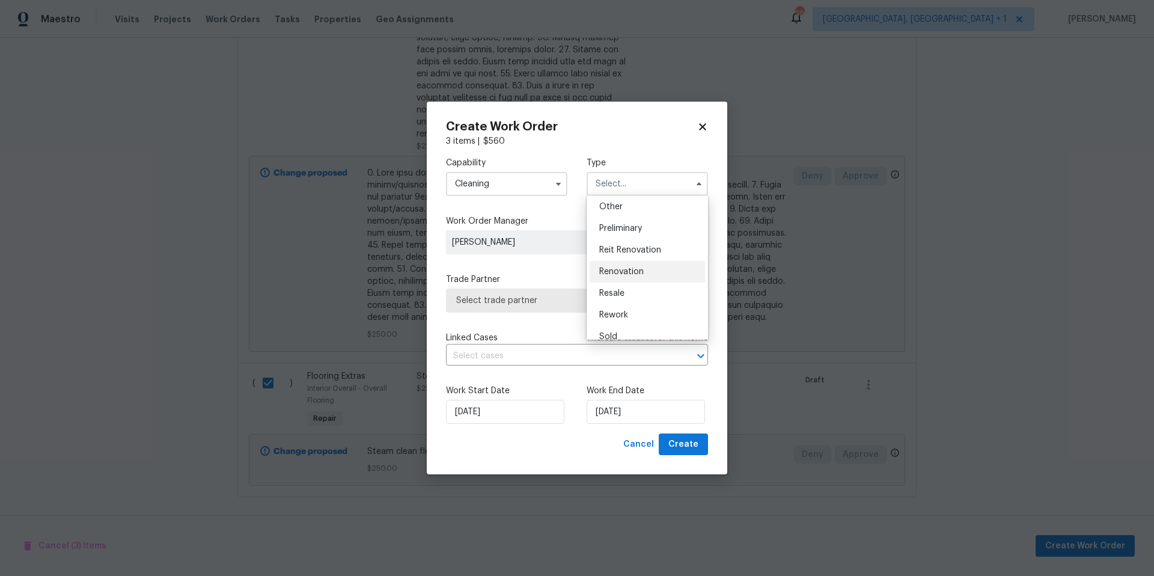
click at [635, 270] on span "Renovation" at bounding box center [621, 271] width 44 height 8
type input "Renovation"
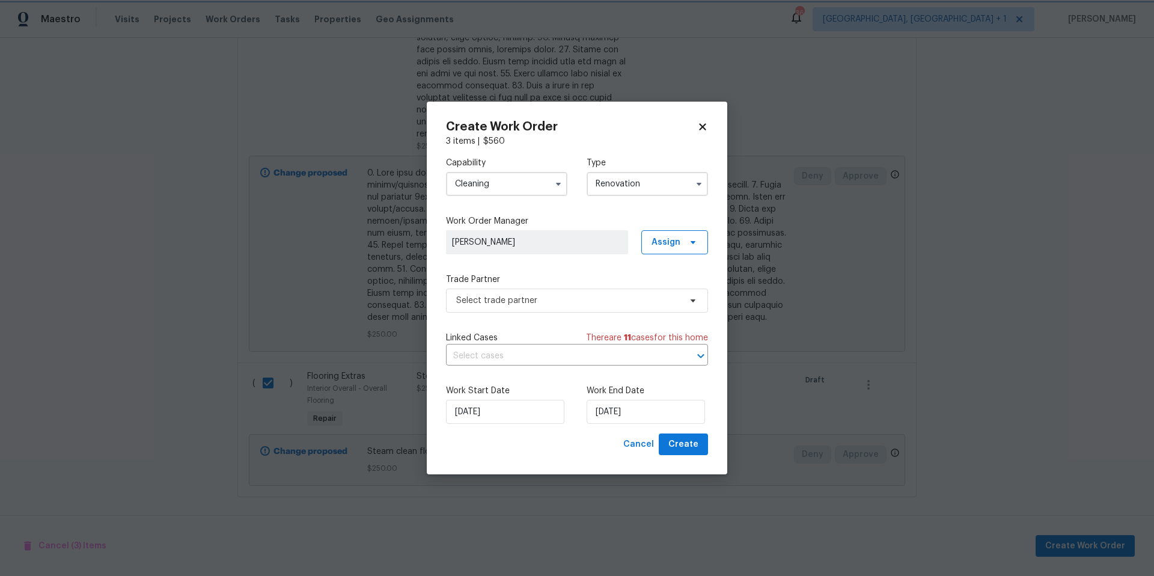
scroll to position [0, 0]
click at [541, 303] on span "Select trade partner" at bounding box center [568, 300] width 224 height 12
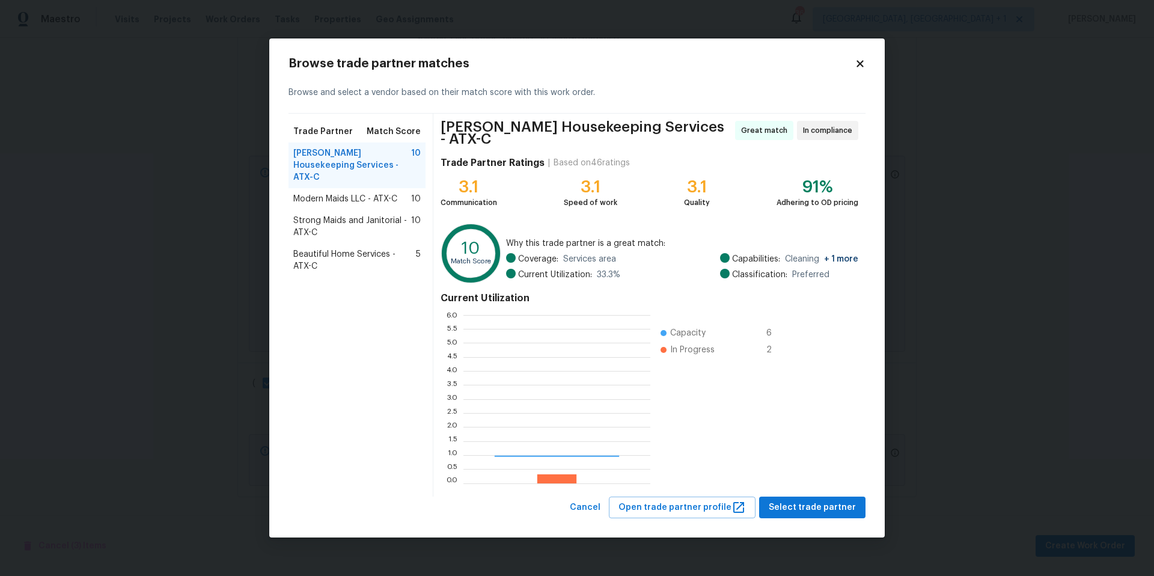
scroll to position [159, 178]
click at [814, 510] on span "Select trade partner" at bounding box center [812, 507] width 87 height 15
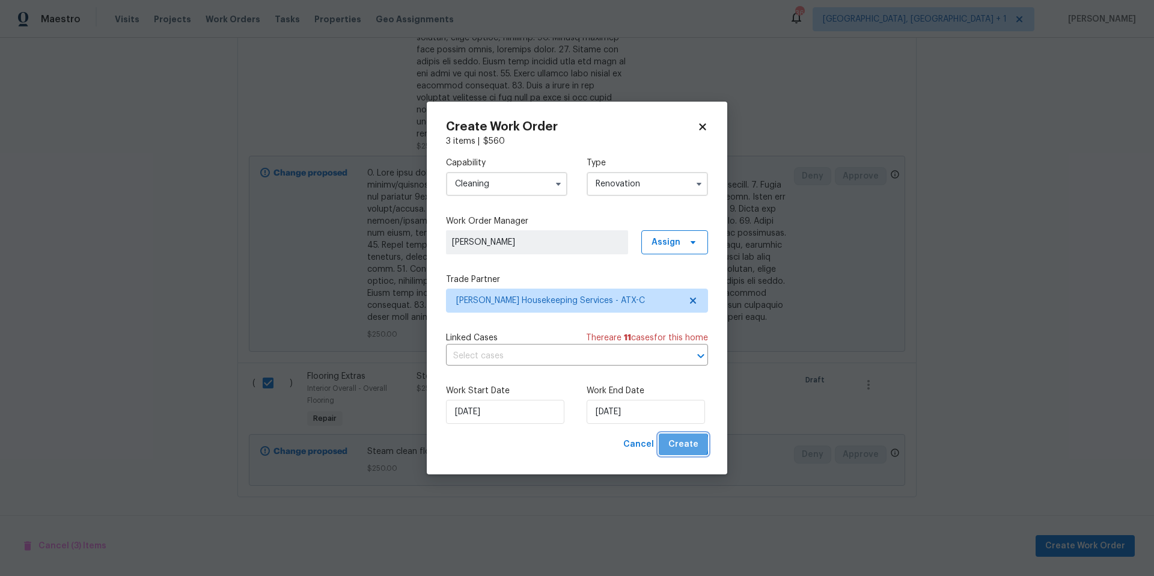
click at [683, 444] on span "Create" at bounding box center [683, 444] width 30 height 15
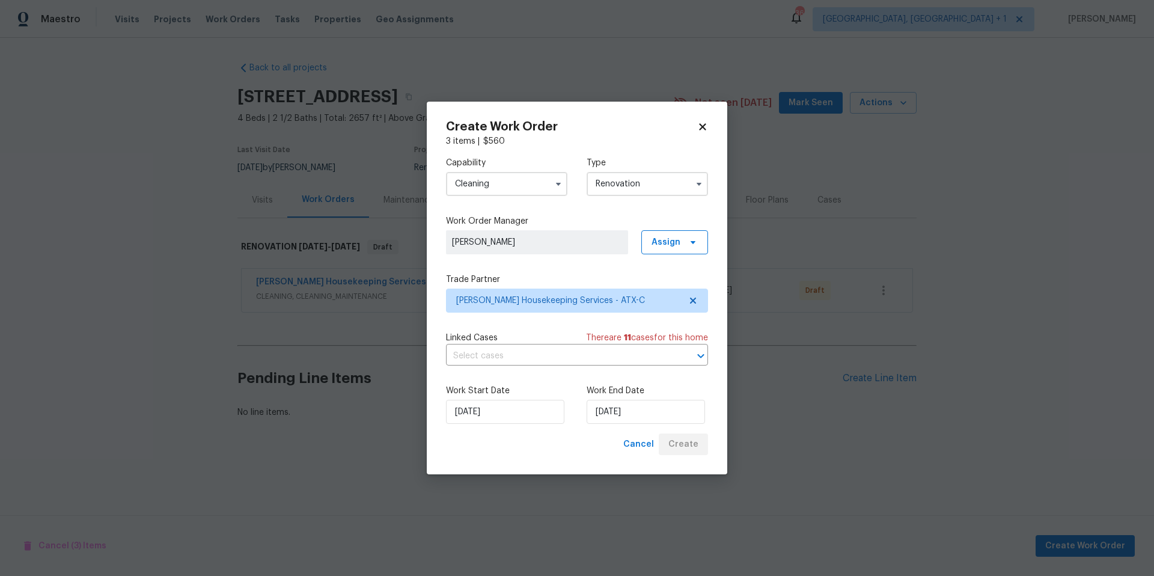
scroll to position [0, 0]
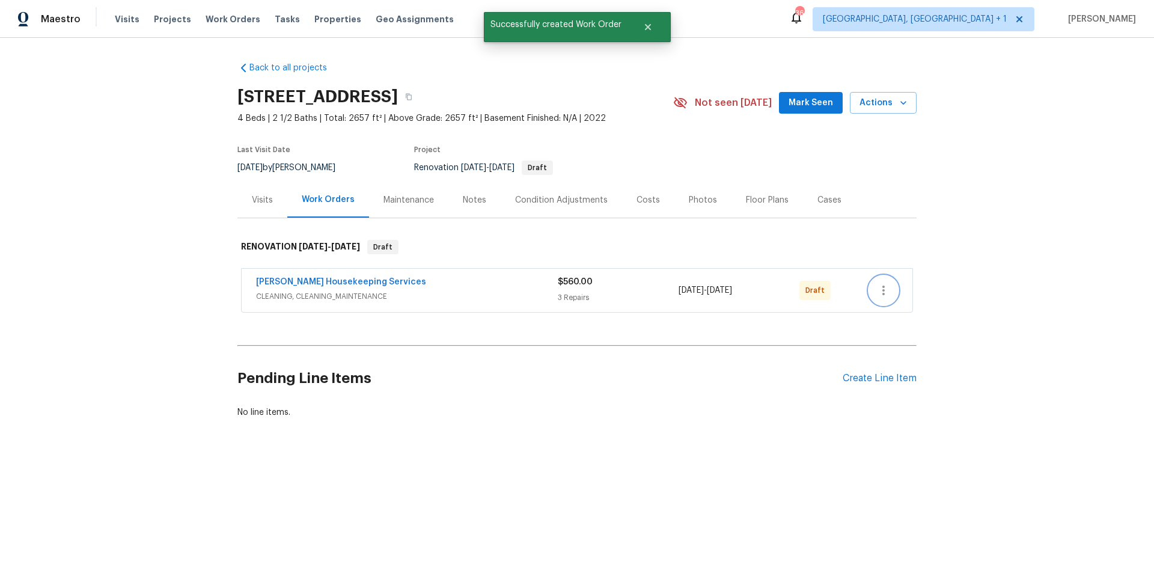
click at [871, 287] on button "button" at bounding box center [883, 290] width 29 height 29
click at [899, 289] on li "Send to Vendor" at bounding box center [930, 291] width 130 height 20
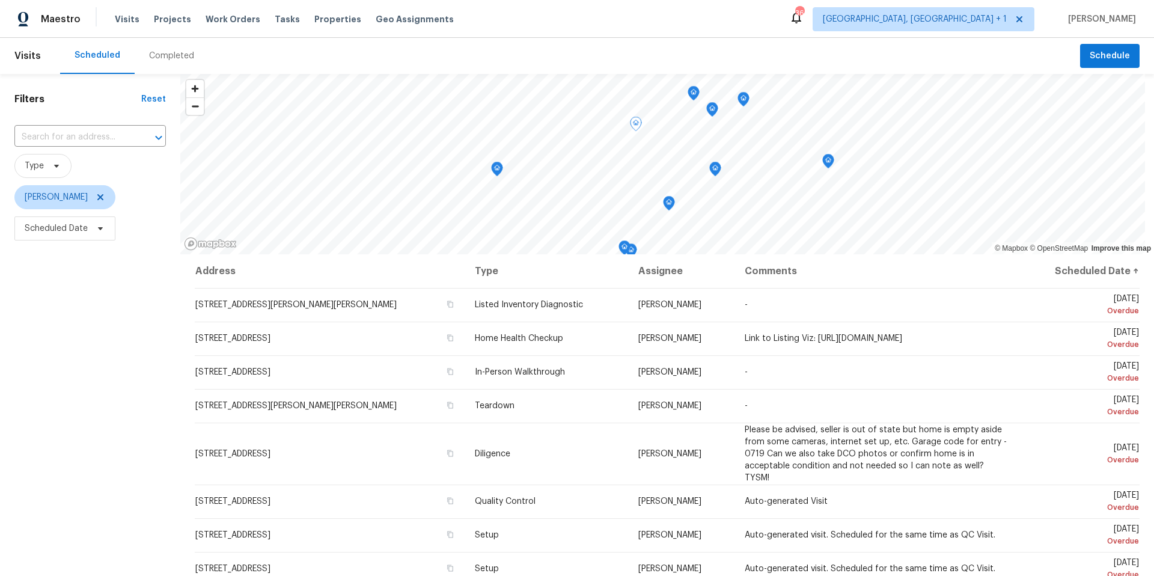
scroll to position [307, 0]
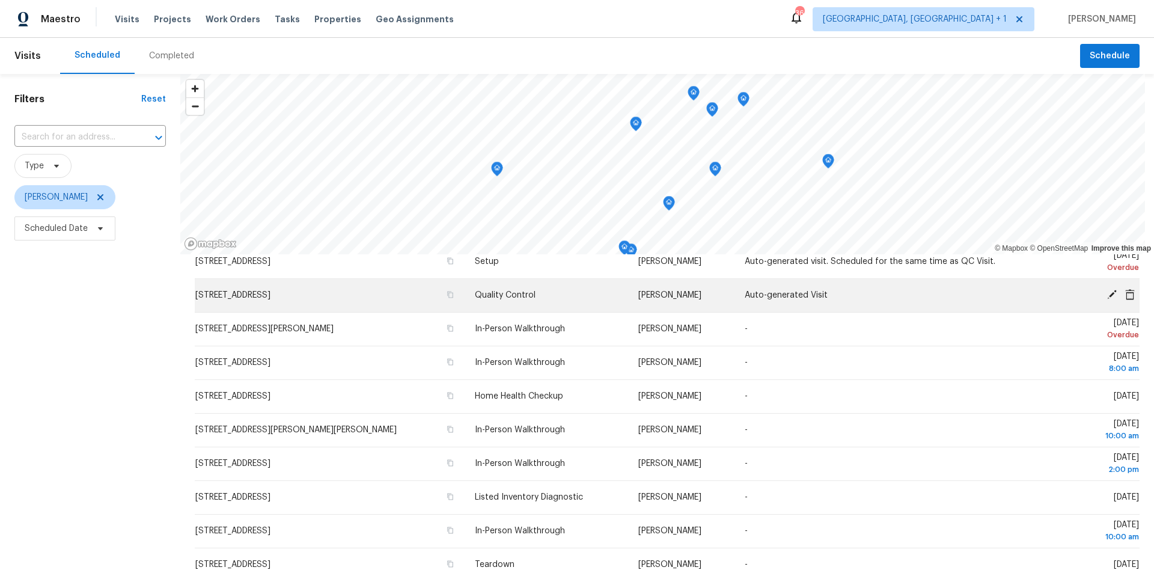
click at [270, 297] on span "[STREET_ADDRESS]" at bounding box center [232, 295] width 75 height 8
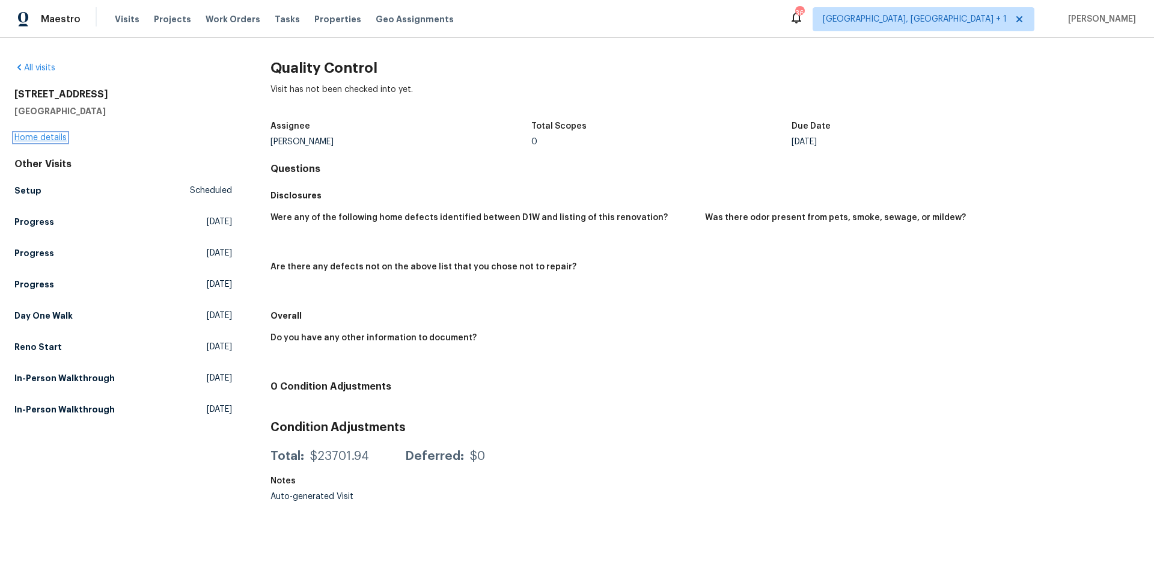
click at [44, 133] on link "Home details" at bounding box center [40, 137] width 52 height 8
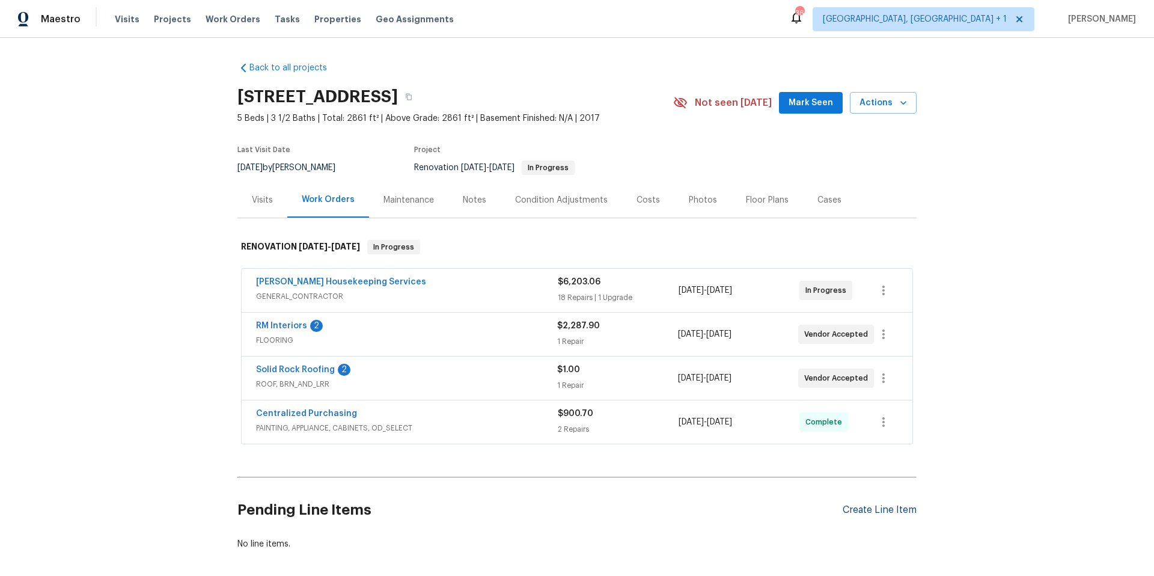
click at [898, 507] on div "Create Line Item" at bounding box center [880, 509] width 74 height 11
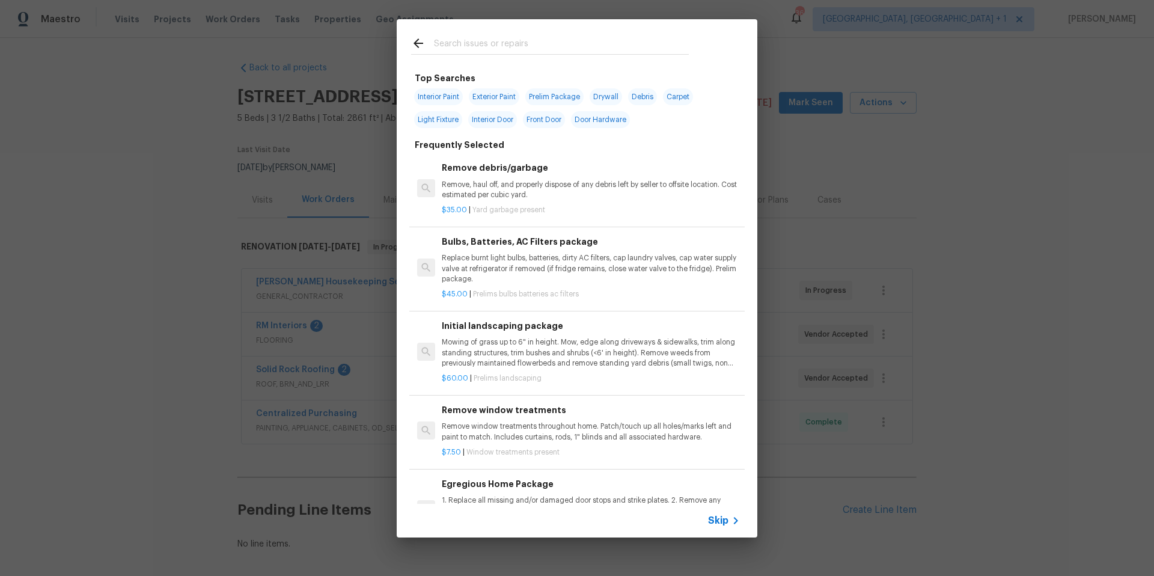
click at [447, 44] on input "text" at bounding box center [561, 45] width 255 height 18
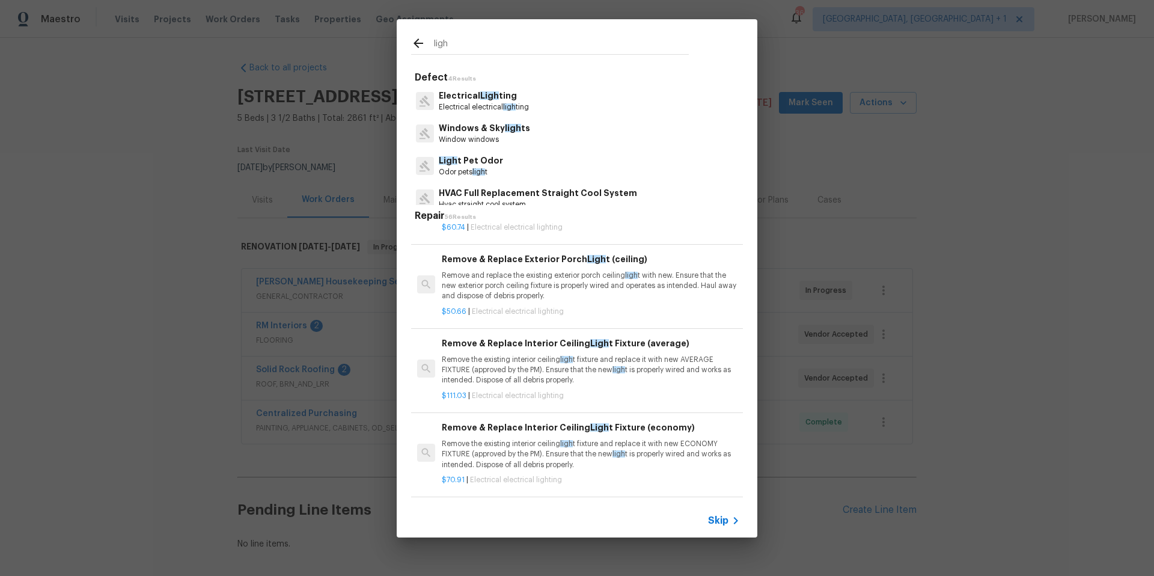
scroll to position [800, 0]
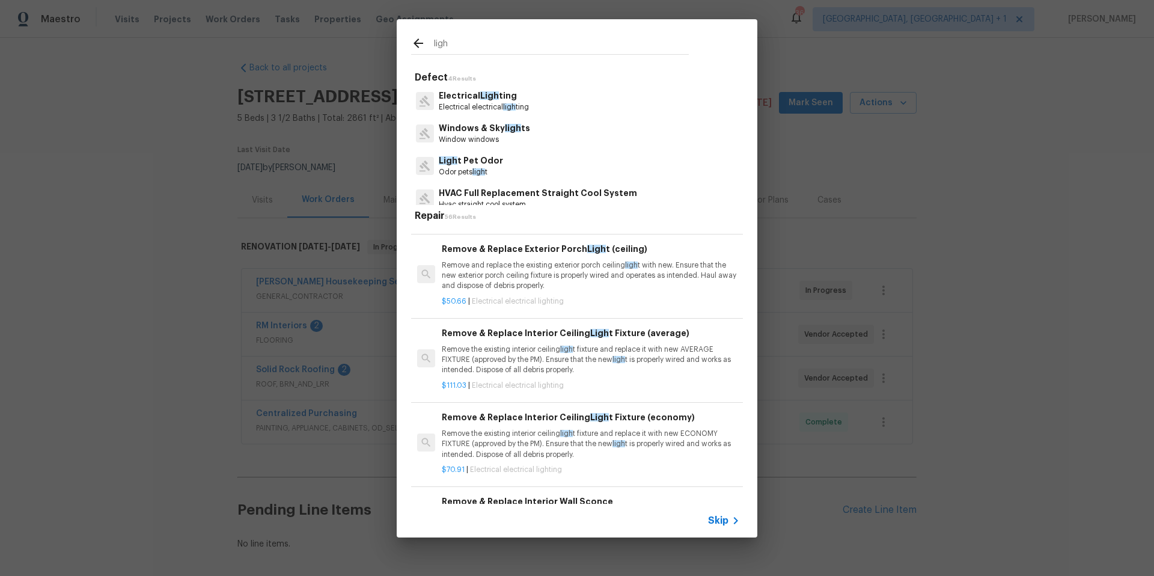
type input "ligh"
click at [510, 459] on p "Remove the existing interior ceiling ligh t fixture and replace it with new ECO…" at bounding box center [591, 443] width 298 height 31
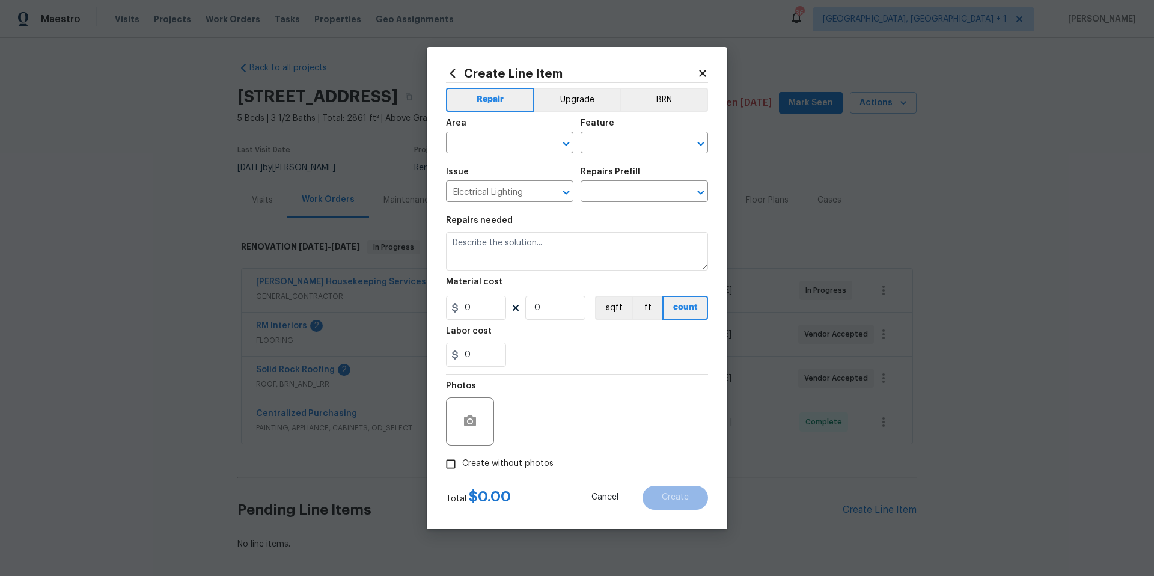
type input "Remove & Replace Interior Ceiling Light Fixture (economy) $70.91"
type textarea "Remove the existing interior ceiling light fixture and replace it with new ECON…"
type input "70.91"
type input "1"
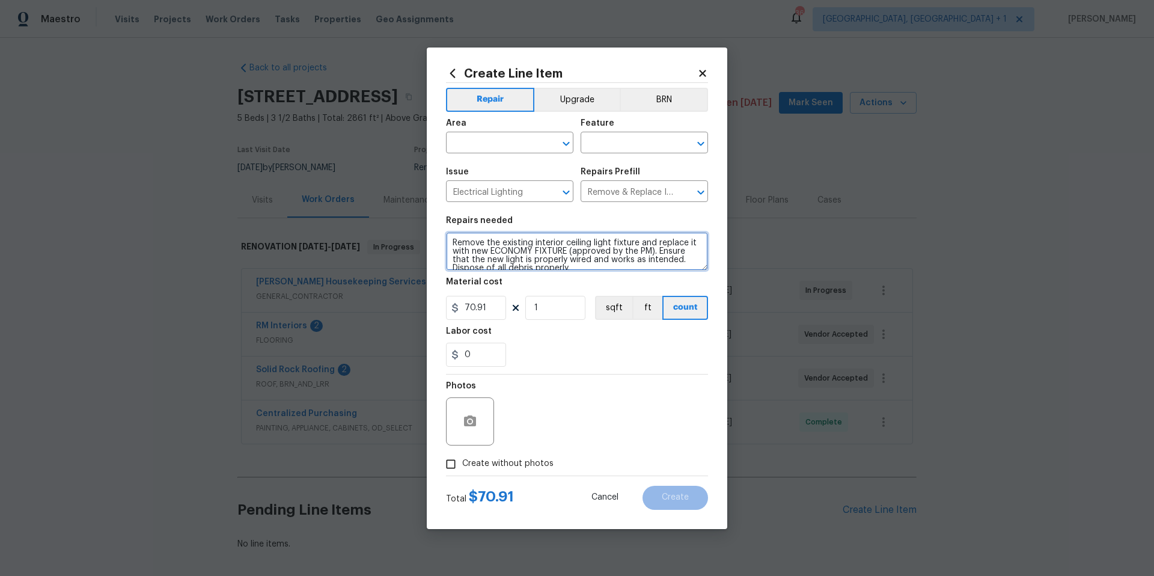
click at [483, 246] on textarea "Remove the existing interior ceiling light fixture and replace it with new ECON…" at bounding box center [577, 251] width 262 height 38
click at [703, 69] on icon at bounding box center [702, 73] width 11 height 11
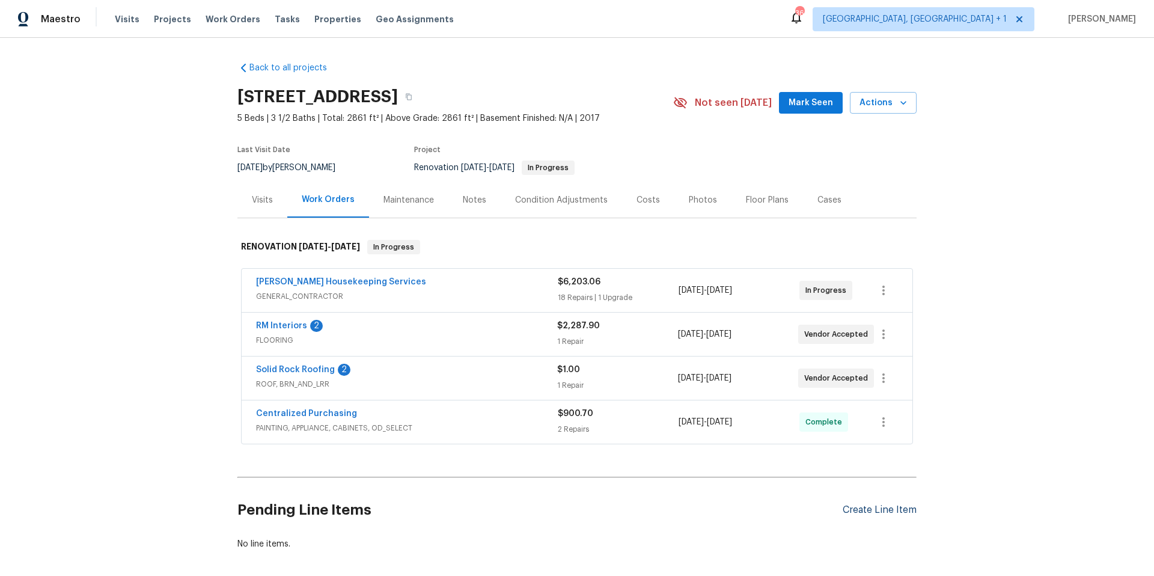
click at [883, 505] on div "Create Line Item" at bounding box center [880, 509] width 74 height 11
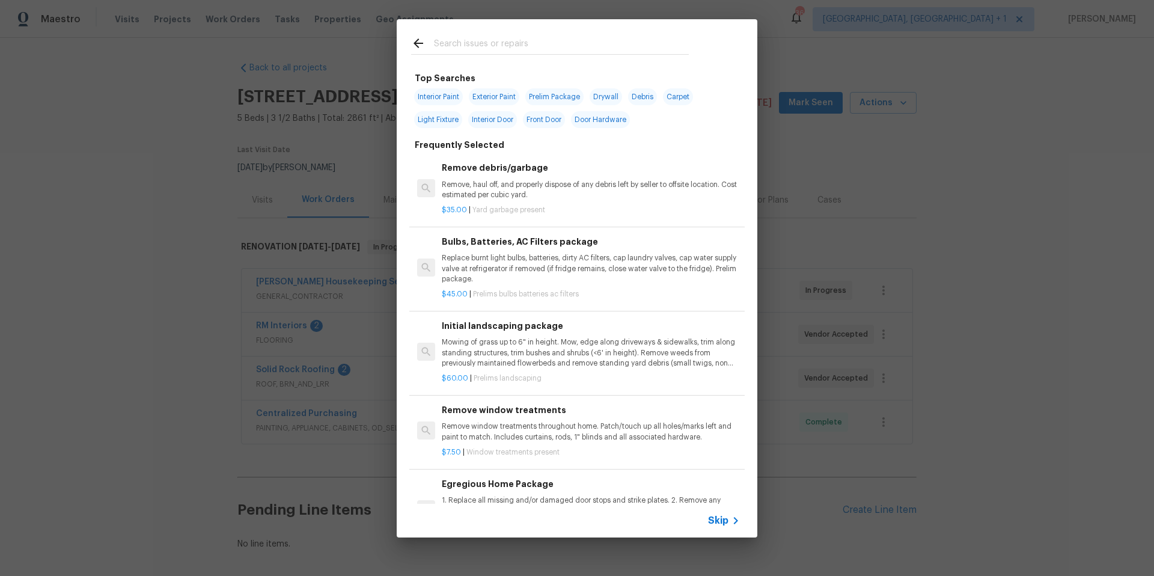
click at [460, 40] on input "text" at bounding box center [561, 45] width 255 height 18
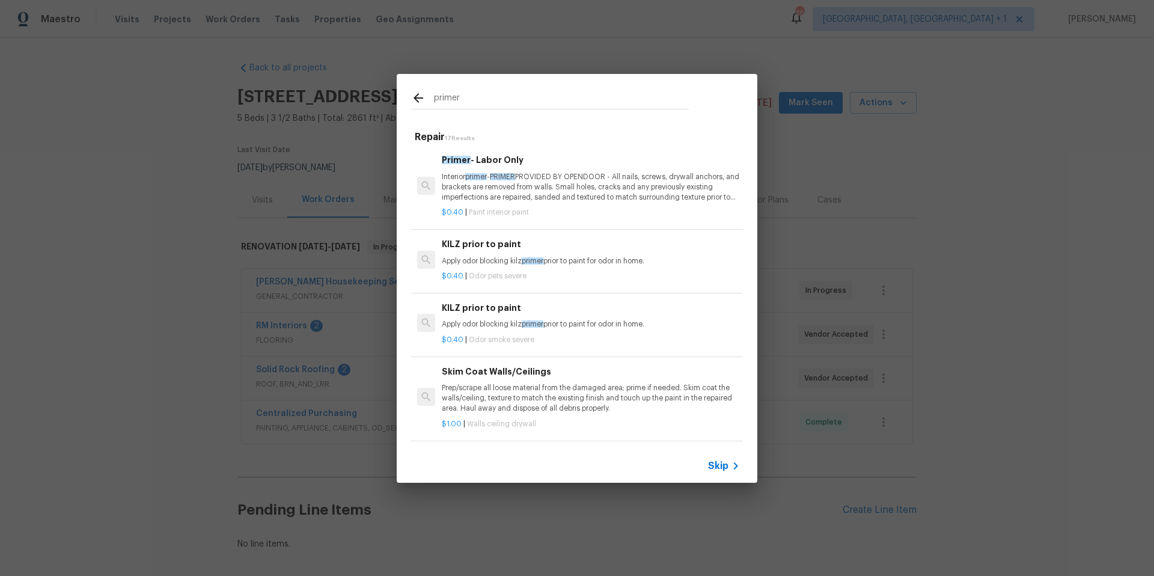
type input "primer"
click at [564, 197] on p "Interior primer - PRIMER PROVIDED BY OPENDOOR - All nails, screws, drywall anch…" at bounding box center [591, 187] width 298 height 31
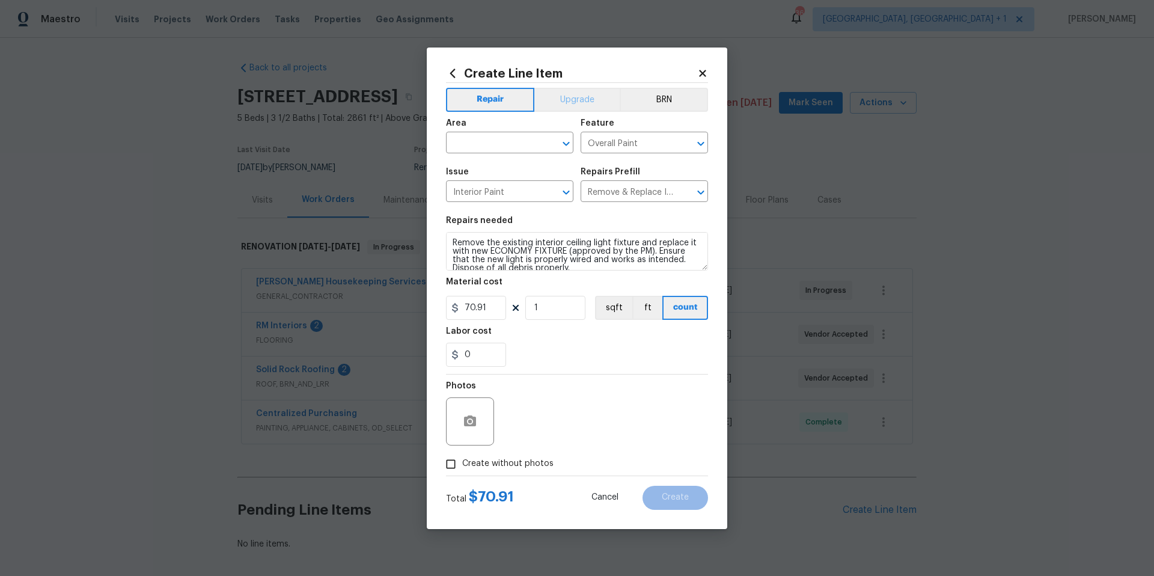
type input "Primer - Labor Only $0.40"
type textarea "Interior primer - PRIMER PROVIDED BY OPENDOOR - All nails, screws, drywall anch…"
type input "0.4"
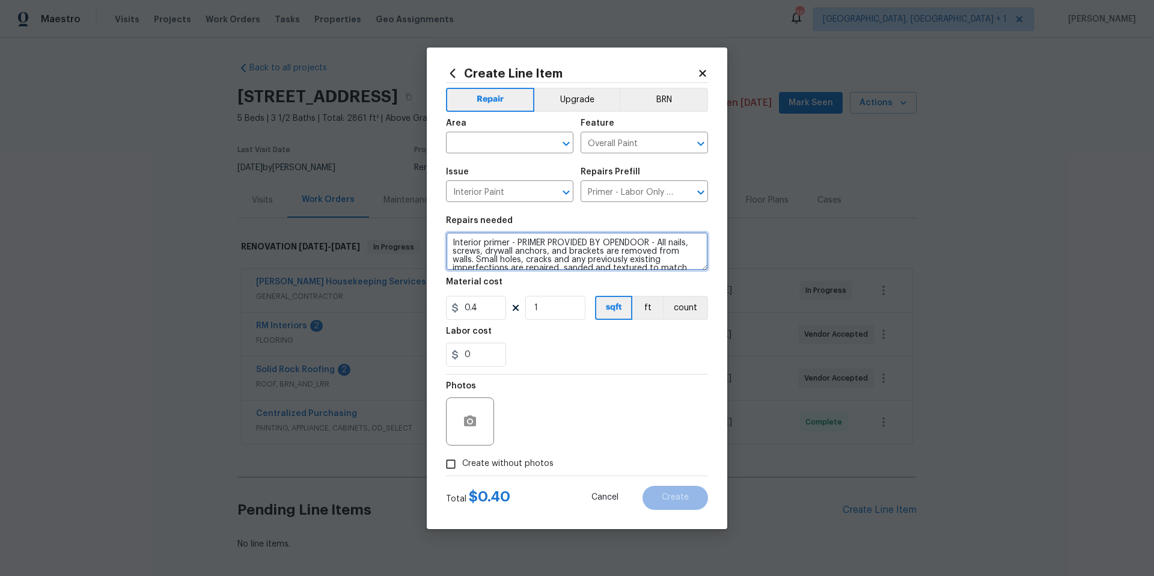
click at [521, 242] on textarea "Interior primer - PRIMER PROVIDED BY OPENDOOR - All nails, screws, drywall anch…" at bounding box center [577, 251] width 262 height 38
click at [701, 71] on icon at bounding box center [702, 73] width 7 height 7
